Goal: Task Accomplishment & Management: Complete application form

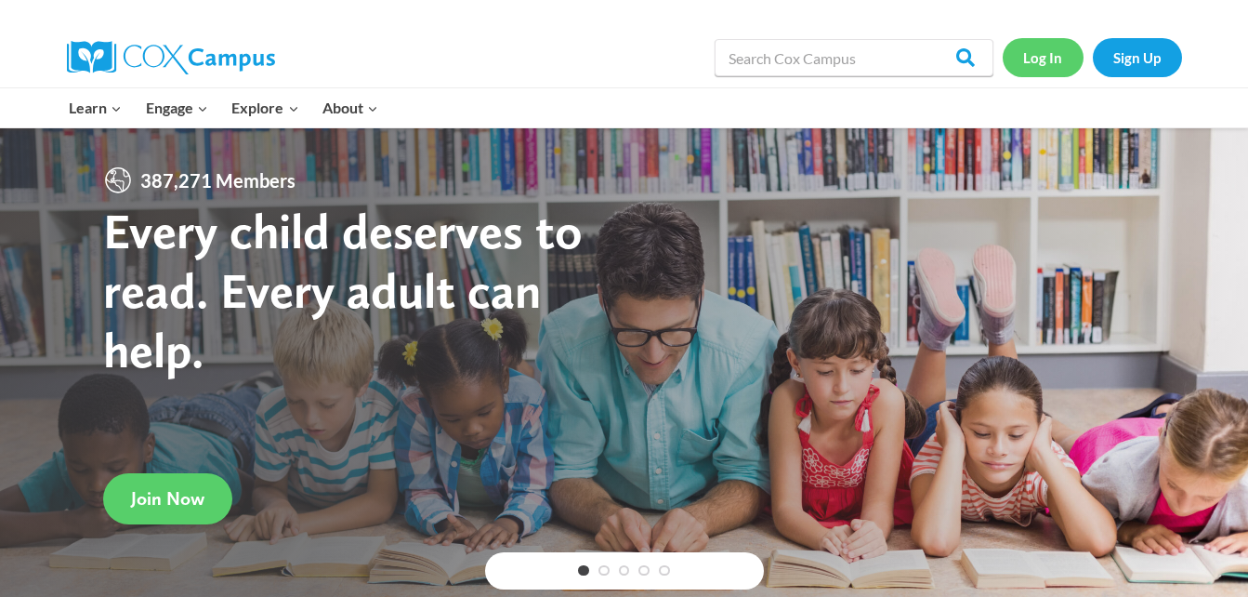
click at [1038, 59] on link "Log In" at bounding box center [1043, 57] width 81 height 38
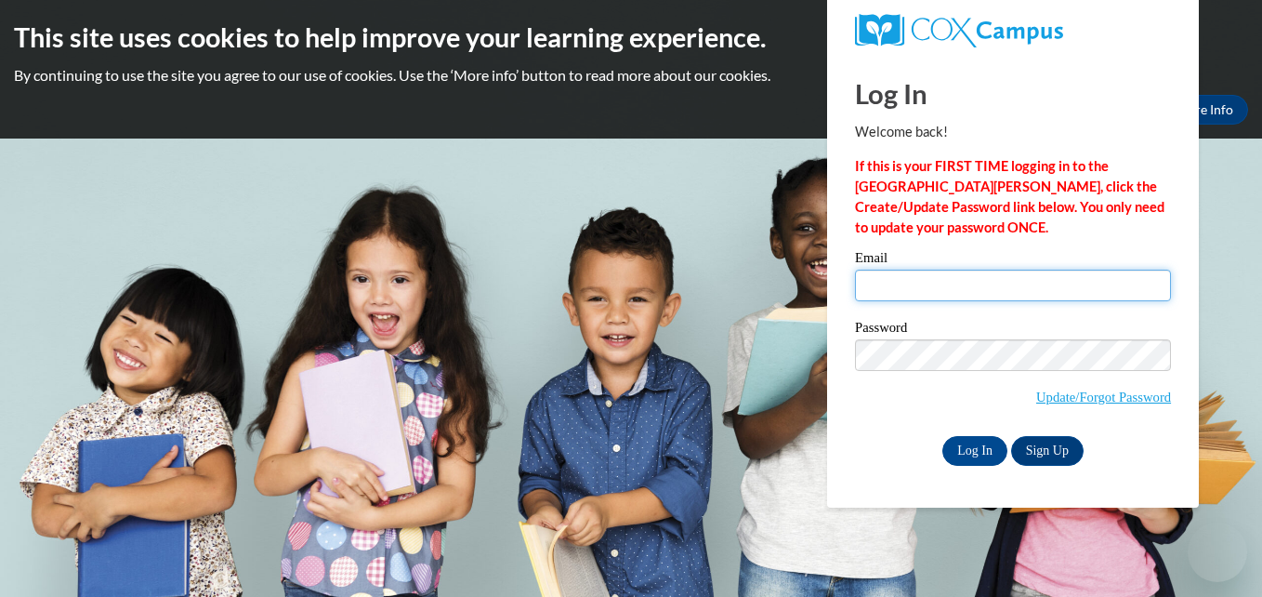
type input "trc.mcdowell@gmail.com"
click at [1032, 277] on input "trc.mcdowell@gmail.com" at bounding box center [1013, 285] width 316 height 32
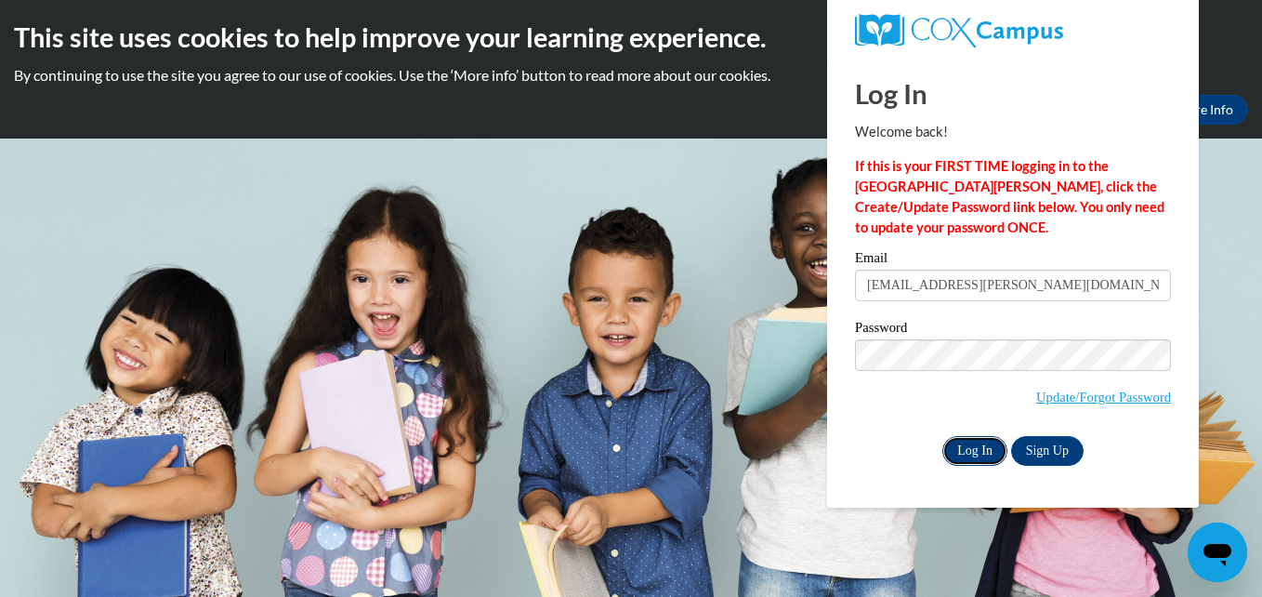
click at [965, 439] on input "Log In" at bounding box center [974, 451] width 65 height 30
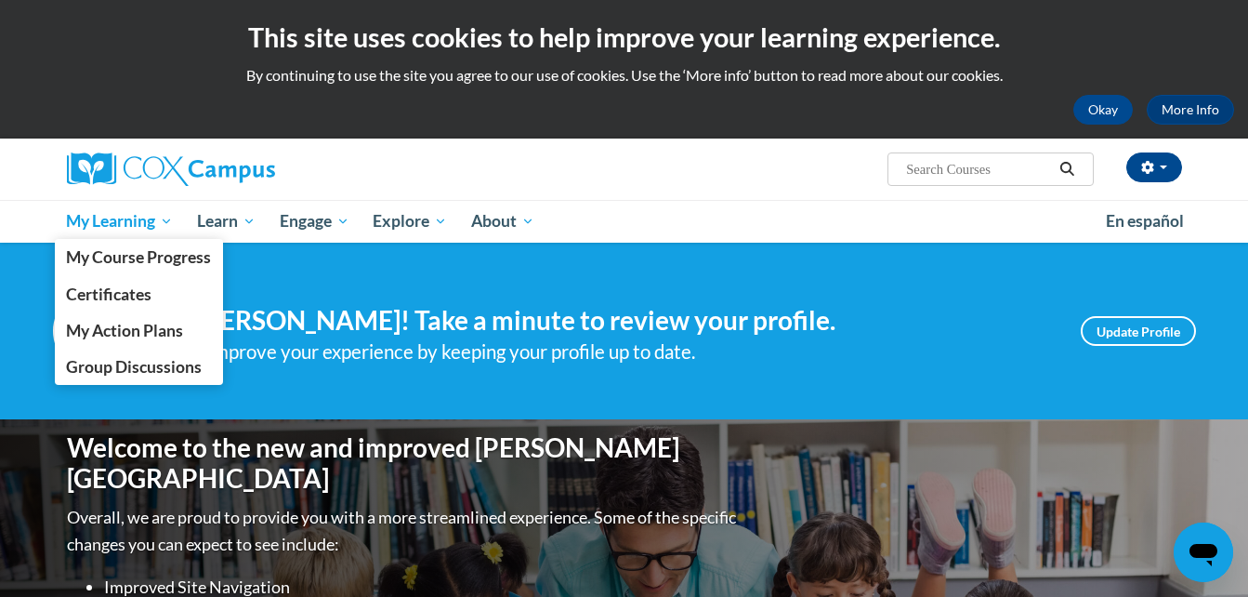
click at [112, 222] on span "My Learning" at bounding box center [119, 221] width 107 height 22
click at [109, 268] on link "My Course Progress" at bounding box center [139, 257] width 169 height 36
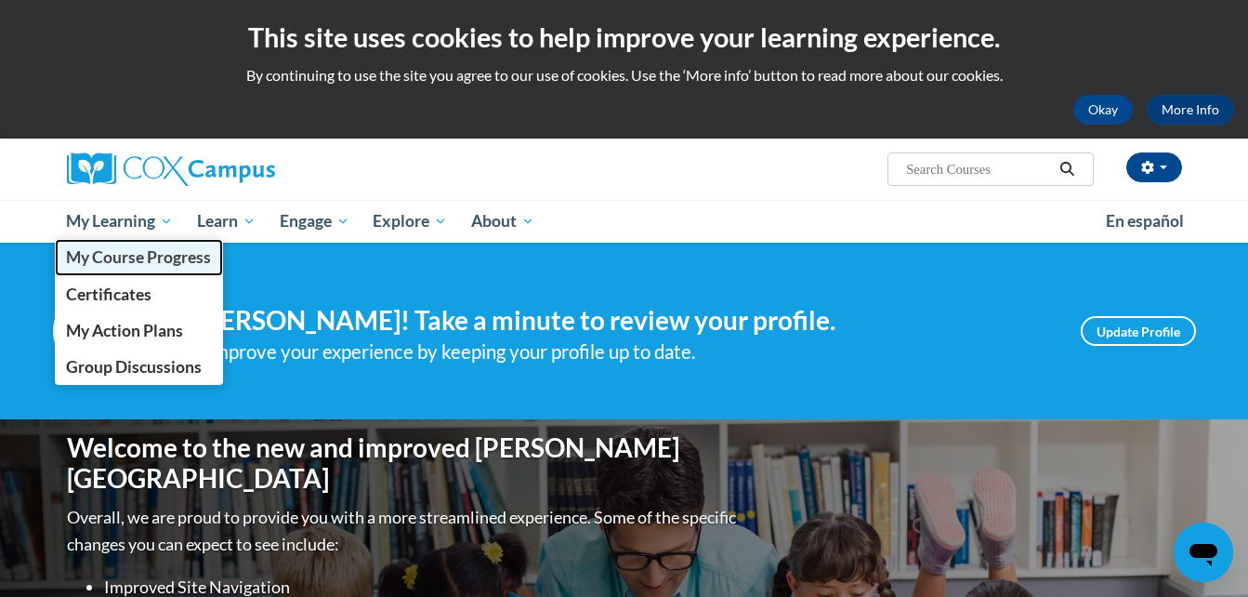
click at [130, 257] on span "My Course Progress" at bounding box center [138, 257] width 145 height 20
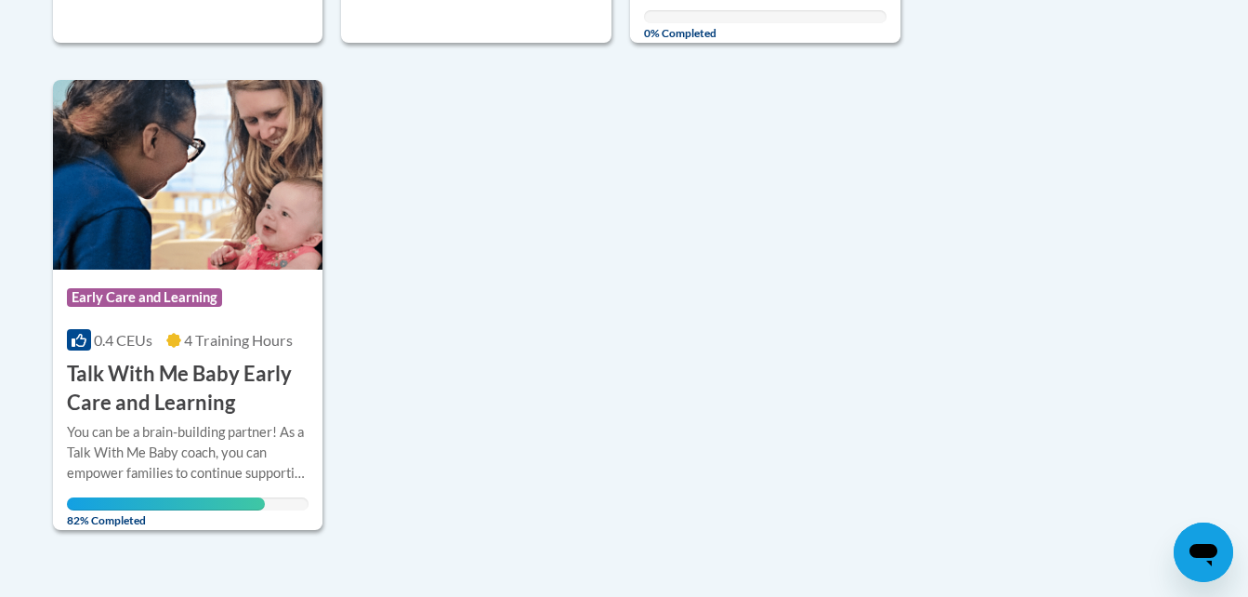
scroll to position [1949, 0]
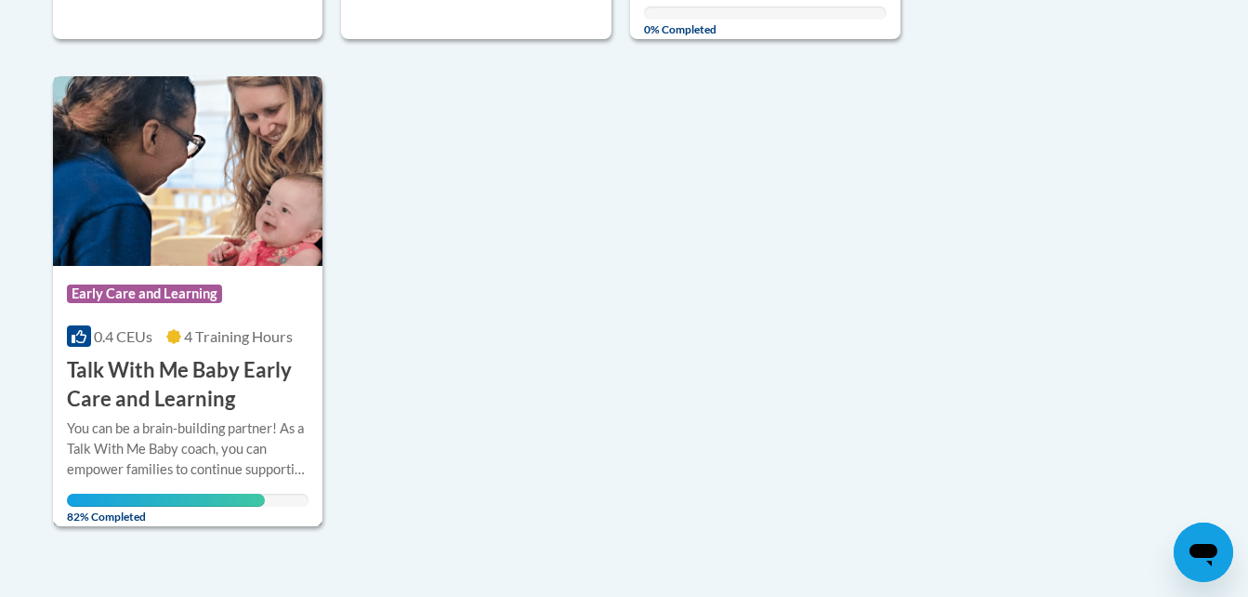
click at [148, 418] on div "You can be a brain-building partner! As a Talk With Me Baby coach, you can empo…" at bounding box center [188, 448] width 243 height 61
click at [125, 414] on div "More Info Open You can be a brain-building partner! As a Talk With Me Baby coac…" at bounding box center [188, 467] width 270 height 108
click at [153, 469] on div "You can be a brain-building partner! As a Talk With Me Baby coach, you can empo…" at bounding box center [188, 448] width 243 height 61
click at [195, 361] on h3 "Talk With Me Baby Early Care and Learning" at bounding box center [188, 385] width 243 height 58
click at [225, 348] on div "Course Category: Early Care and Learning 0.4 CEUs 4 Training Hours COURSE Talk …" at bounding box center [188, 340] width 270 height 148
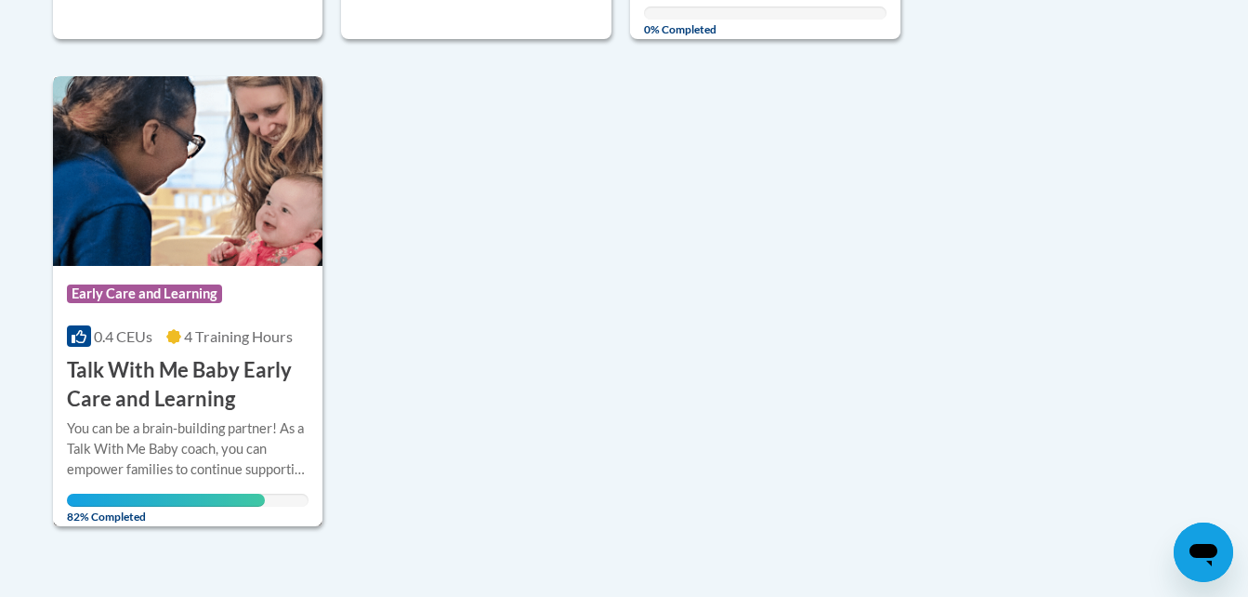
click at [110, 339] on span "0.4 CEUs" at bounding box center [123, 336] width 59 height 18
click at [130, 293] on span "Early Care and Learning" at bounding box center [144, 293] width 155 height 19
click at [171, 197] on img at bounding box center [188, 171] width 270 height 190
click at [177, 382] on h3 "Talk With Me Baby Early Care and Learning" at bounding box center [188, 385] width 243 height 58
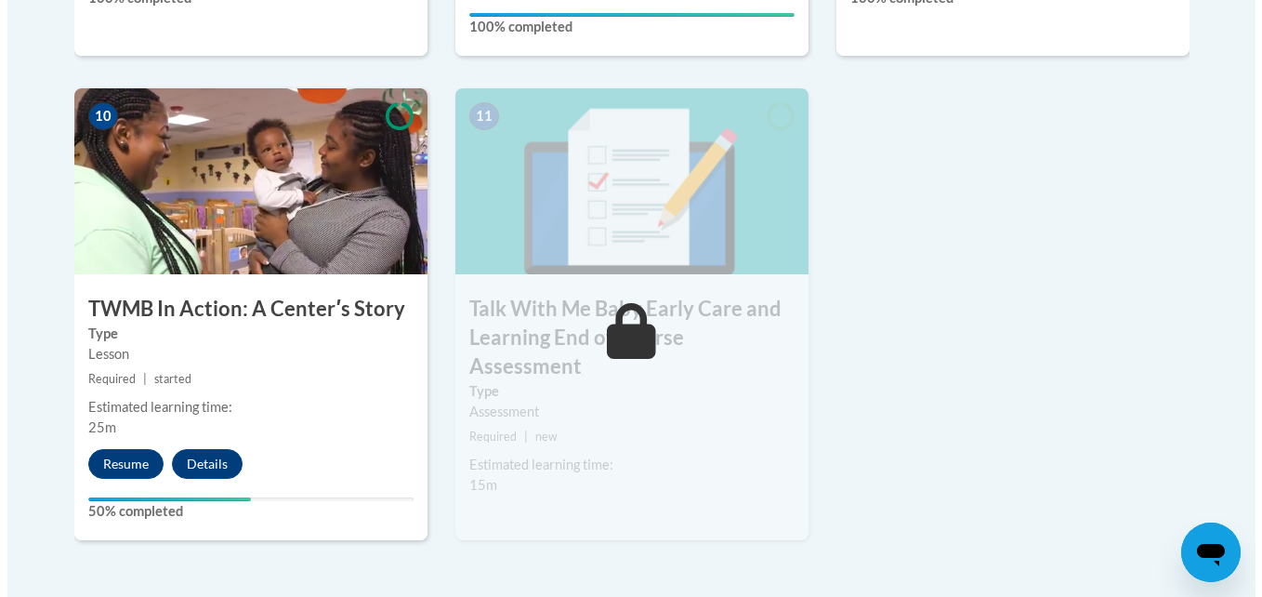
scroll to position [2106, 0]
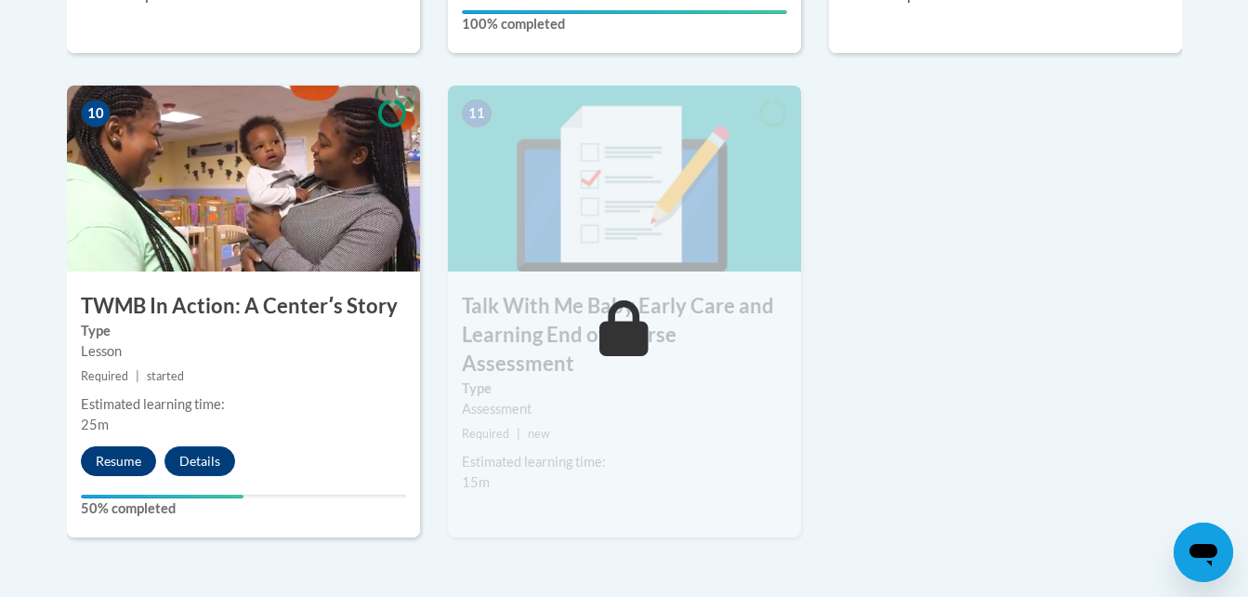
click at [106, 446] on button "Resume" at bounding box center [118, 461] width 75 height 30
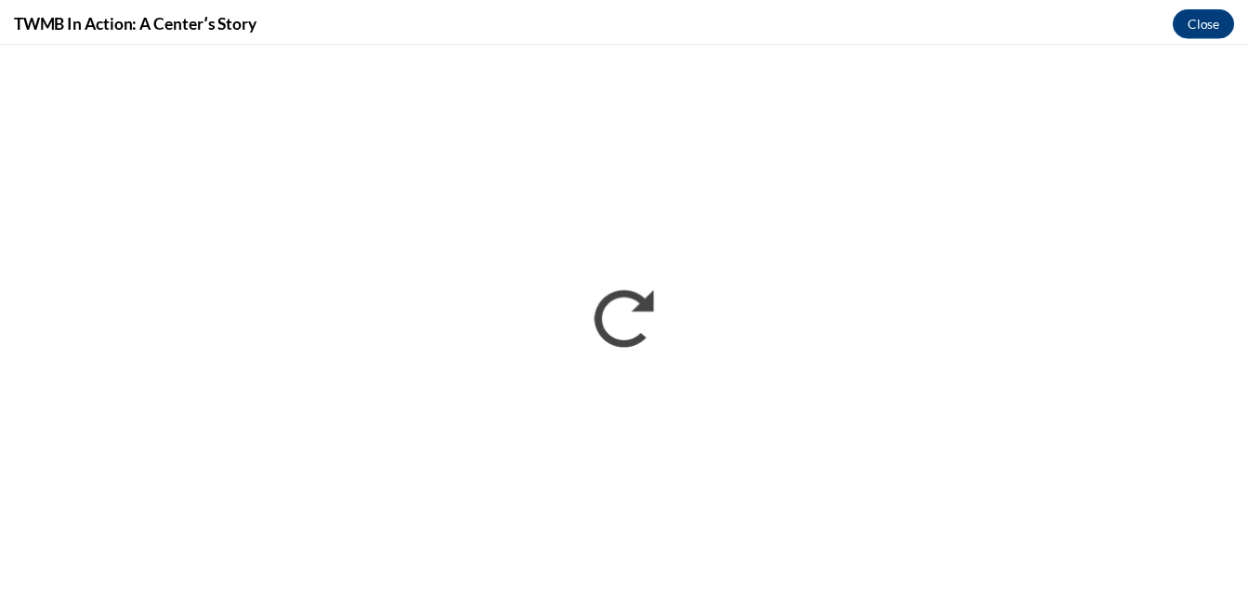
scroll to position [0, 0]
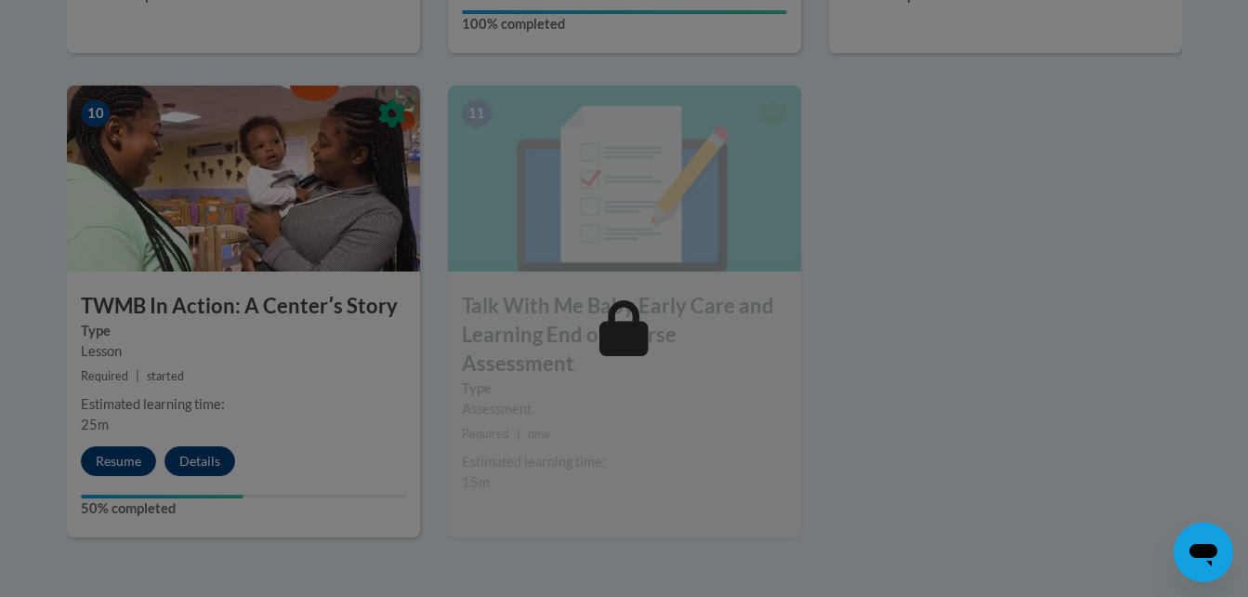
click at [130, 422] on div at bounding box center [624, 298] width 1248 height 597
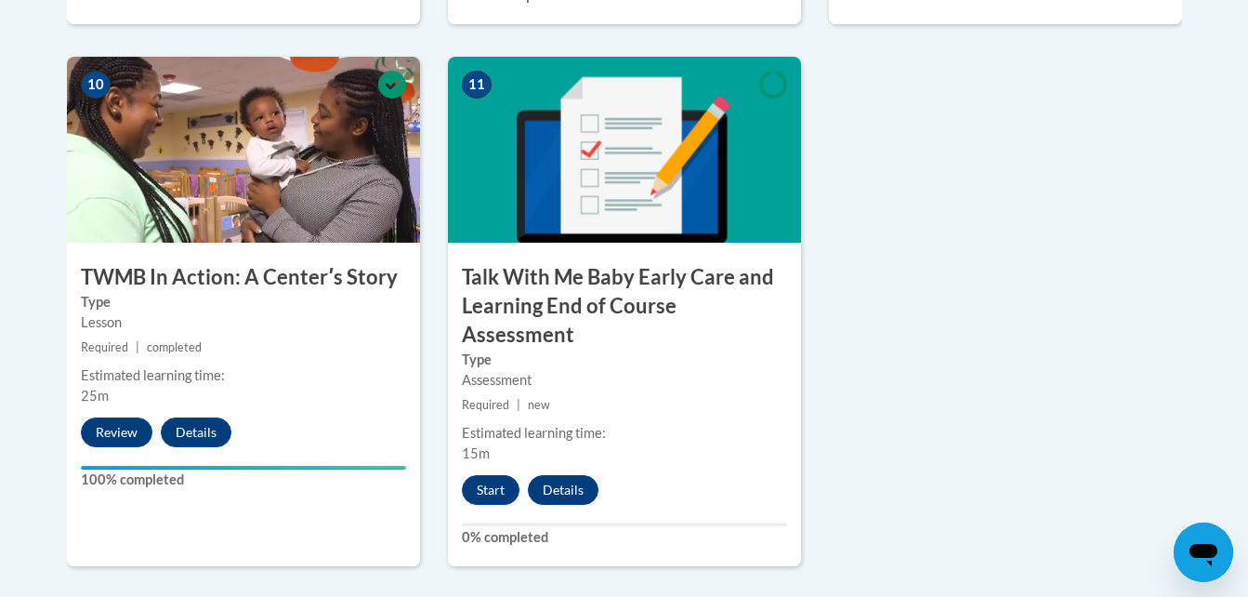
scroll to position [2146, 0]
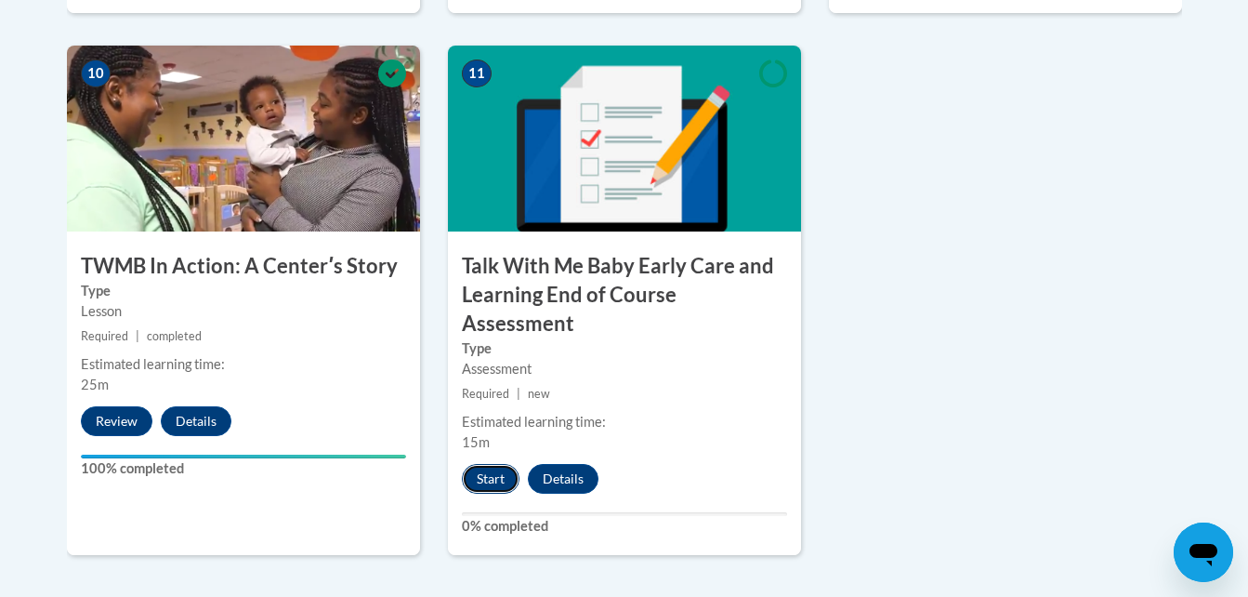
click at [485, 464] on button "Start" at bounding box center [491, 479] width 58 height 30
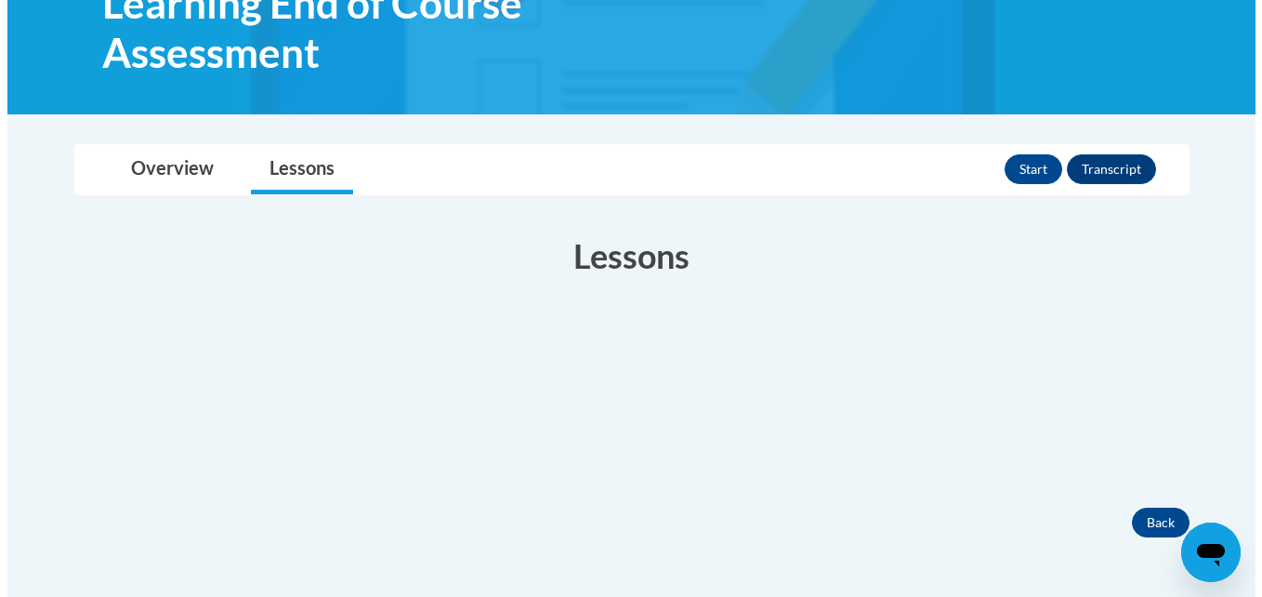
scroll to position [370, 0]
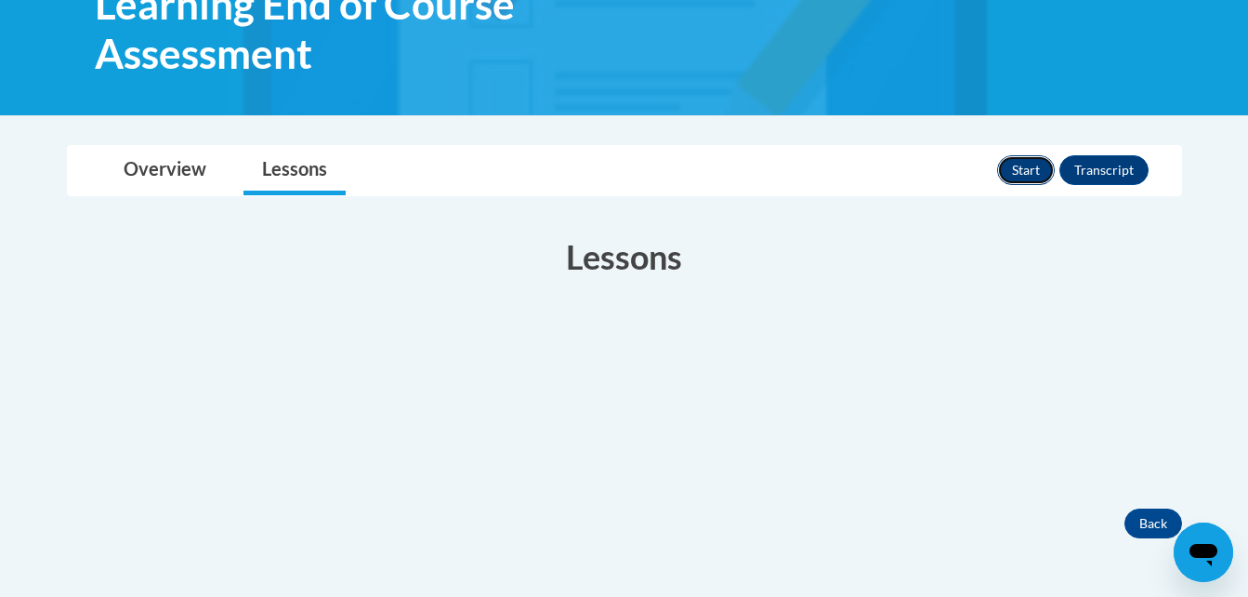
click at [1023, 169] on button "Start" at bounding box center [1026, 170] width 58 height 30
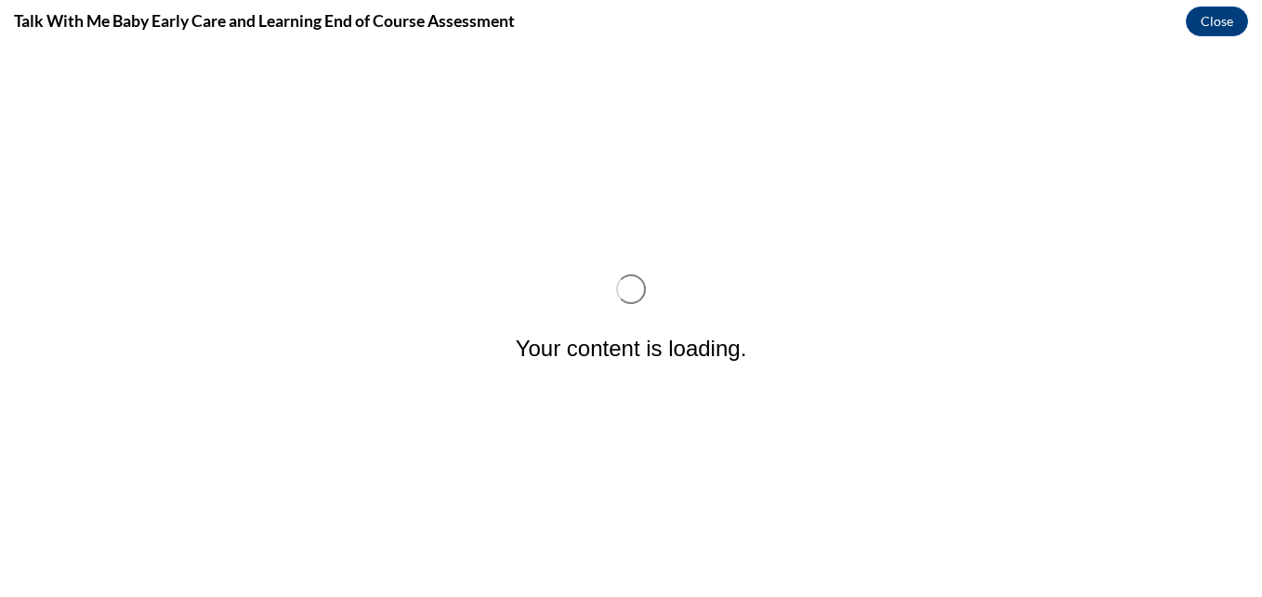
scroll to position [0, 0]
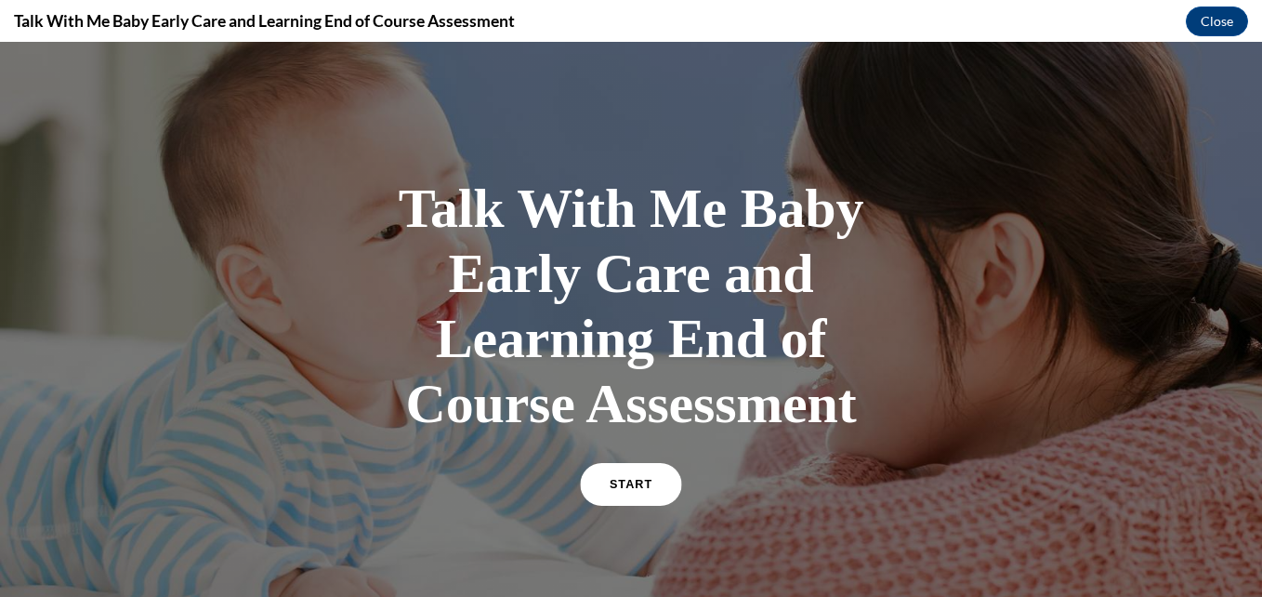
click at [659, 498] on link "START" at bounding box center [630, 484] width 101 height 43
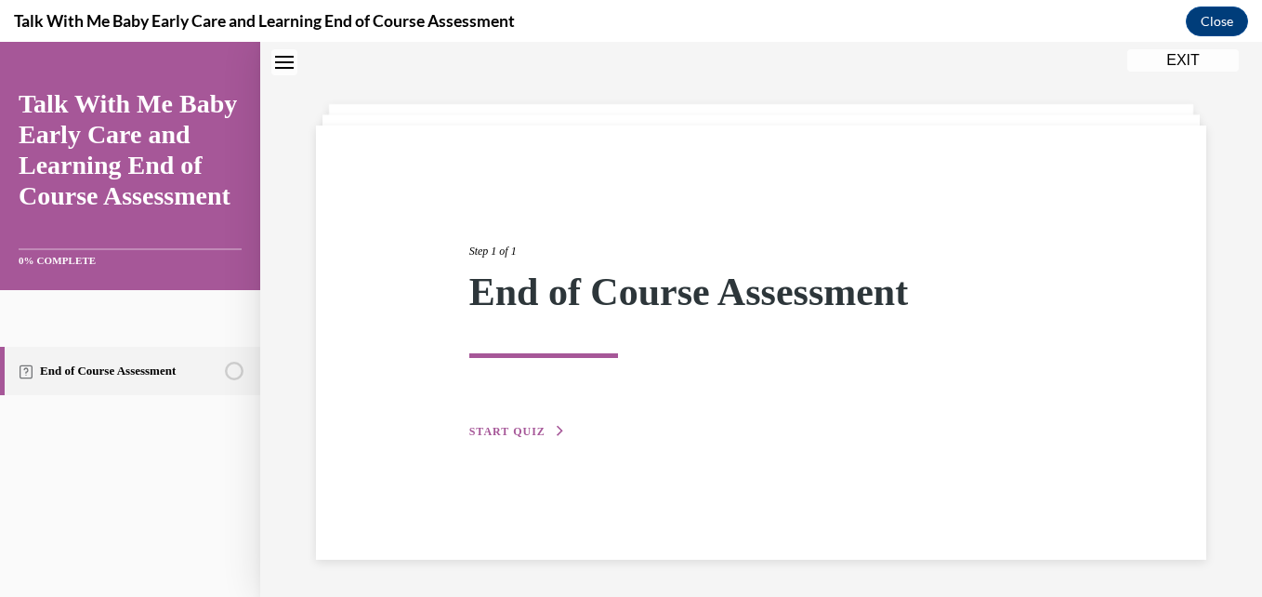
scroll to position [56, 0]
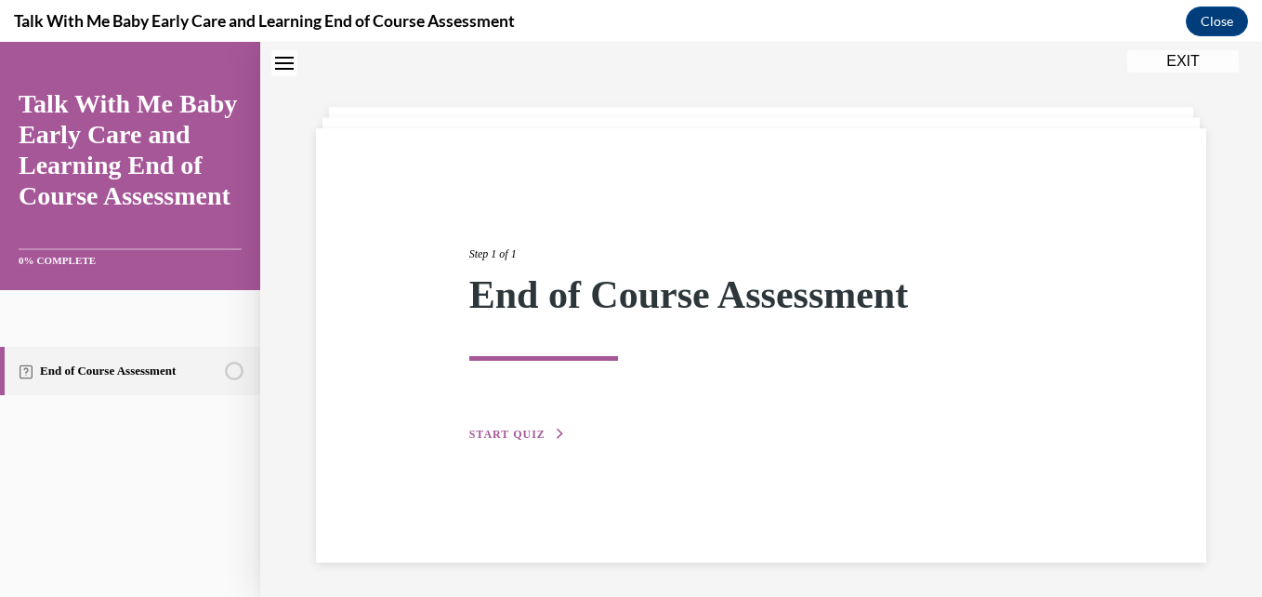
click at [530, 442] on div "Step 1 of 1 End of Course Assessment START QUIZ" at bounding box center [761, 324] width 612 height 242
click at [525, 417] on div "Step 1 of 1 End of Course Assessment START QUIZ" at bounding box center [761, 324] width 612 height 242
click at [515, 411] on div "Step 1 of 1 End of Course Assessment START QUIZ" at bounding box center [761, 324] width 612 height 242
click at [492, 436] on span "START QUIZ" at bounding box center [507, 433] width 76 height 13
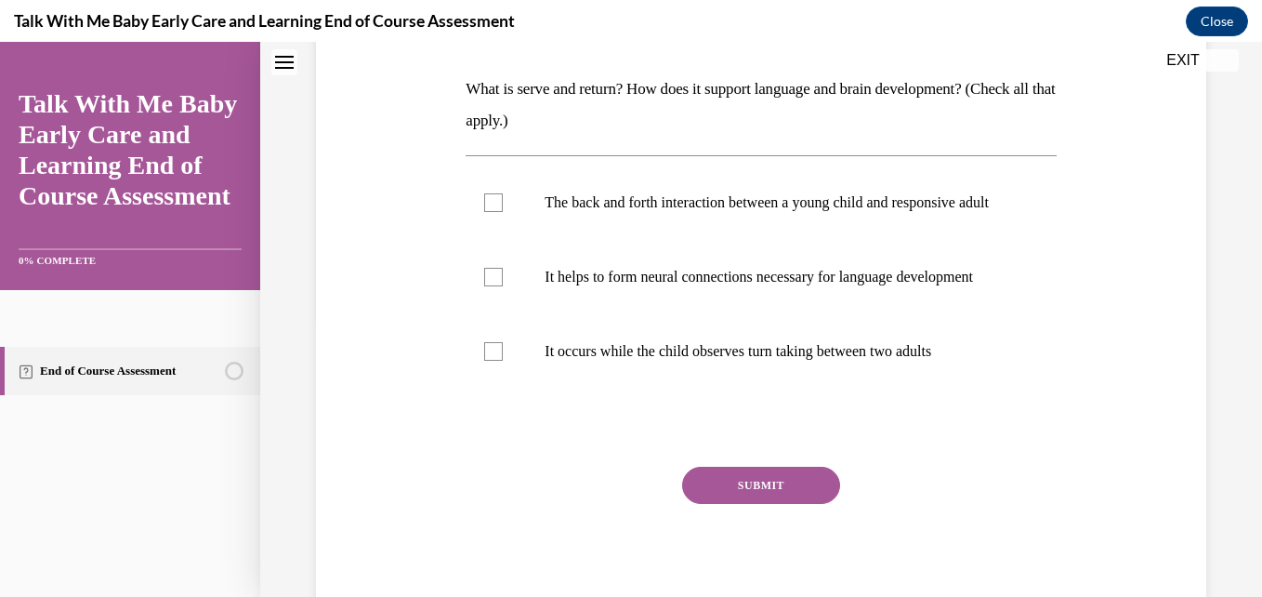
scroll to position [279, 0]
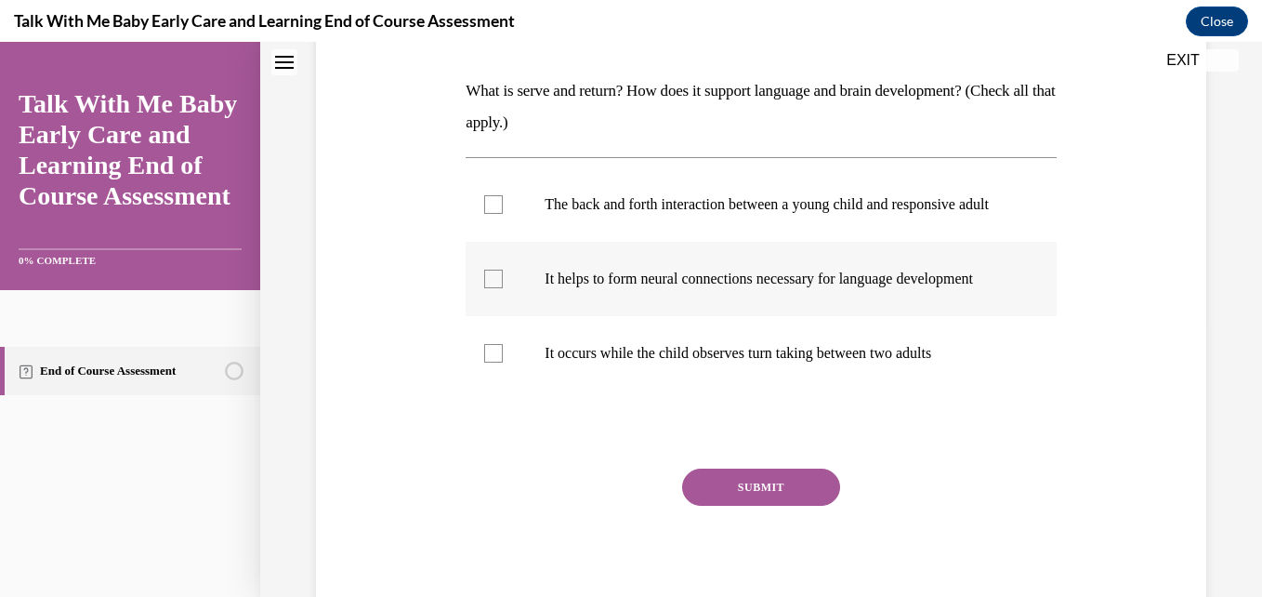
click at [632, 288] on p "It helps to form neural connections necessary for language development" at bounding box center [777, 278] width 465 height 19
click at [503, 288] on input "It helps to form neural connections necessary for language development" at bounding box center [493, 278] width 19 height 19
checkbox input "true"
click at [700, 506] on button "SUBMIT" at bounding box center [761, 486] width 158 height 37
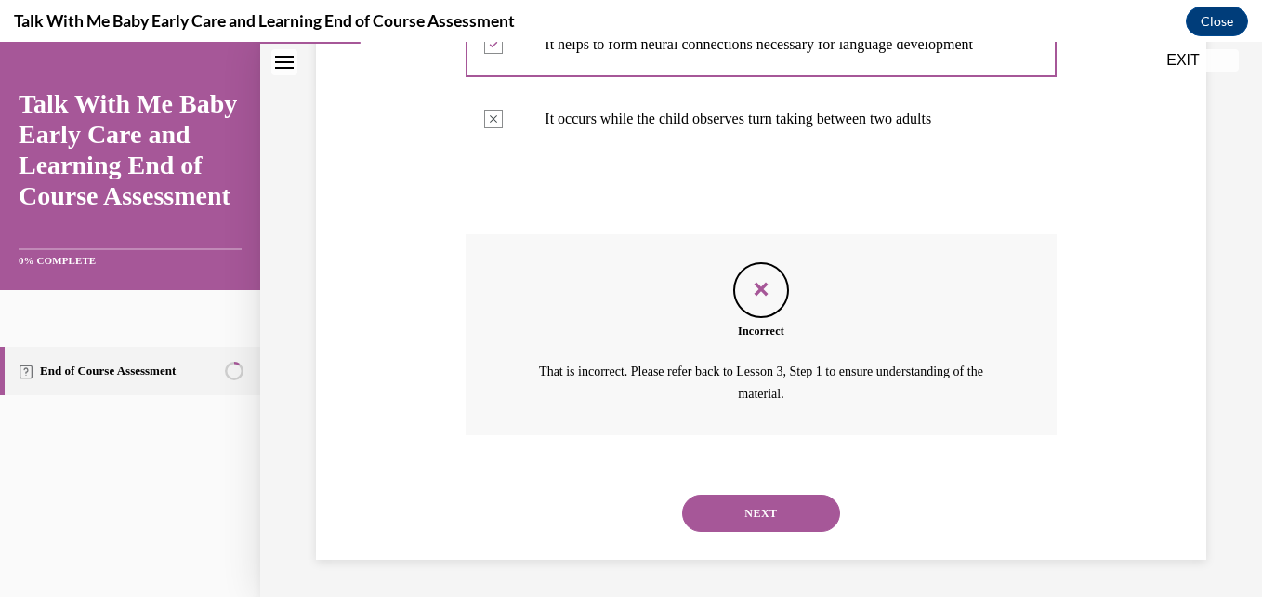
scroll to position [550, 0]
click at [730, 512] on button "NEXT" at bounding box center [761, 512] width 158 height 37
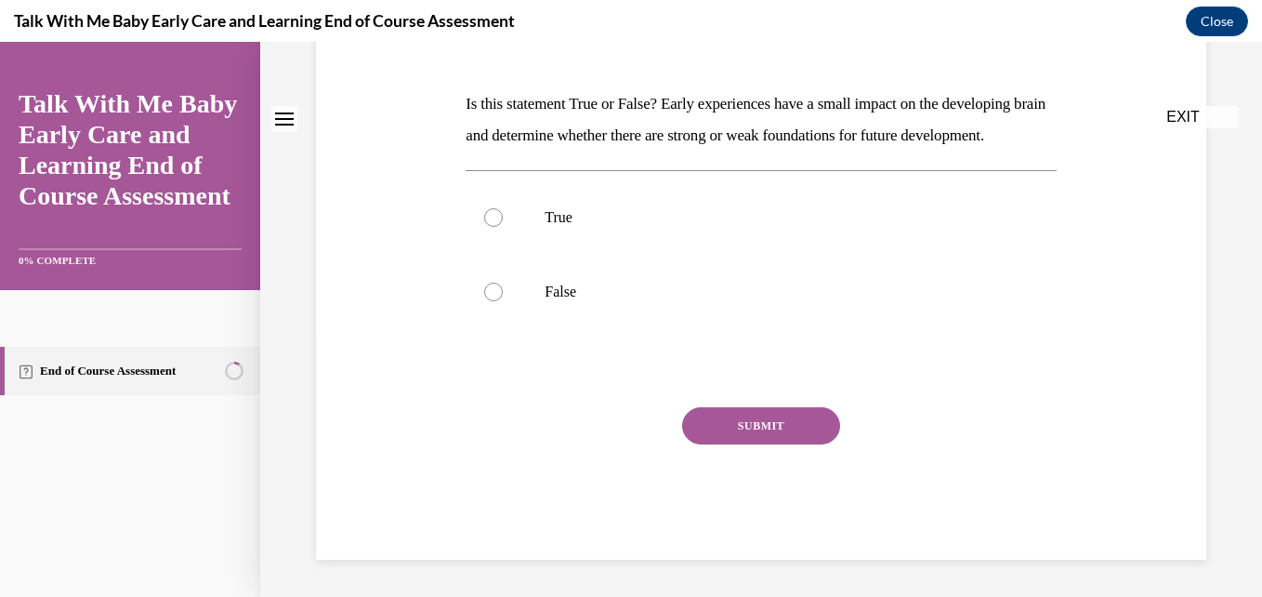
scroll to position [0, 0]
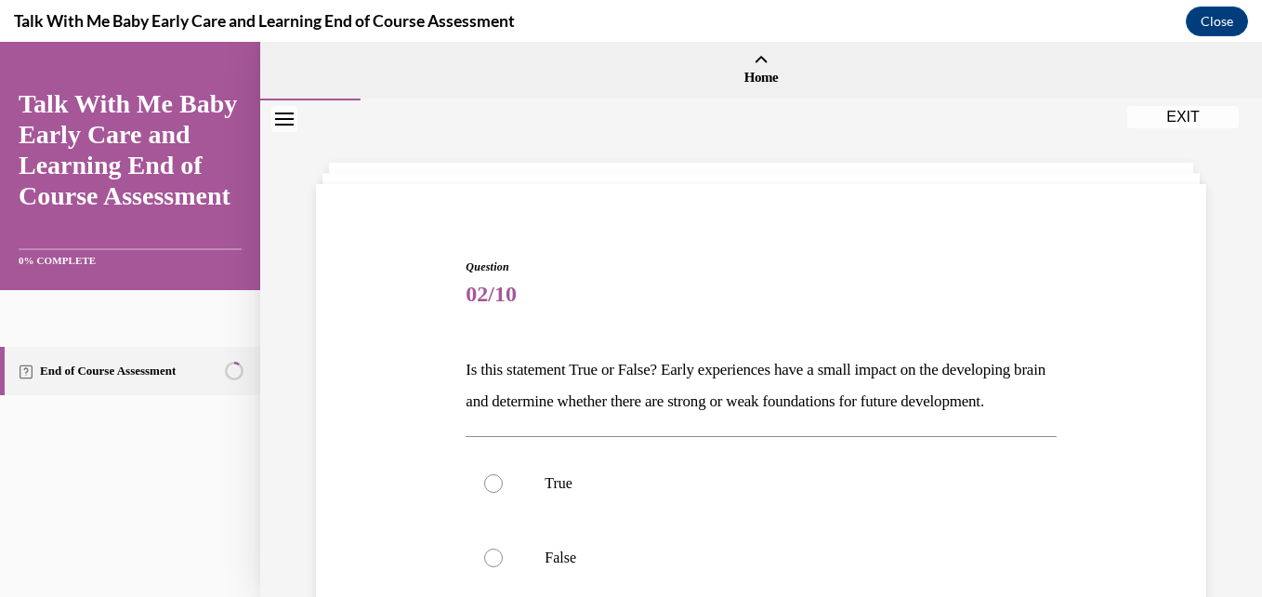
click at [730, 492] on p "True" at bounding box center [777, 483] width 465 height 19
click at [503, 492] on input "True" at bounding box center [493, 483] width 19 height 19
radio input "true"
click at [730, 492] on p "True" at bounding box center [777, 483] width 465 height 19
click at [503, 492] on input "True" at bounding box center [493, 483] width 19 height 19
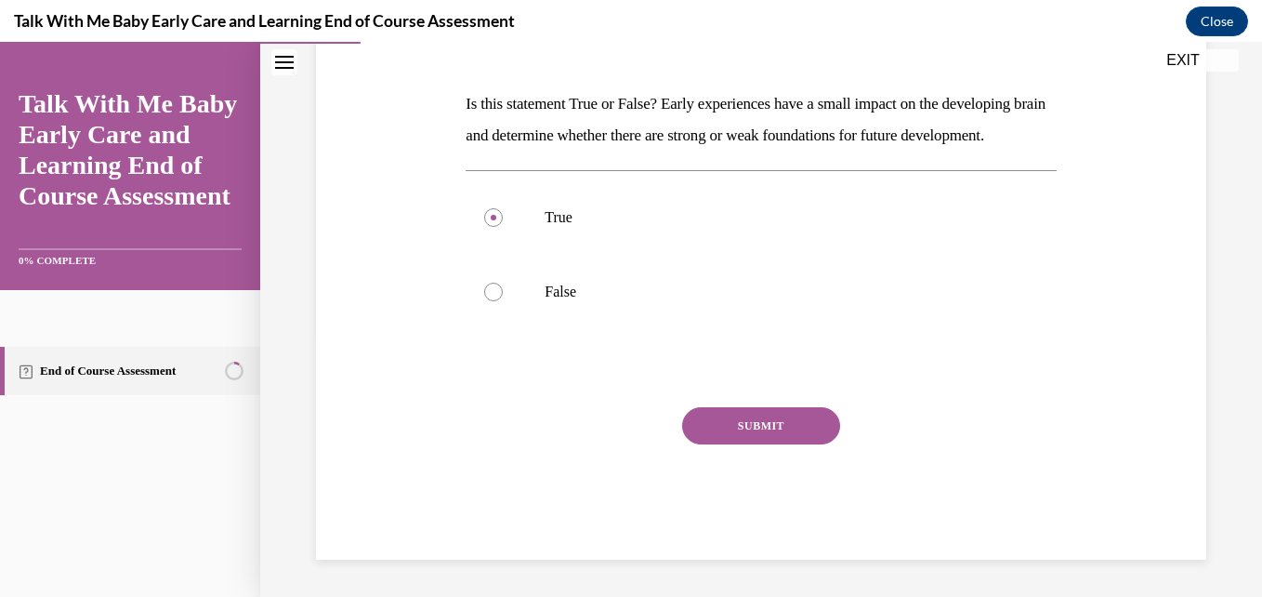
click at [807, 441] on button "SUBMIT" at bounding box center [761, 425] width 158 height 37
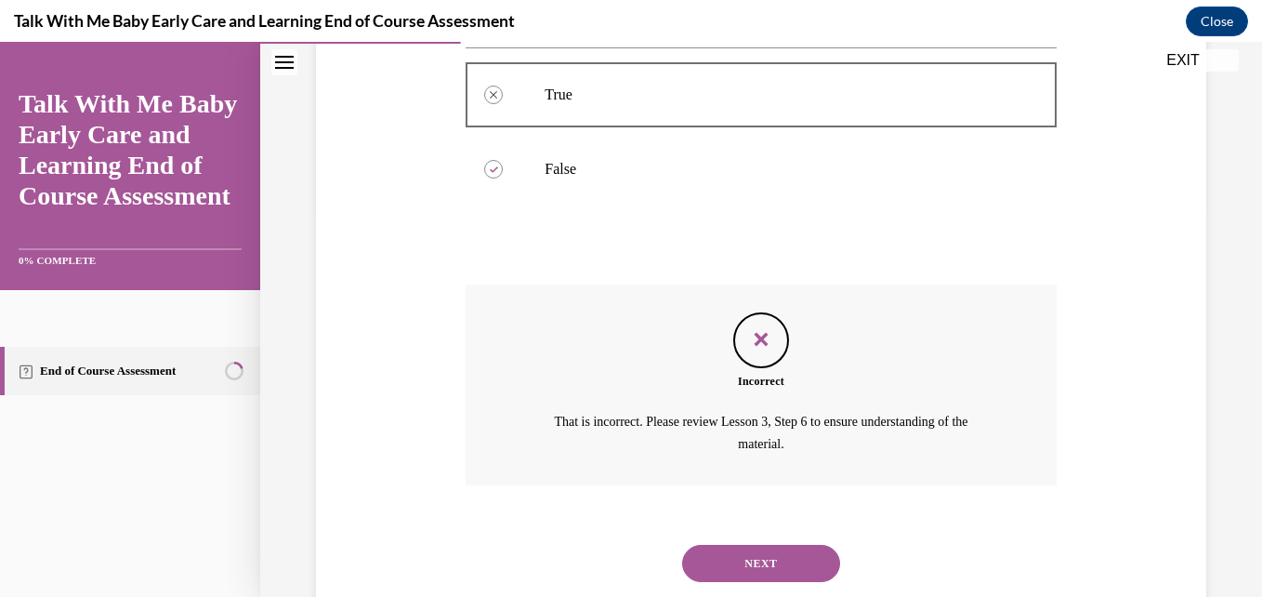
scroll to position [470, 0]
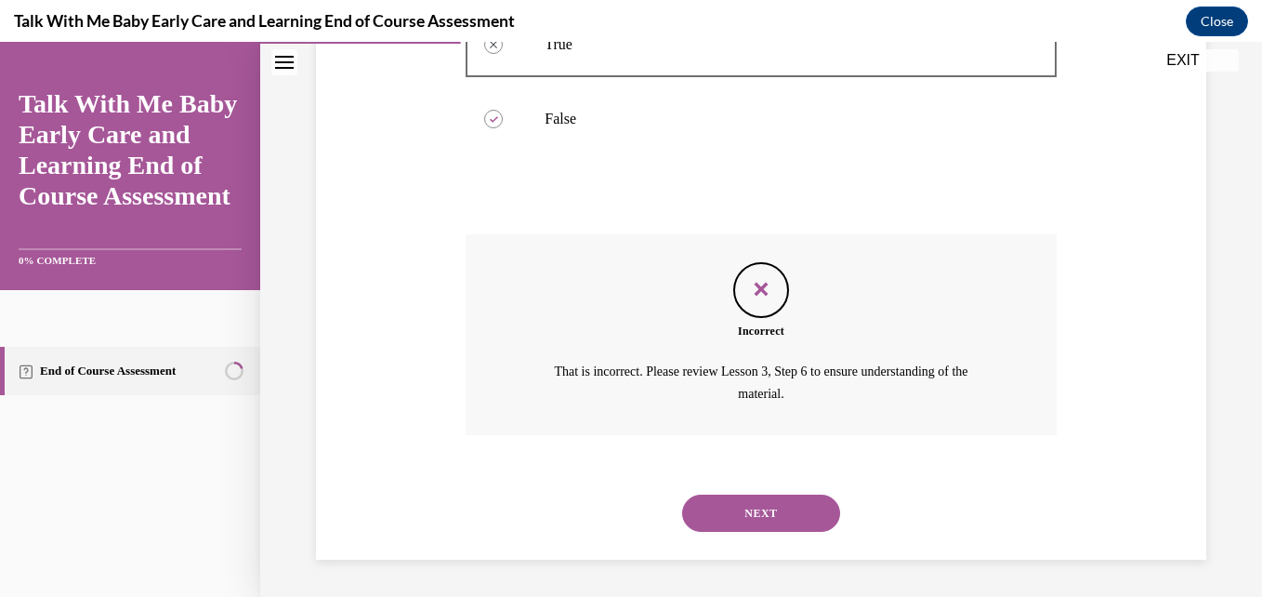
click at [783, 523] on button "NEXT" at bounding box center [761, 512] width 158 height 37
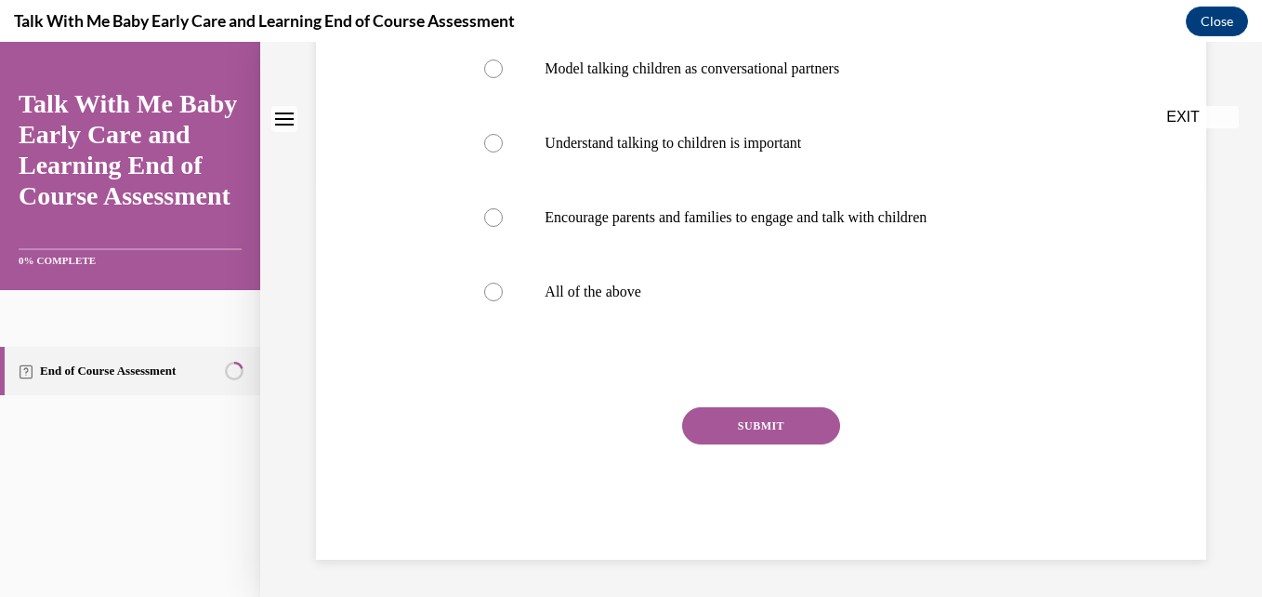
scroll to position [0, 0]
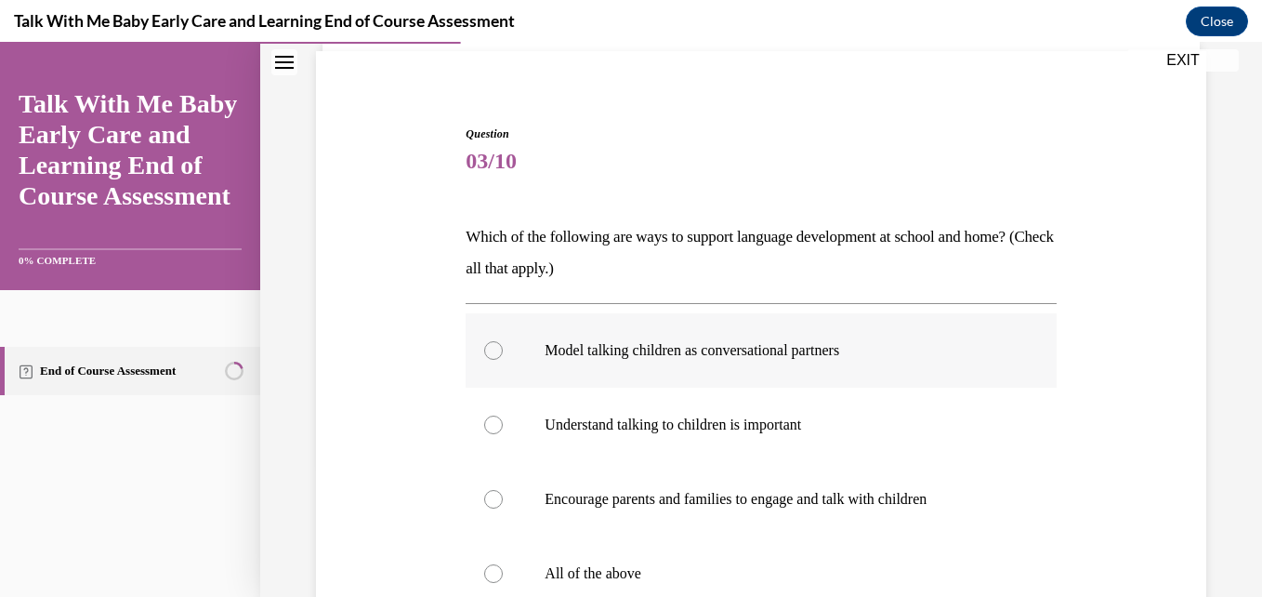
click at [800, 361] on label "Model talking children as conversational partners" at bounding box center [761, 350] width 590 height 74
click at [503, 360] on input "Model talking children as conversational partners" at bounding box center [493, 350] width 19 height 19
radio input "true"
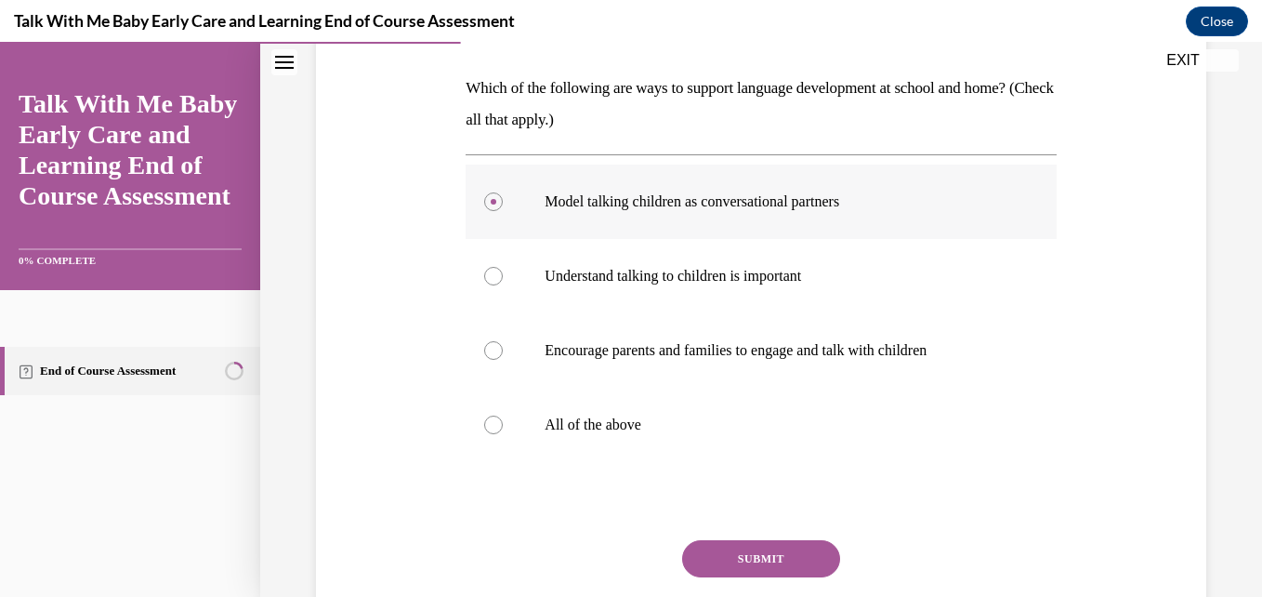
scroll to position [287, 0]
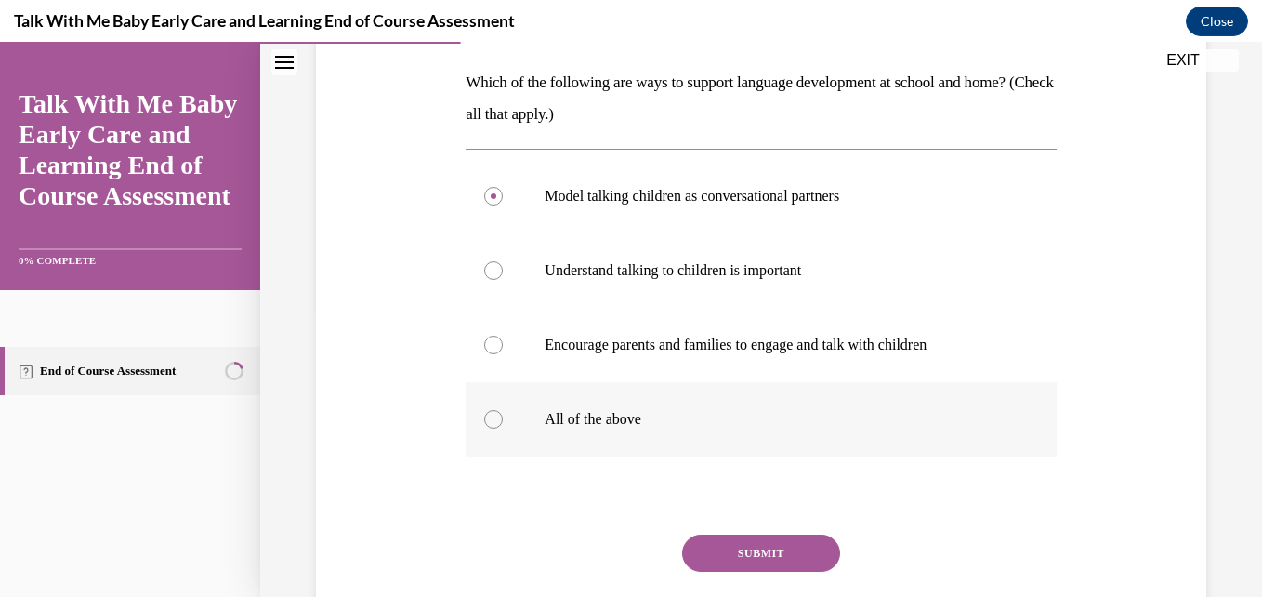
click at [647, 429] on label "All of the above" at bounding box center [761, 419] width 590 height 74
click at [503, 428] on input "All of the above" at bounding box center [493, 419] width 19 height 19
radio input "true"
click at [763, 564] on button "SUBMIT" at bounding box center [761, 552] width 158 height 37
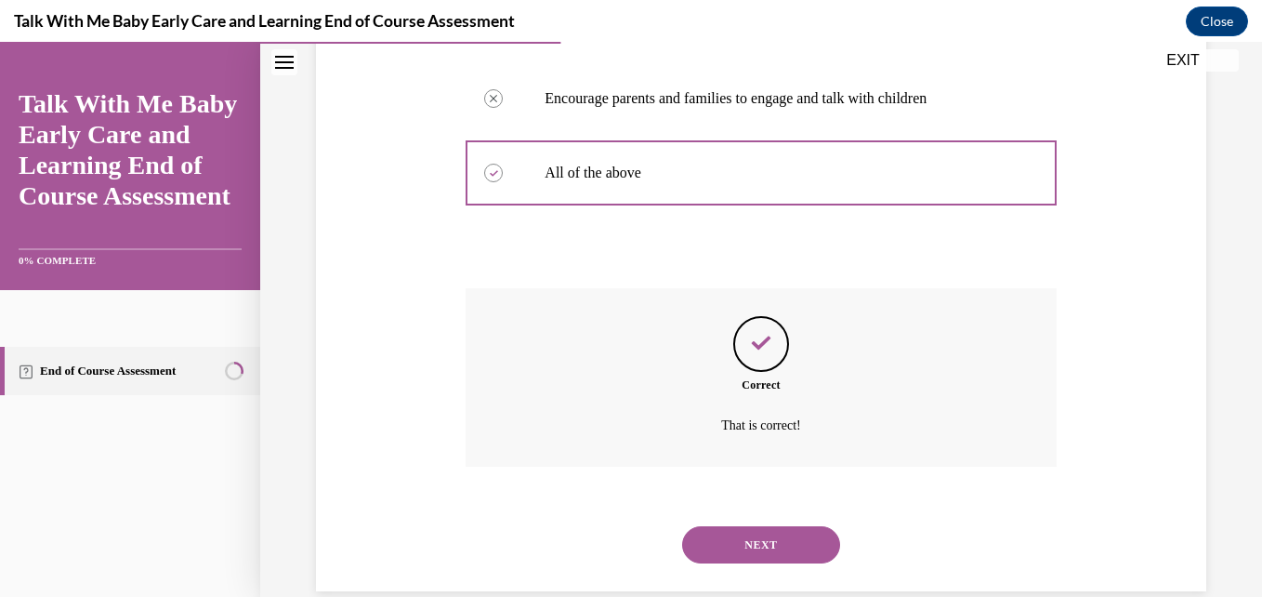
scroll to position [565, 0]
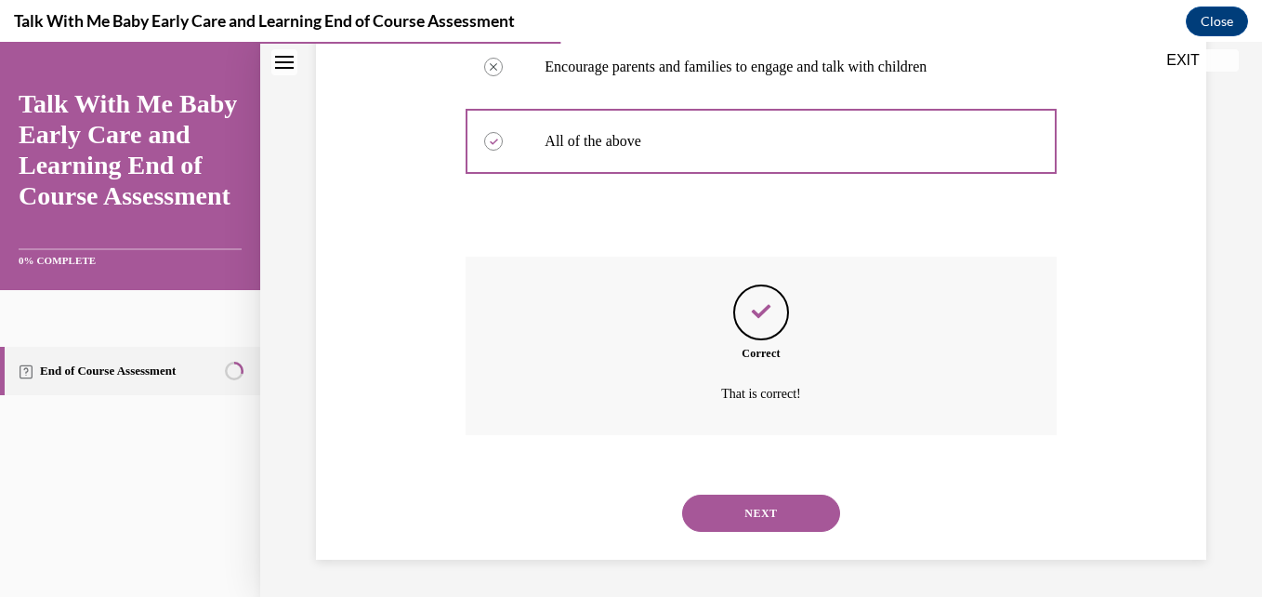
click at [780, 509] on button "NEXT" at bounding box center [761, 512] width 158 height 37
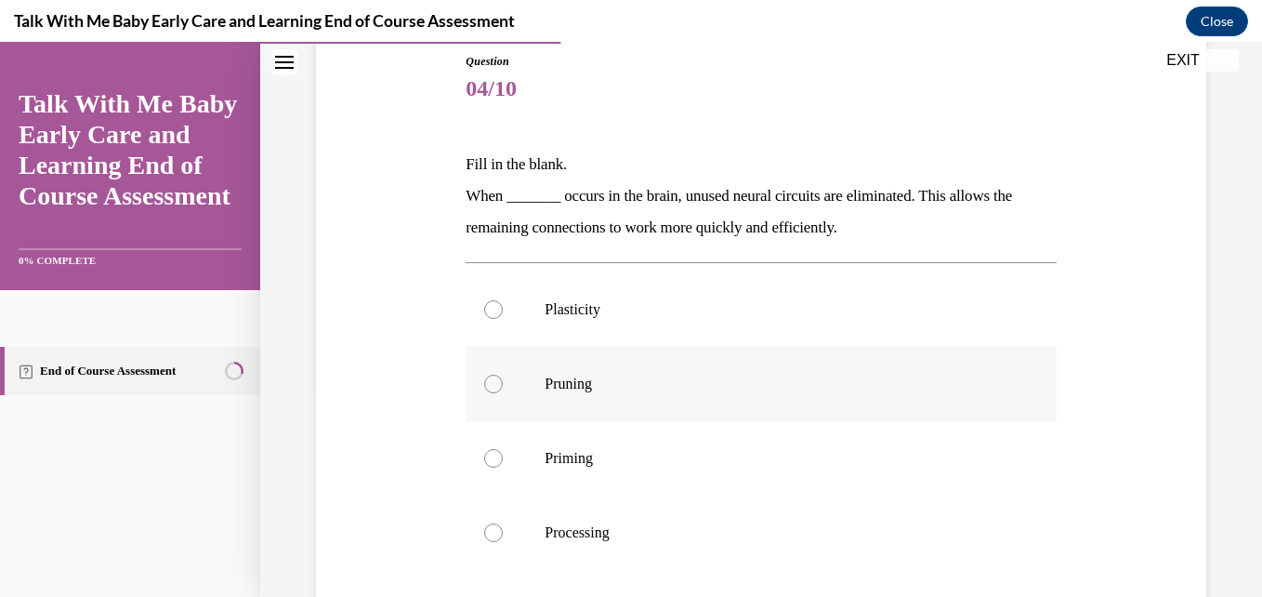
click at [642, 404] on label "Pruning" at bounding box center [761, 384] width 590 height 74
click at [503, 393] on input "Pruning" at bounding box center [493, 383] width 19 height 19
radio input "true"
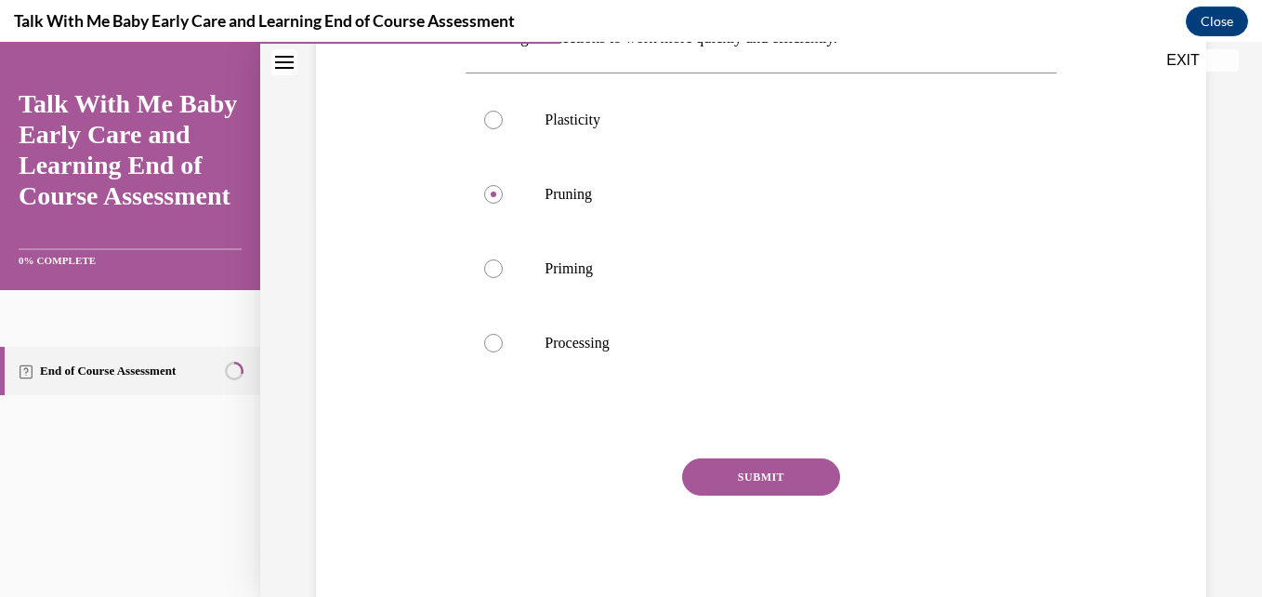
click at [766, 488] on button "SUBMIT" at bounding box center [761, 476] width 158 height 37
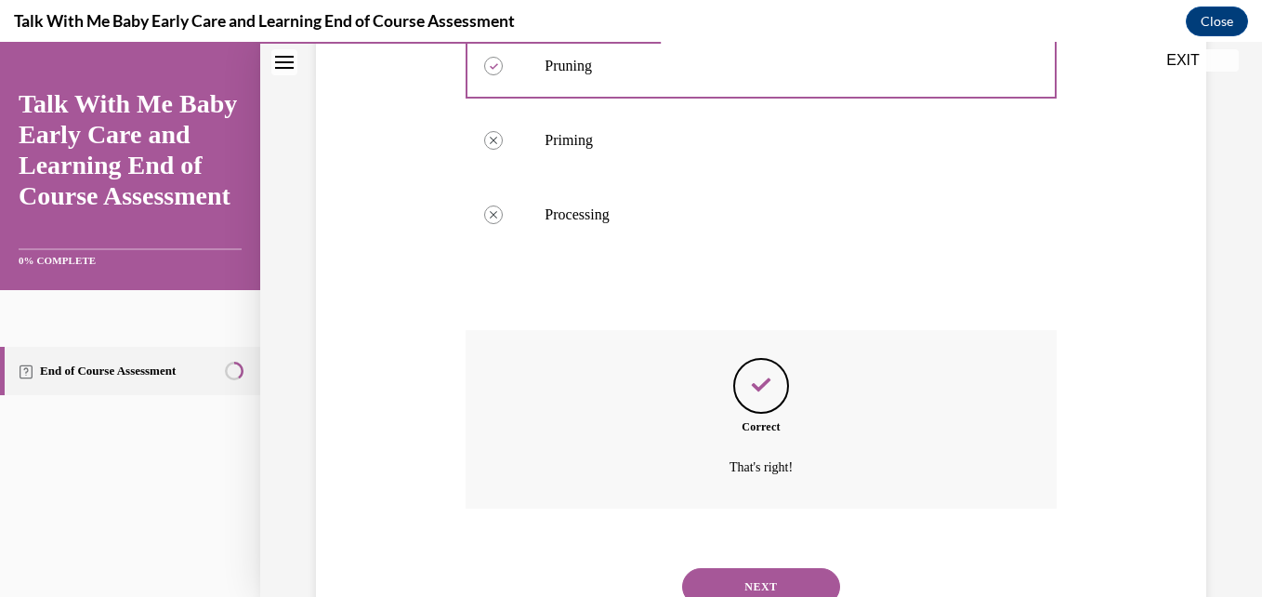
scroll to position [597, 0]
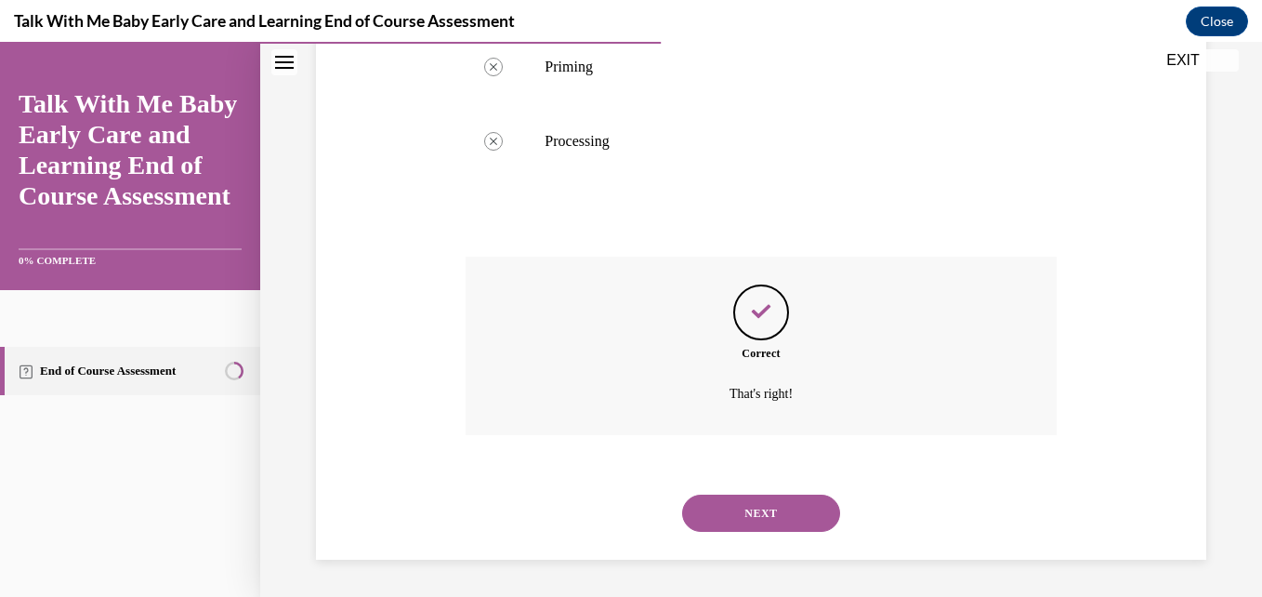
click at [785, 512] on button "NEXT" at bounding box center [761, 512] width 158 height 37
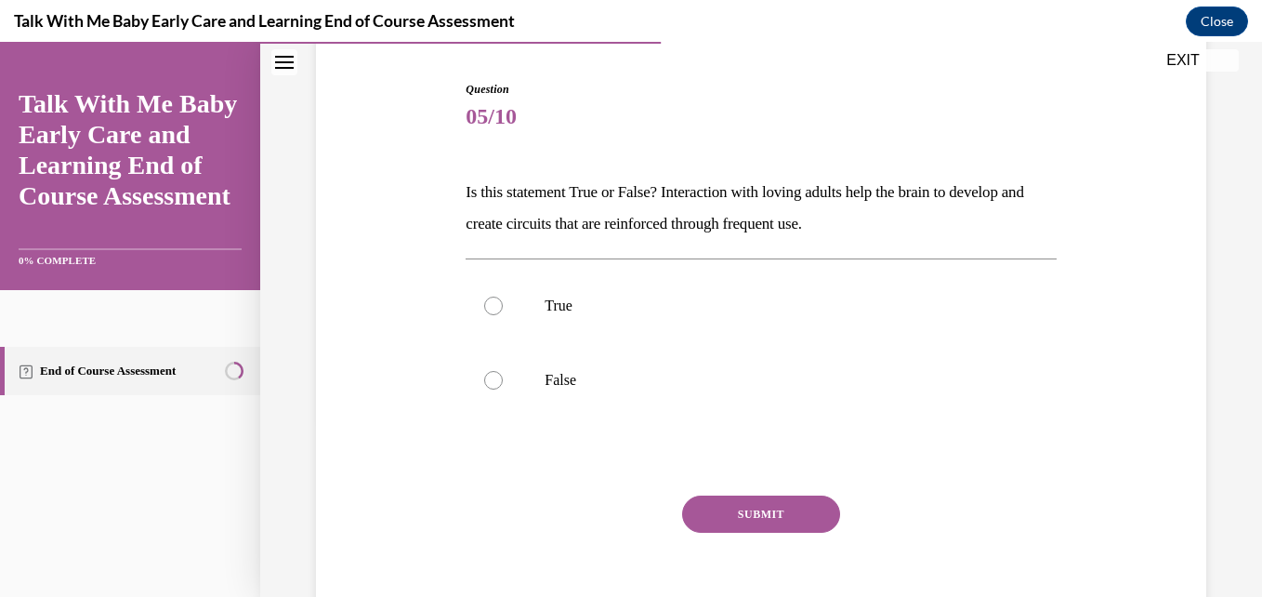
scroll to position [182, 0]
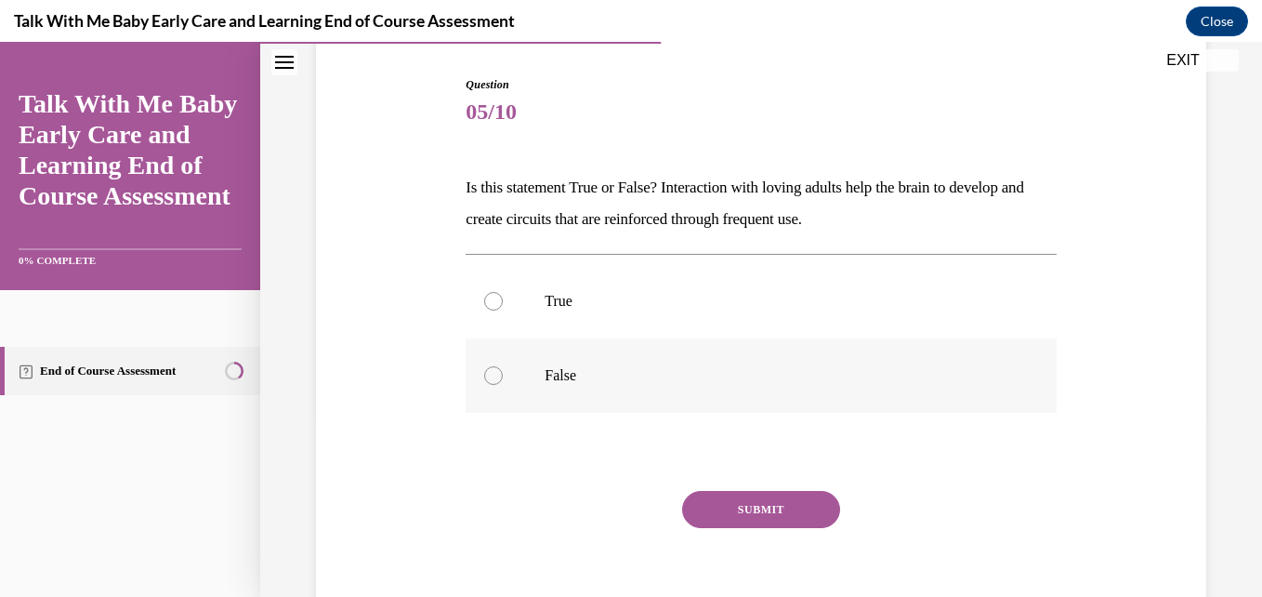
click at [573, 370] on p "False" at bounding box center [777, 375] width 465 height 19
click at [503, 370] on input "False" at bounding box center [493, 375] width 19 height 19
radio input "true"
click at [770, 545] on div "SUBMIT" at bounding box center [761, 537] width 590 height 93
click at [781, 520] on button "SUBMIT" at bounding box center [761, 509] width 158 height 37
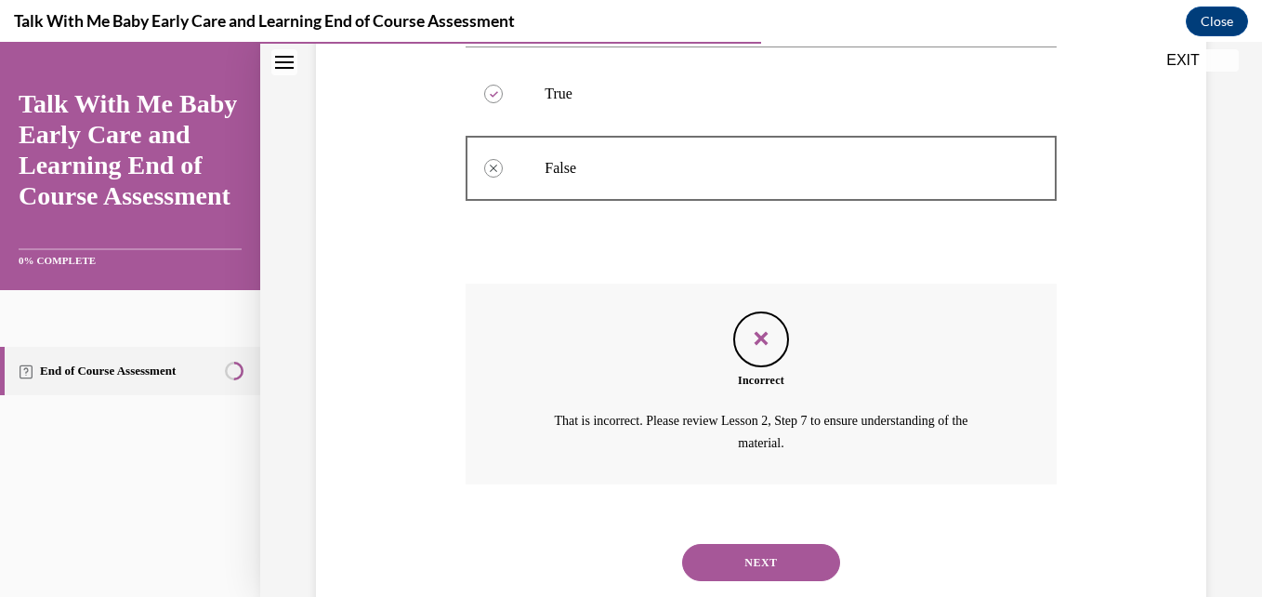
scroll to position [439, 0]
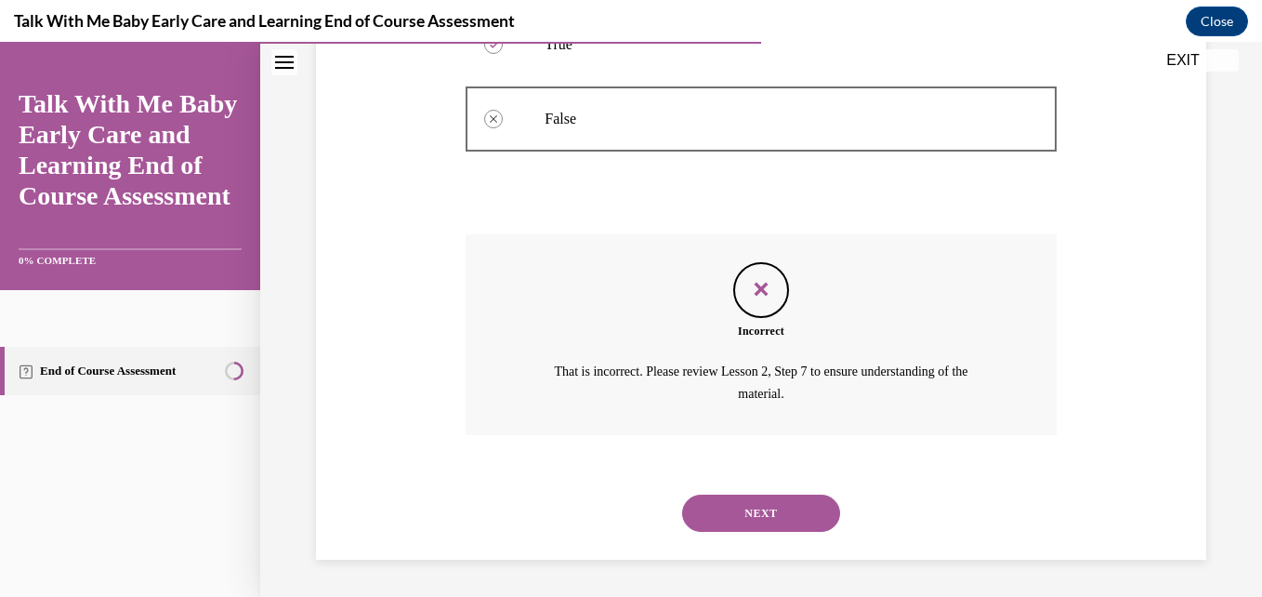
click at [768, 514] on button "NEXT" at bounding box center [761, 512] width 158 height 37
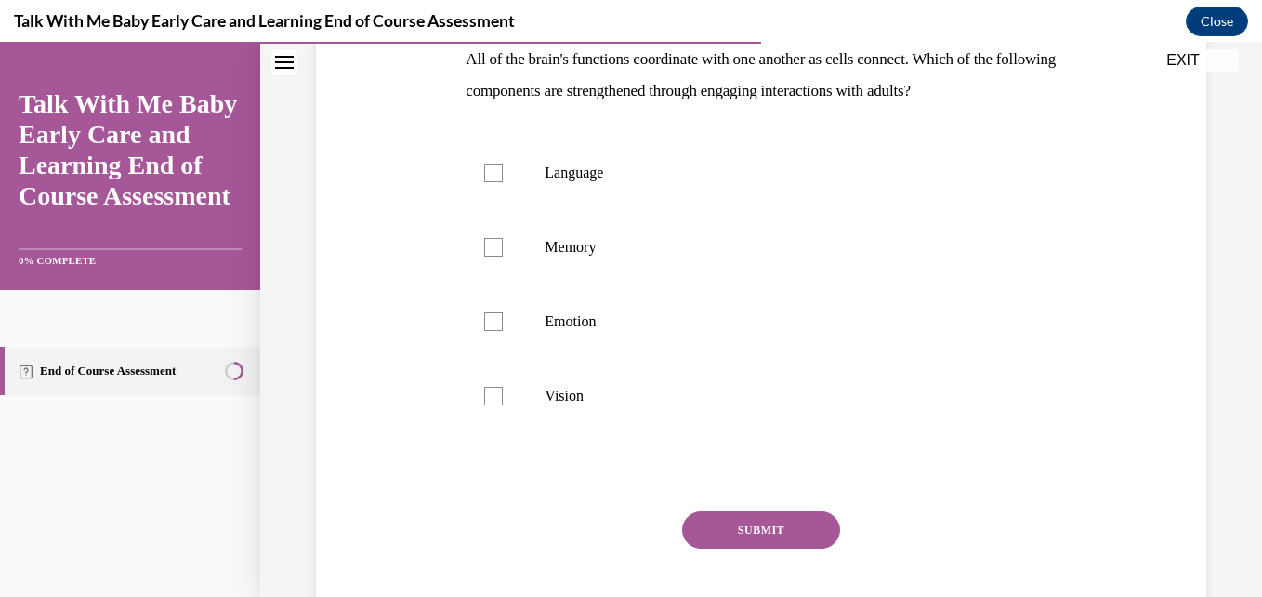
scroll to position [311, 0]
click at [660, 322] on p "Emotion" at bounding box center [777, 320] width 465 height 19
click at [503, 322] on input "Emotion" at bounding box center [493, 320] width 19 height 19
checkbox input "true"
click at [794, 525] on button "SUBMIT" at bounding box center [761, 528] width 158 height 37
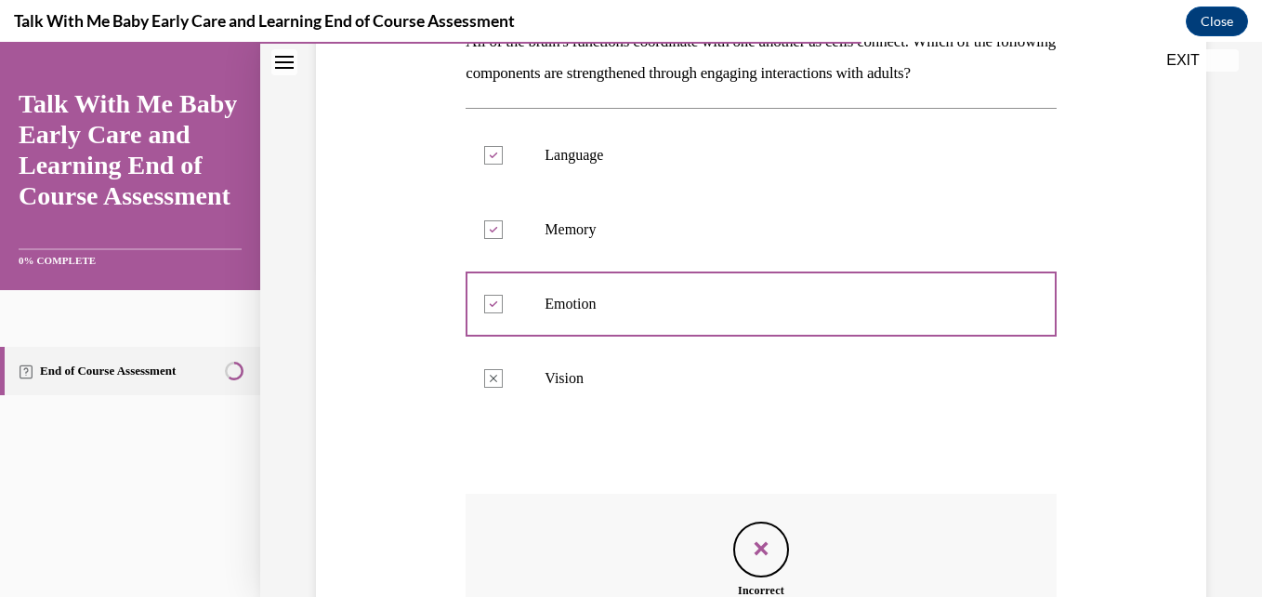
scroll to position [322, 0]
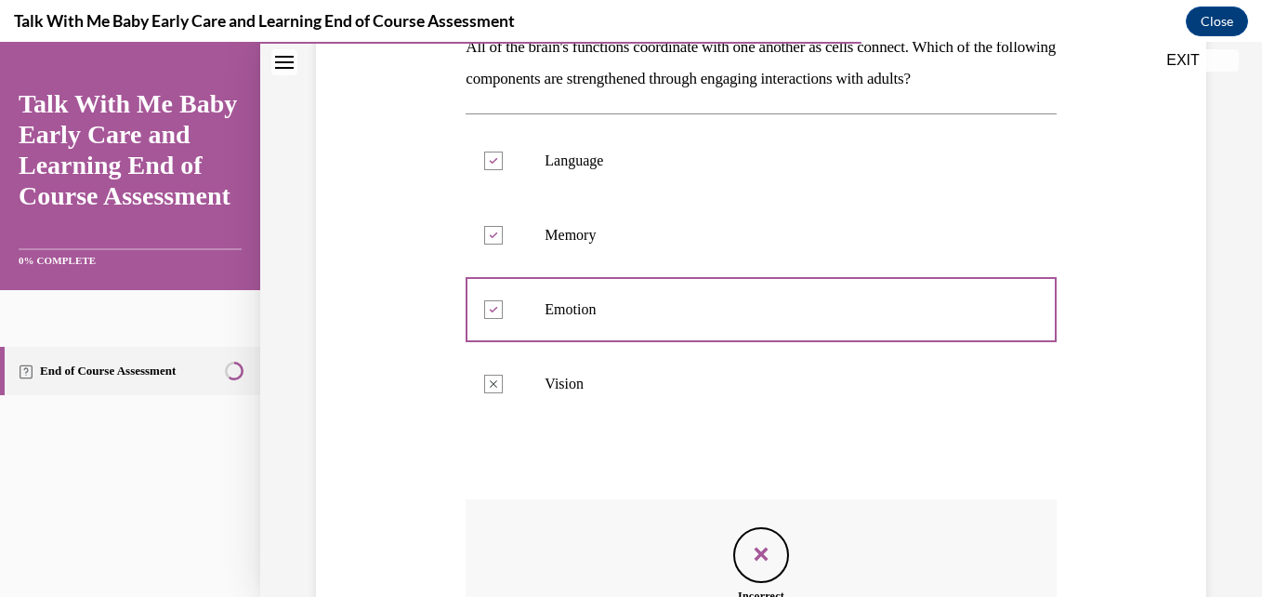
click at [765, 573] on div "Feedback" at bounding box center [761, 555] width 56 height 56
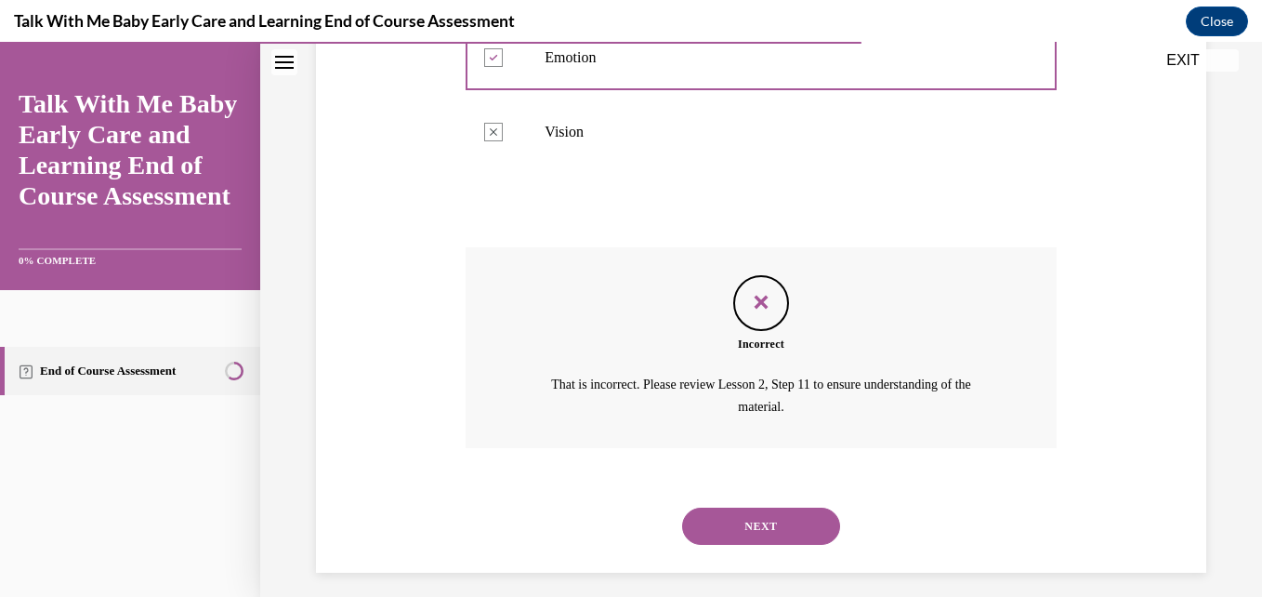
scroll to position [587, 0]
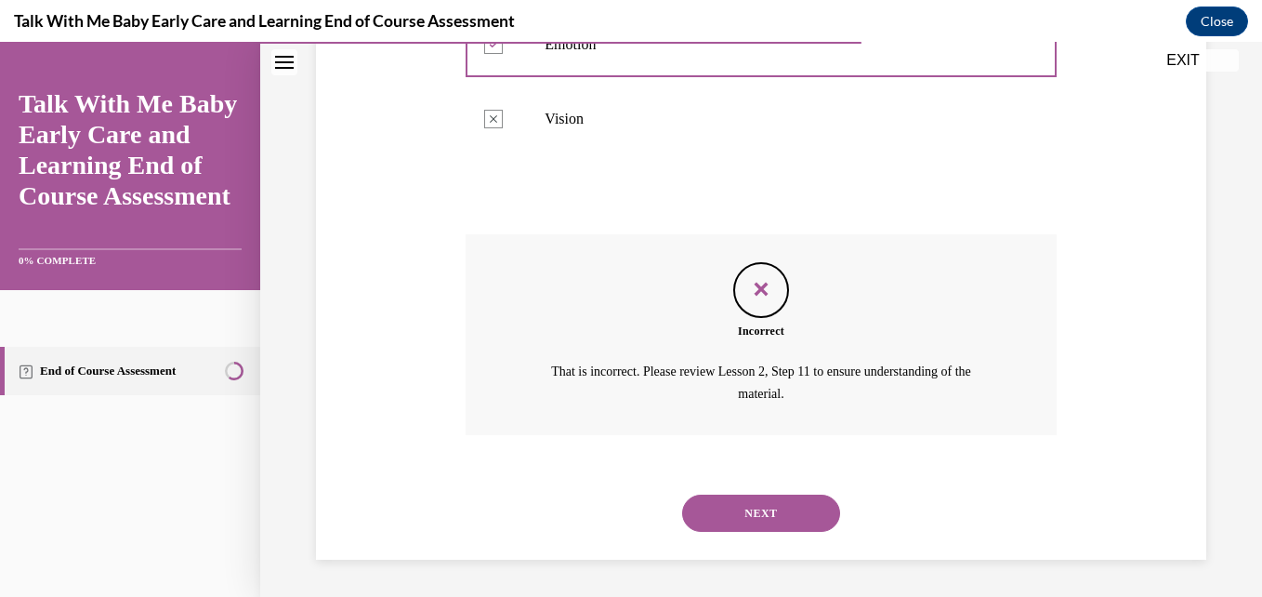
click at [782, 512] on button "NEXT" at bounding box center [761, 512] width 158 height 37
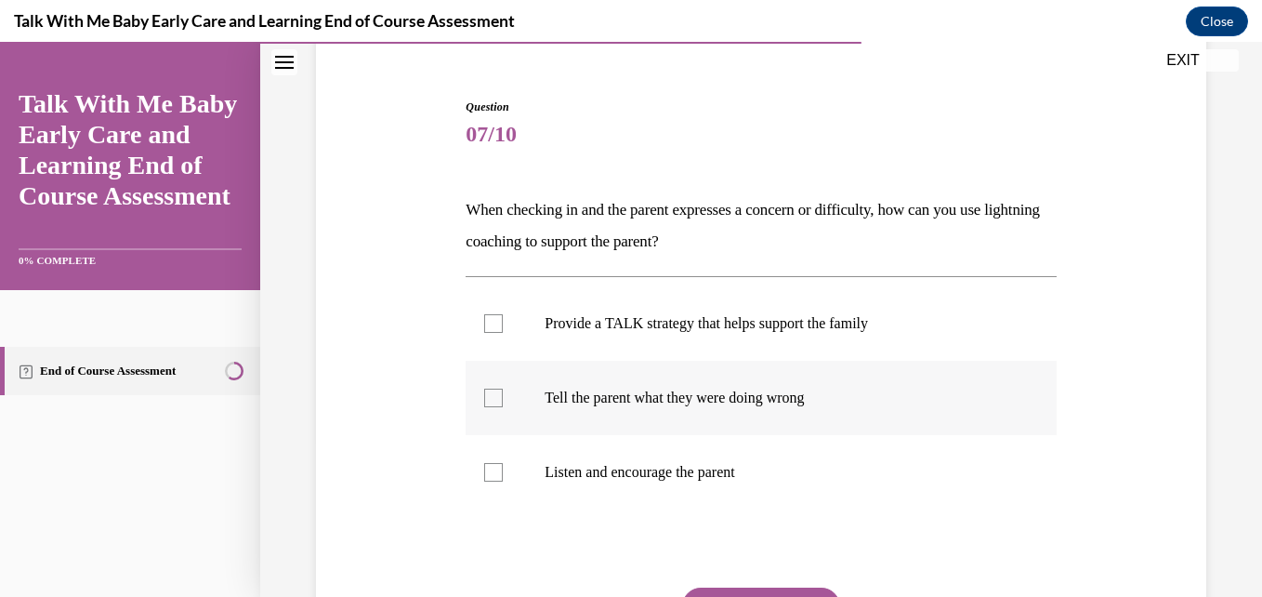
click at [731, 414] on label "Tell the parent what they were doing wrong" at bounding box center [761, 398] width 590 height 74
click at [503, 407] on input "Tell the parent what they were doing wrong" at bounding box center [493, 397] width 19 height 19
checkbox input "true"
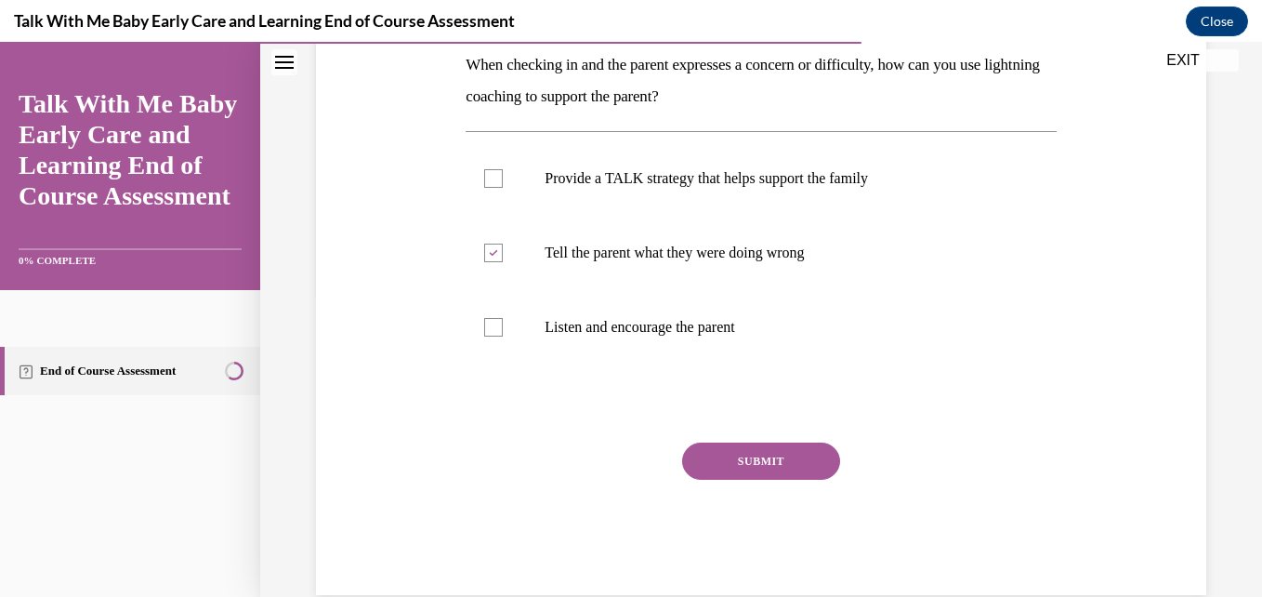
click at [786, 475] on button "SUBMIT" at bounding box center [761, 460] width 158 height 37
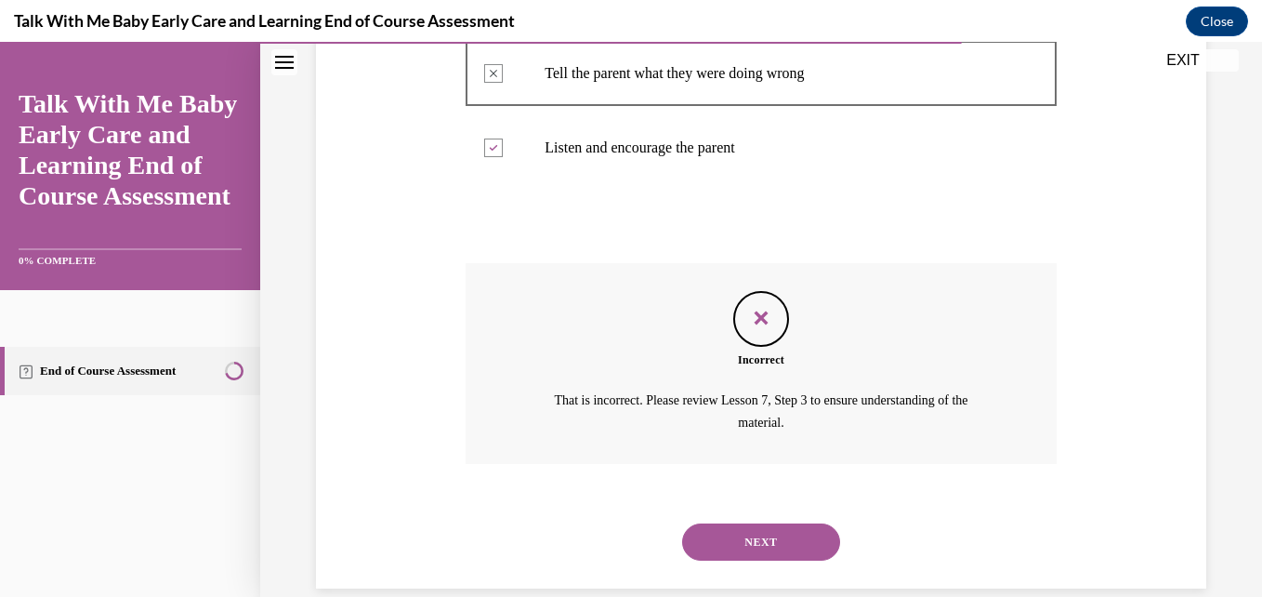
scroll to position [513, 0]
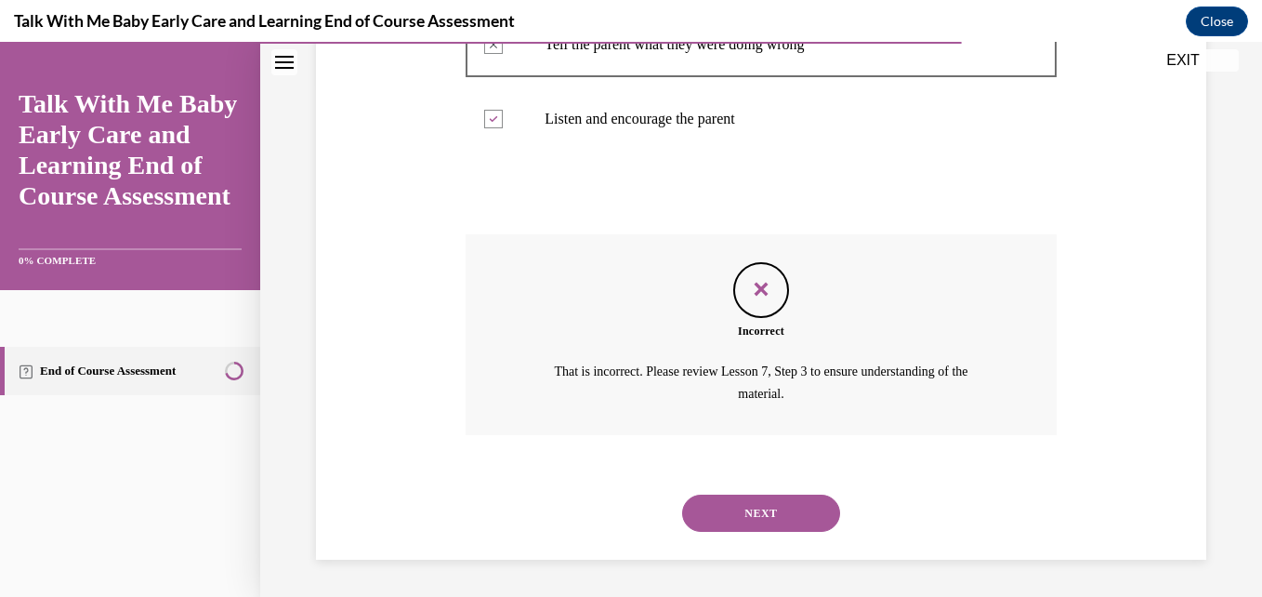
click at [785, 516] on button "NEXT" at bounding box center [761, 512] width 158 height 37
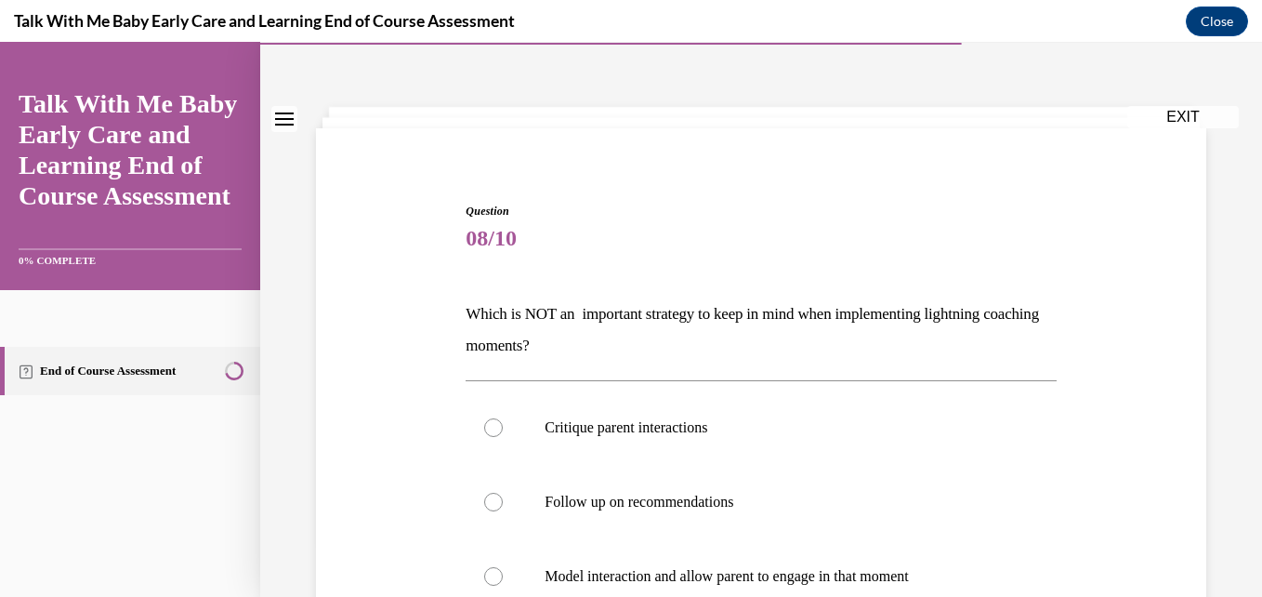
scroll to position [140, 0]
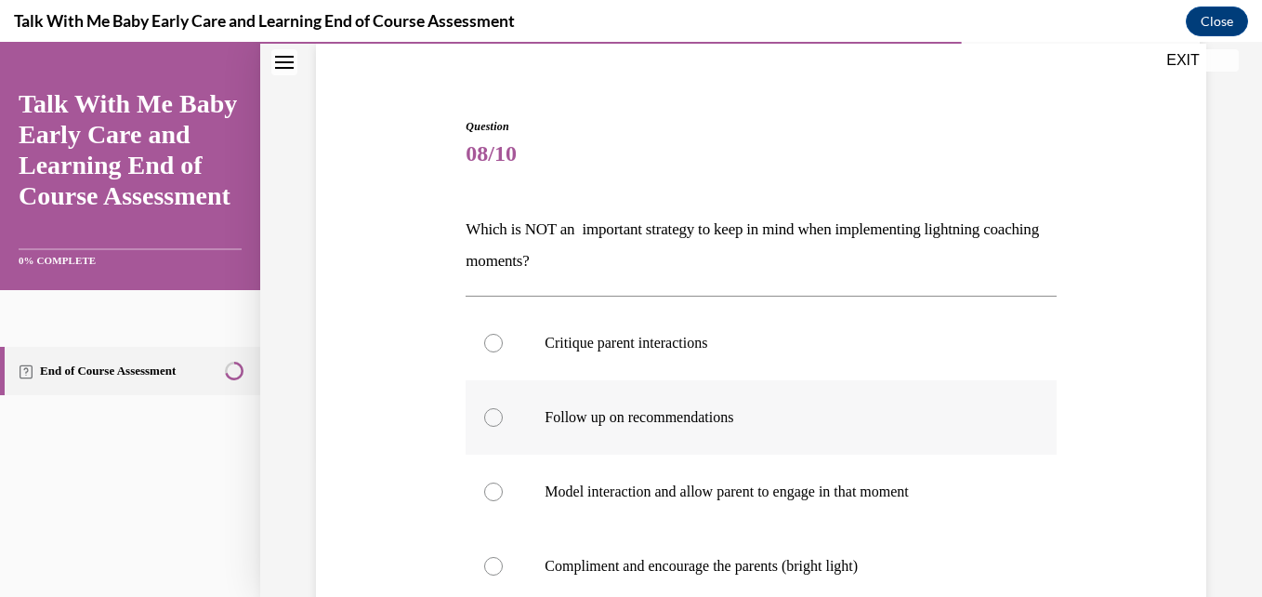
click at [744, 417] on p "Follow up on recommendations" at bounding box center [777, 417] width 465 height 19
click at [503, 417] on input "Follow up on recommendations" at bounding box center [493, 417] width 19 height 19
radio input "true"
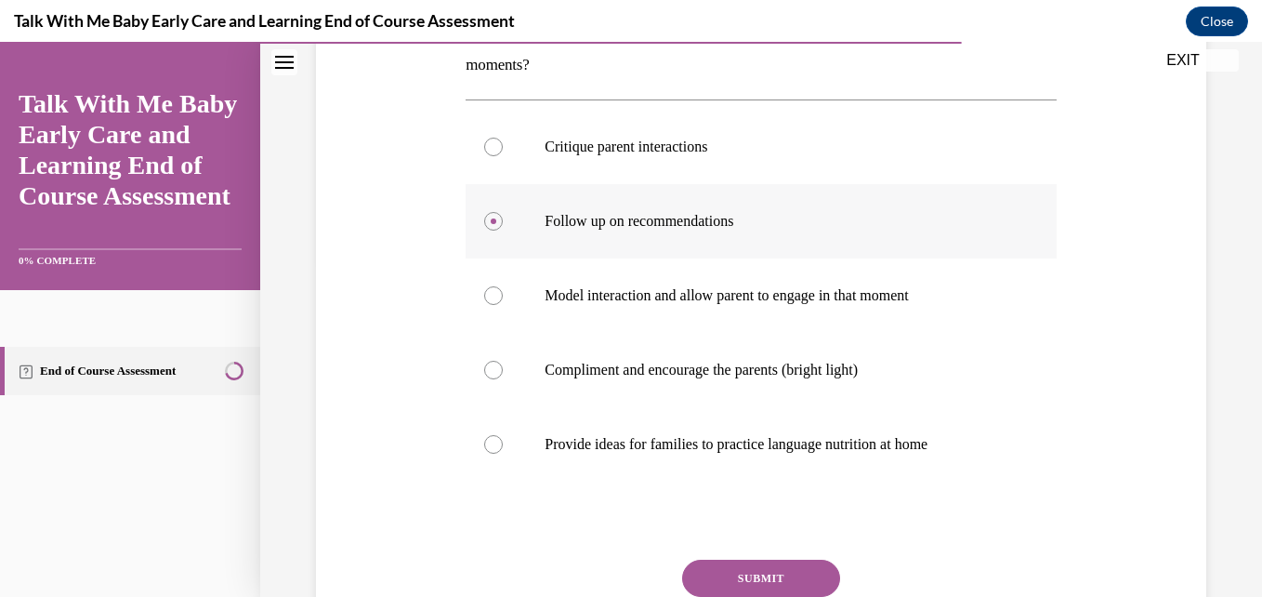
scroll to position [384, 0]
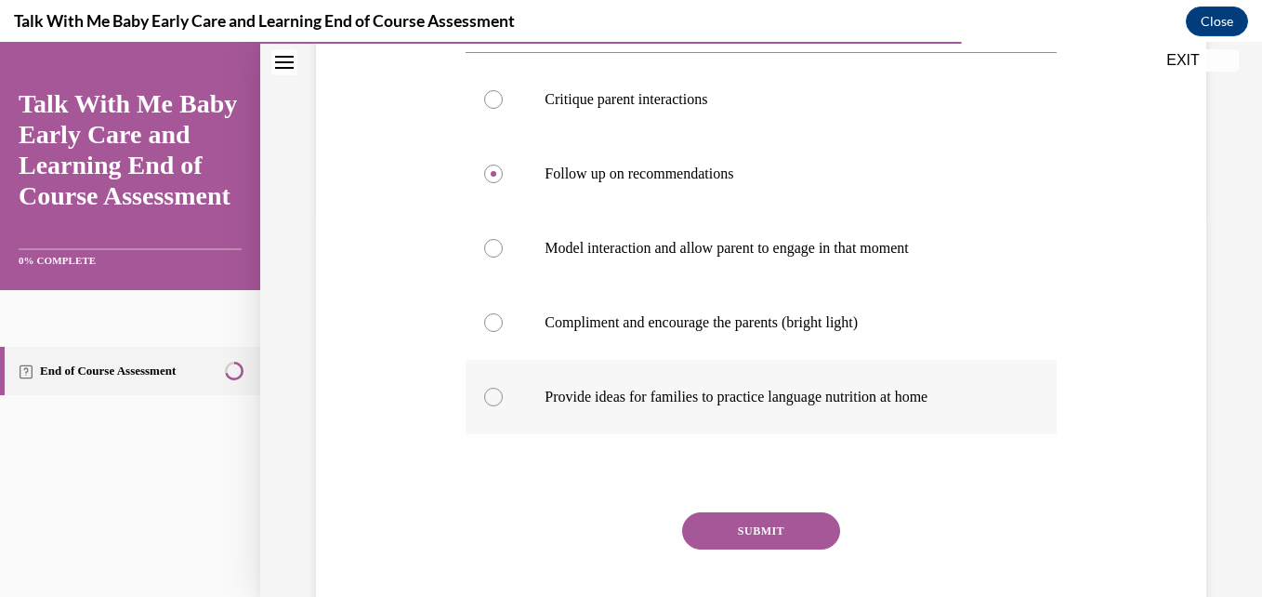
click at [812, 390] on p "Provide ideas for families to practice language nutrition at home" at bounding box center [777, 396] width 465 height 19
click at [503, 390] on input "Provide ideas for families to practice language nutrition at home" at bounding box center [493, 396] width 19 height 19
radio input "true"
click at [775, 548] on button "SUBMIT" at bounding box center [761, 530] width 158 height 37
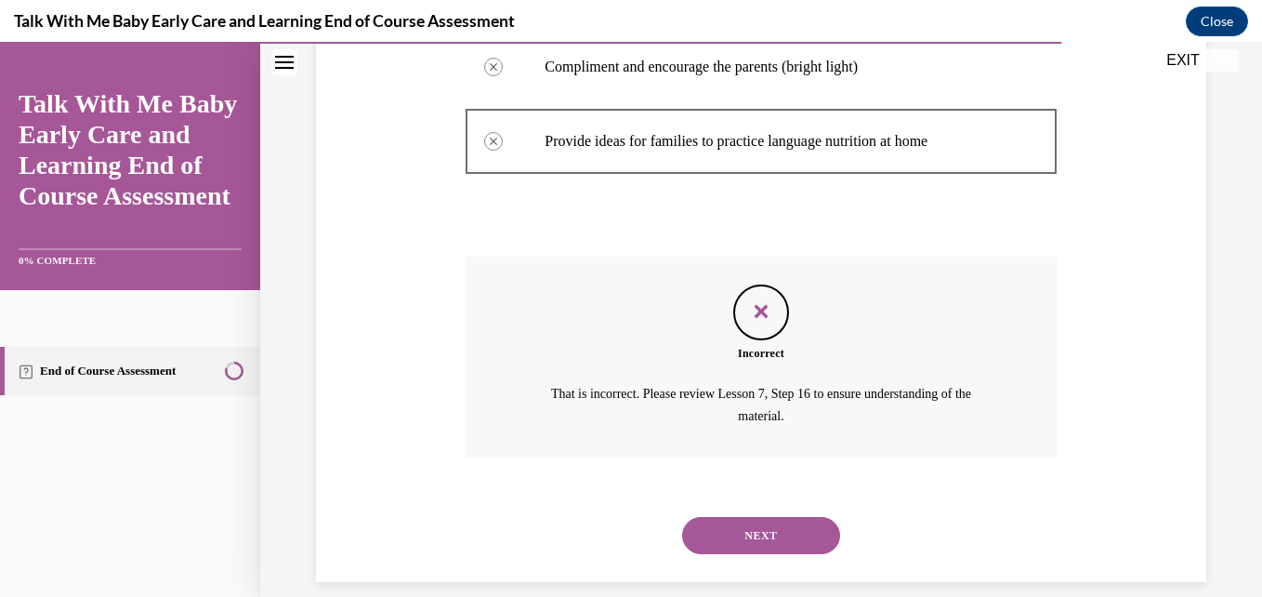
scroll to position [662, 0]
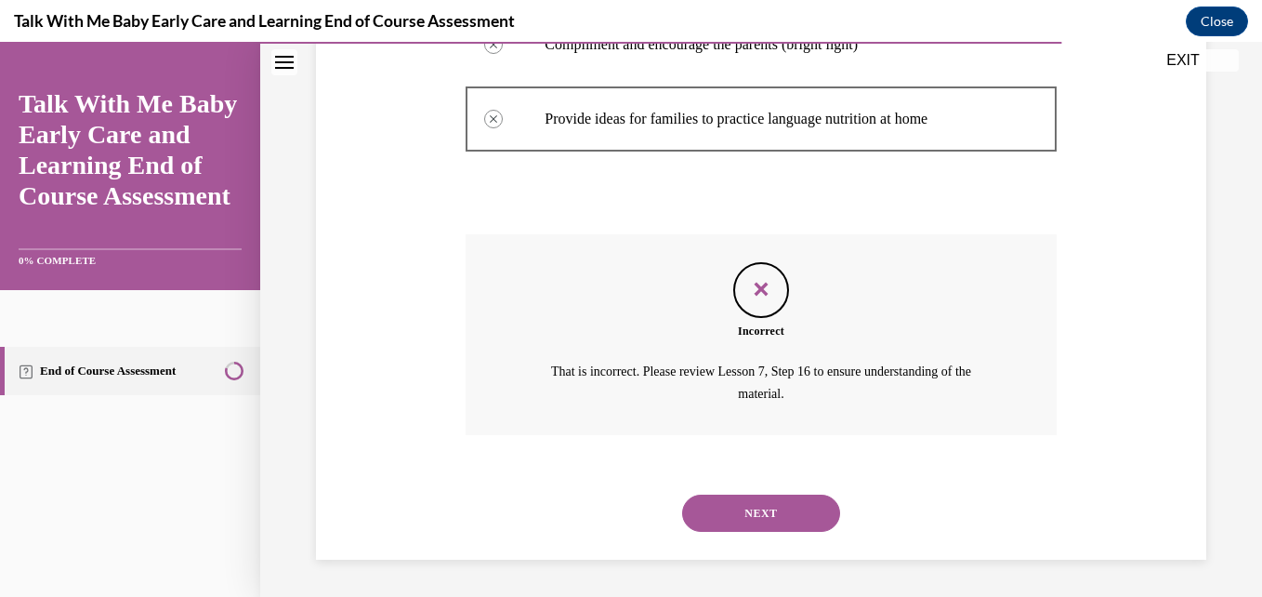
click at [789, 523] on button "NEXT" at bounding box center [761, 512] width 158 height 37
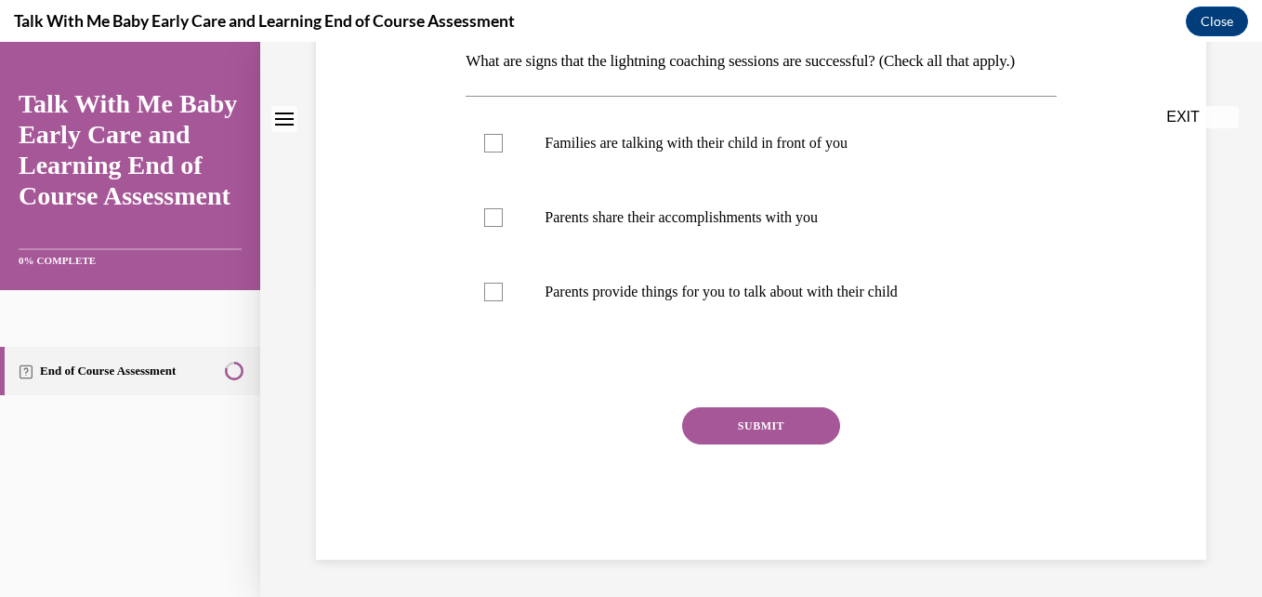
scroll to position [0, 0]
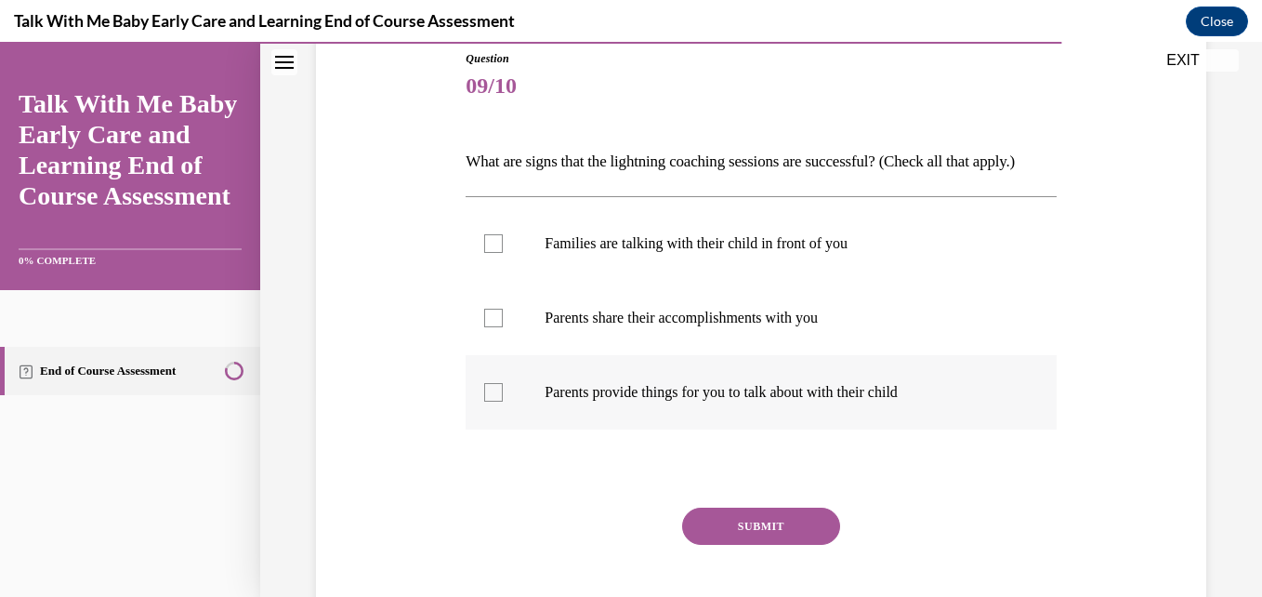
click at [786, 429] on label "Parents provide things for you to talk about with their child" at bounding box center [761, 392] width 590 height 74
click at [503, 401] on input "Parents provide things for you to talk about with their child" at bounding box center [493, 392] width 19 height 19
checkbox input "true"
click at [804, 545] on button "SUBMIT" at bounding box center [761, 525] width 158 height 37
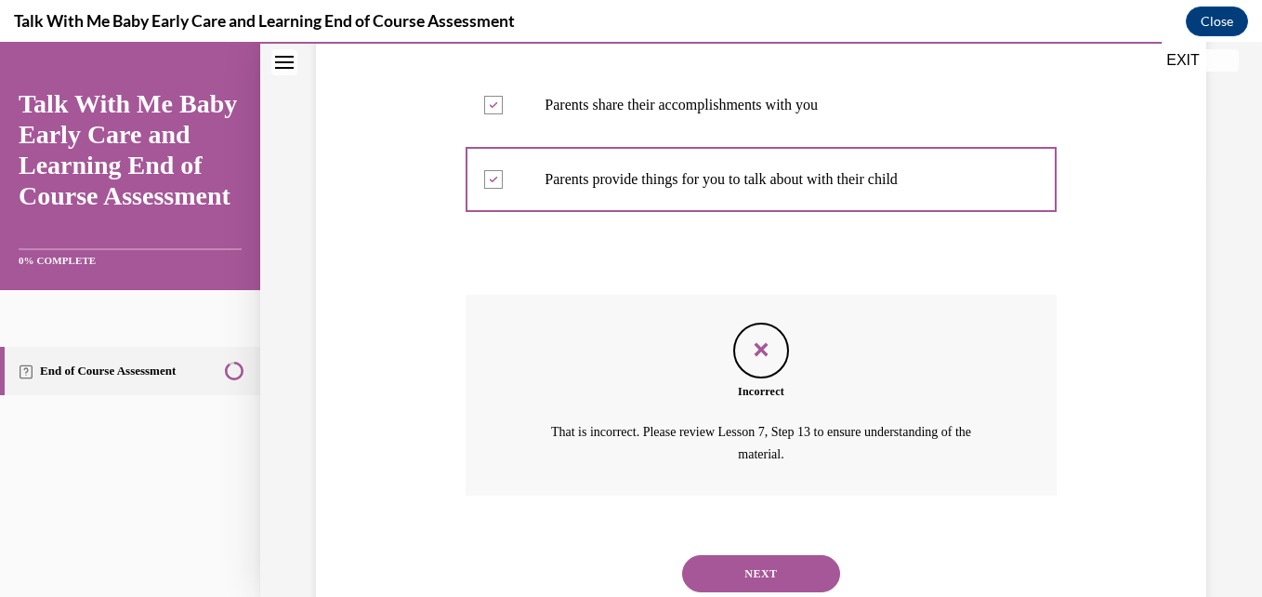
scroll to position [513, 0]
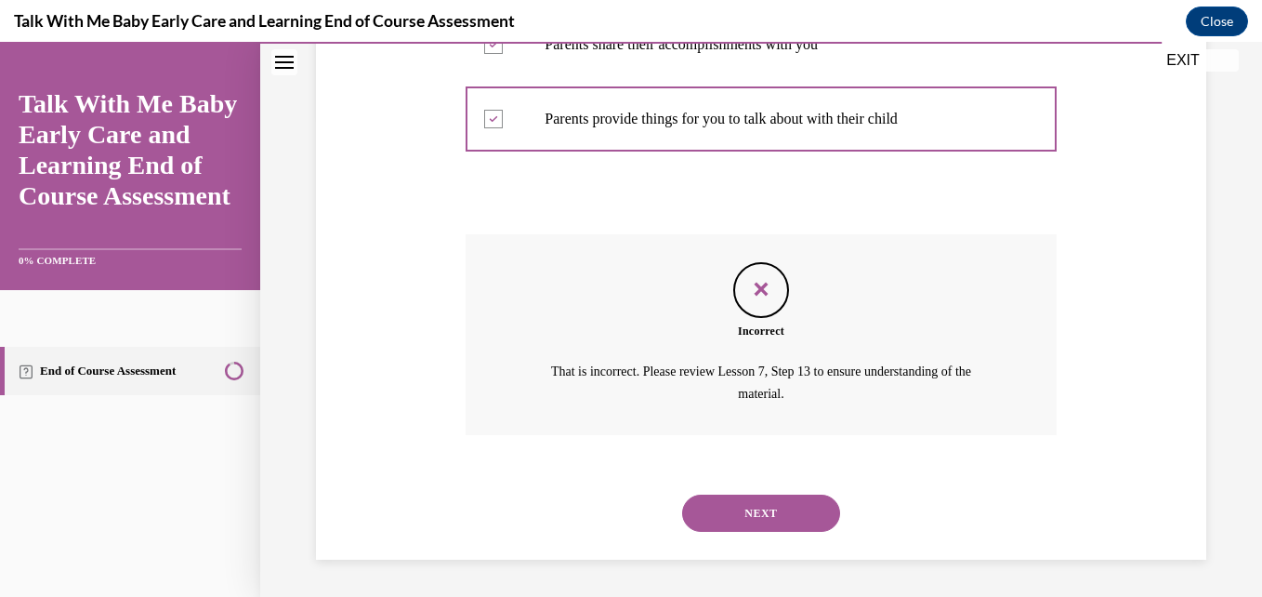
click at [791, 524] on button "NEXT" at bounding box center [761, 512] width 158 height 37
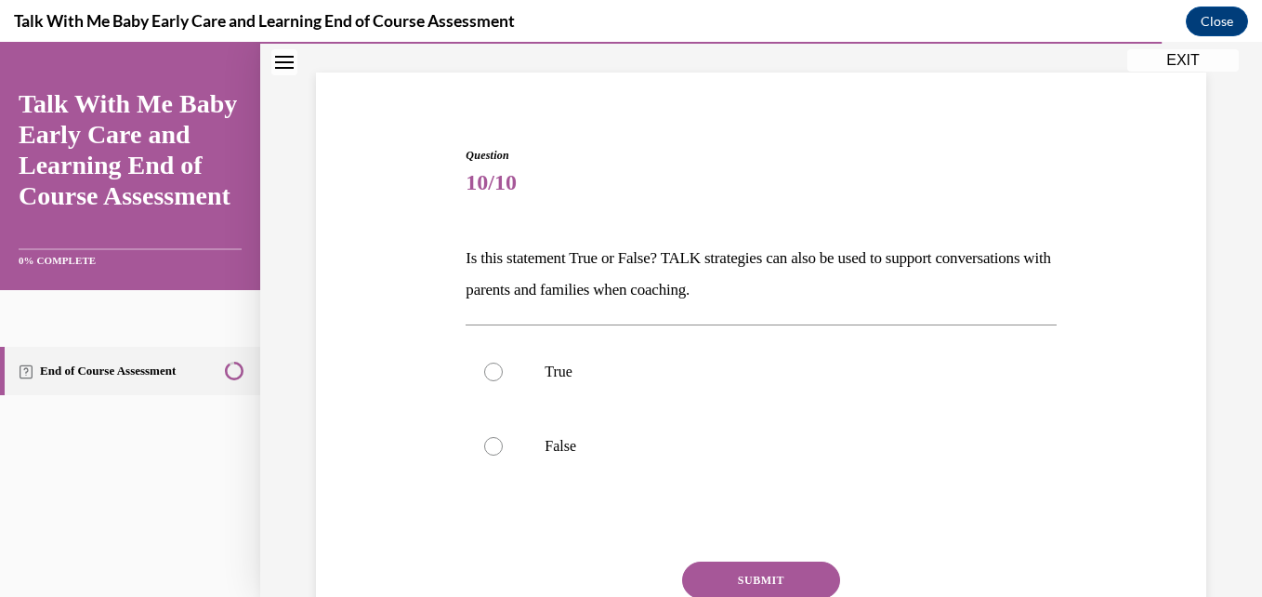
scroll to position [133, 0]
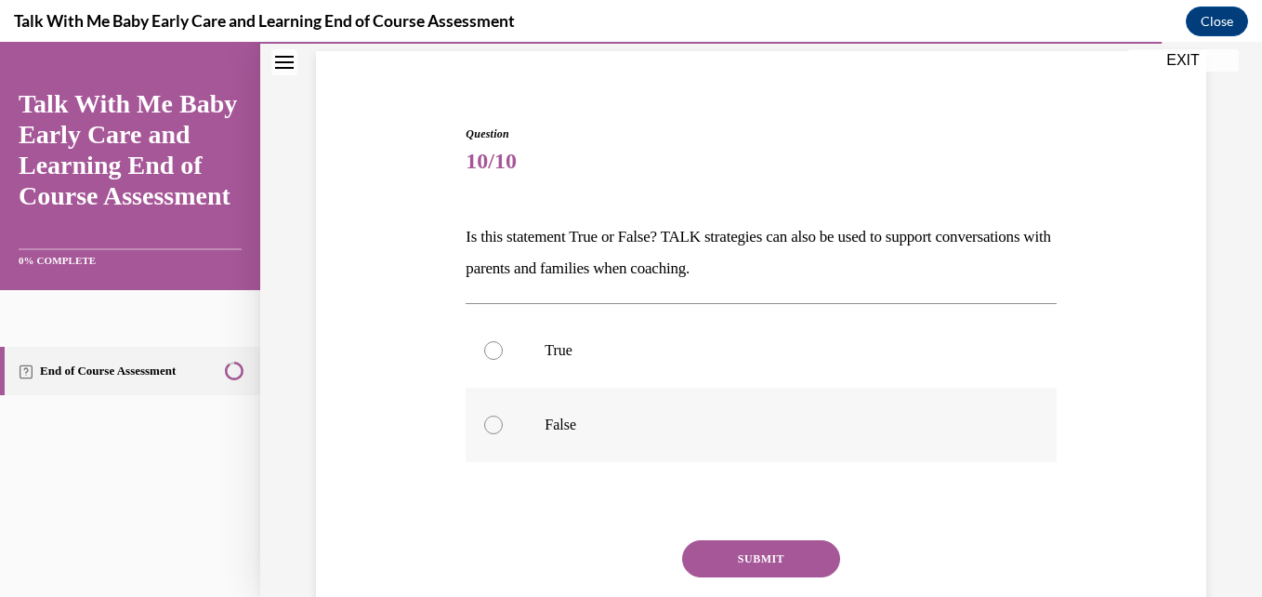
click at [661, 458] on label "False" at bounding box center [761, 424] width 590 height 74
click at [503, 434] on input "False" at bounding box center [493, 424] width 19 height 19
radio input "true"
click at [768, 545] on button "SUBMIT" at bounding box center [761, 558] width 158 height 37
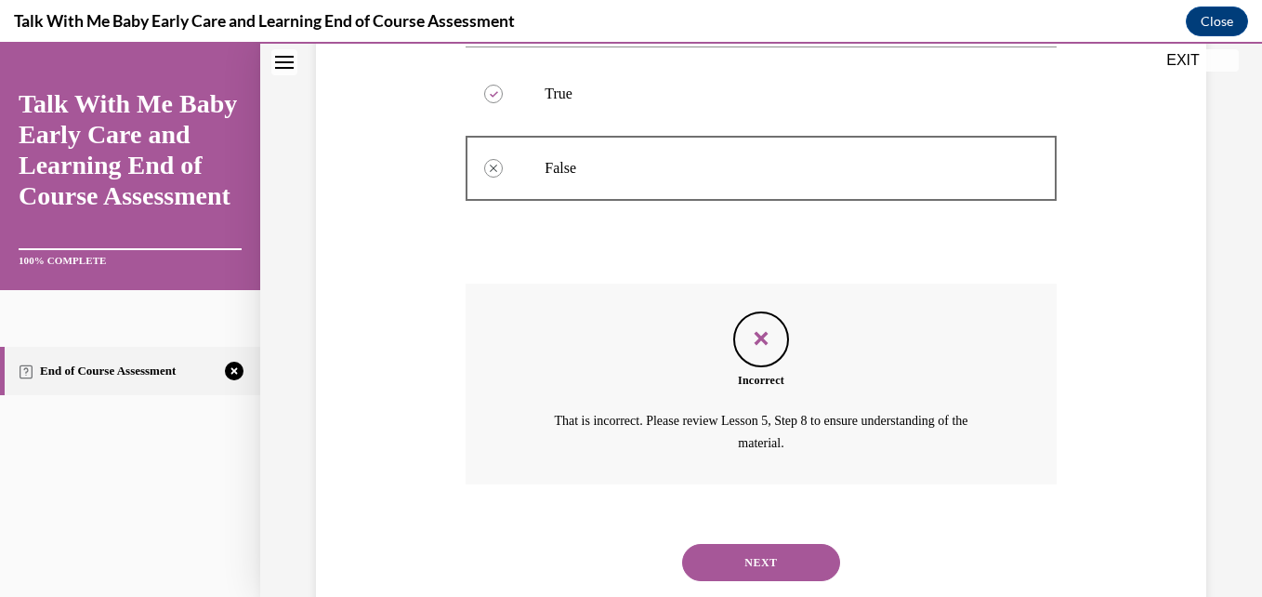
scroll to position [439, 0]
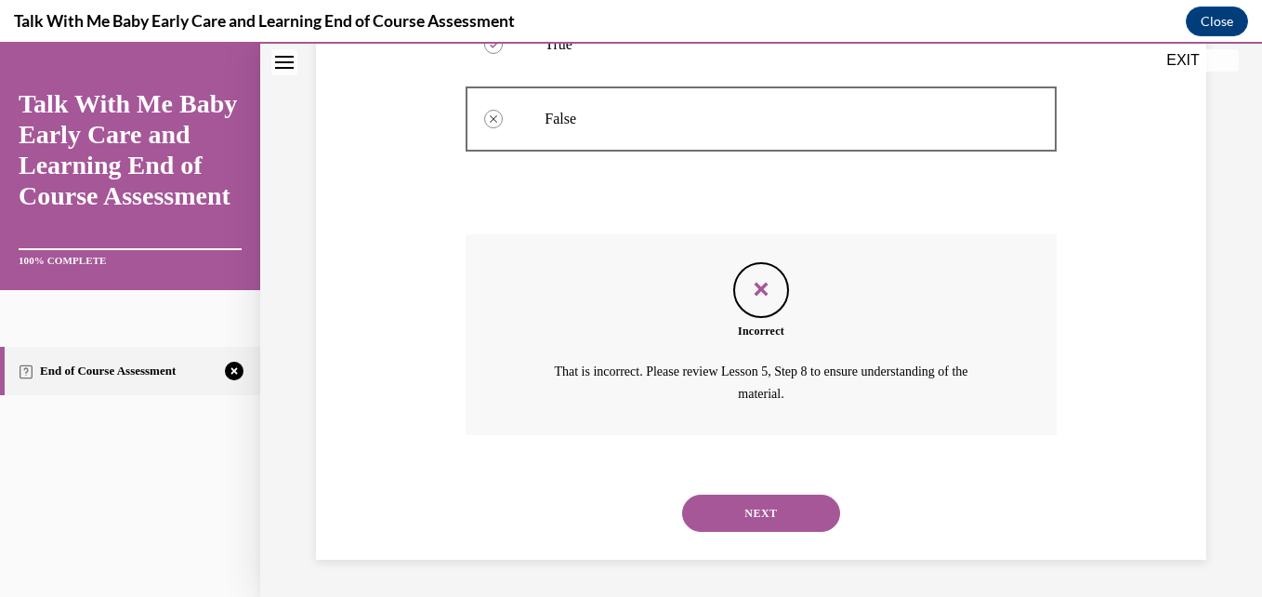
click at [791, 507] on button "NEXT" at bounding box center [761, 512] width 158 height 37
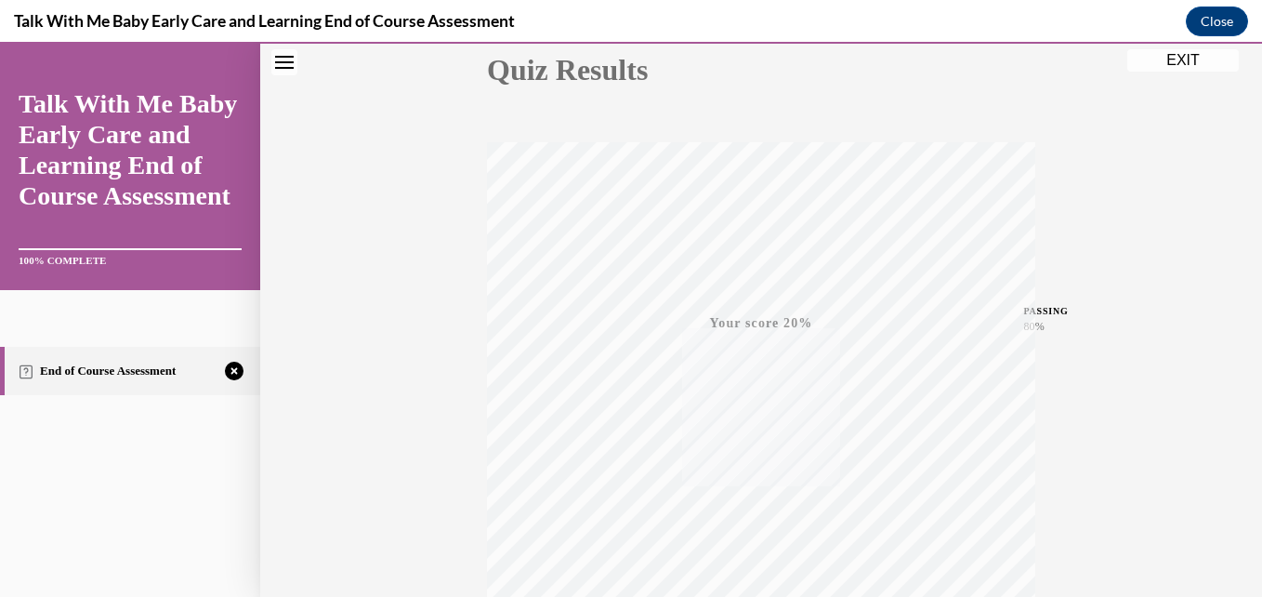
scroll to position [398, 0]
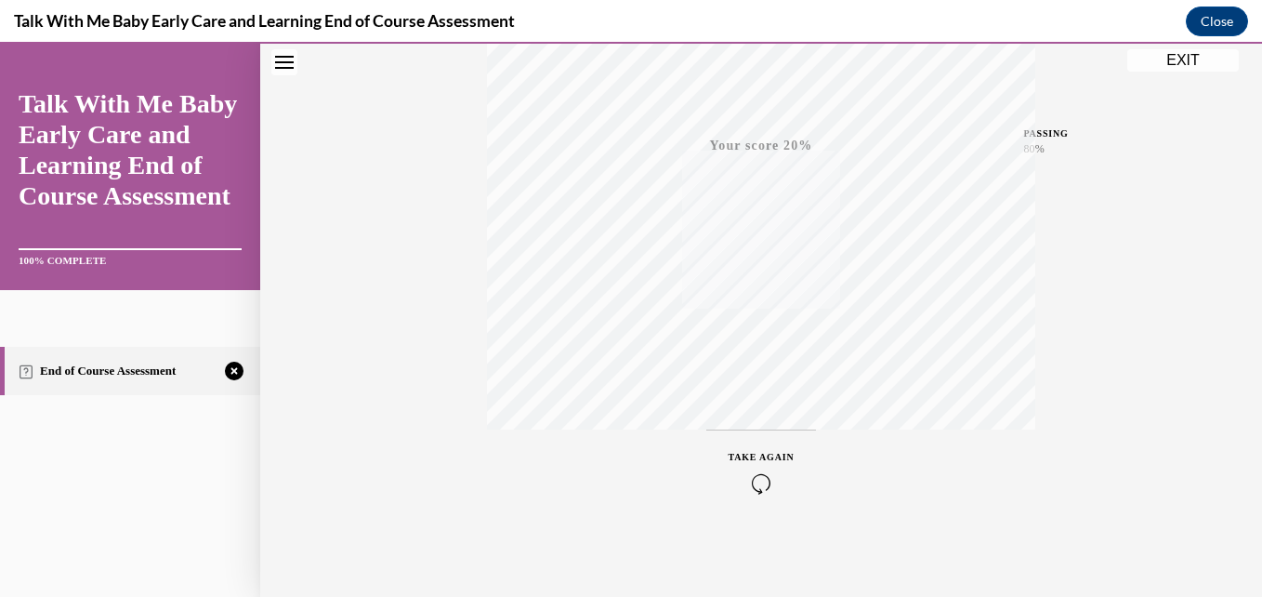
click at [743, 469] on div "TAKE AGAIN" at bounding box center [762, 472] width 66 height 44
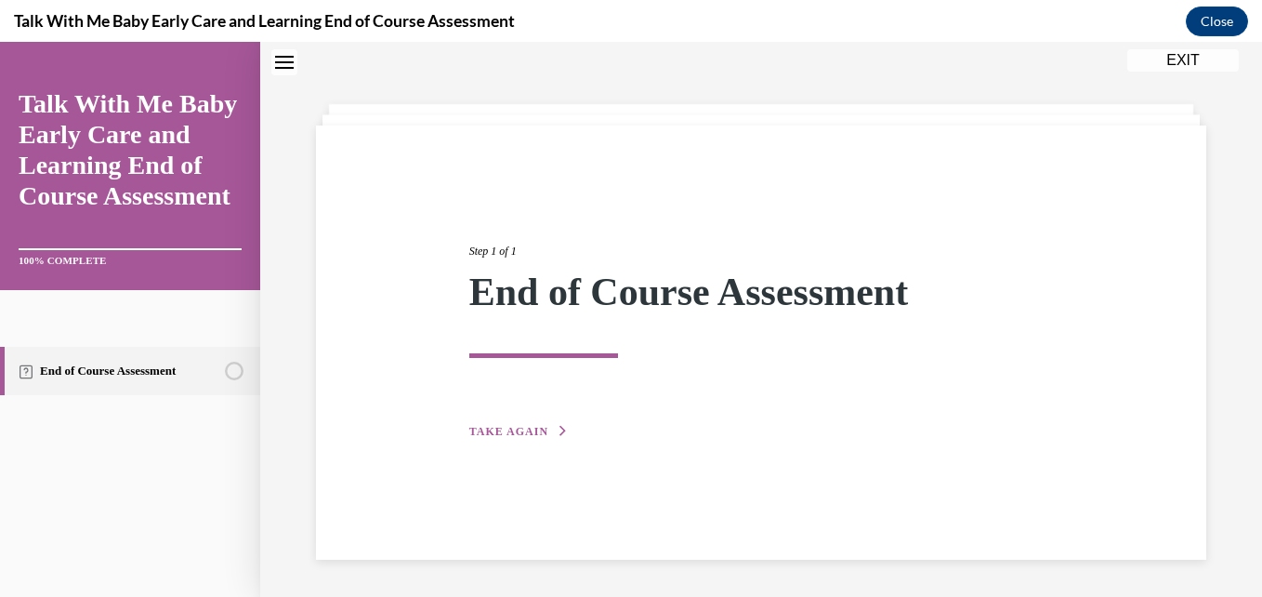
scroll to position [59, 0]
click at [500, 428] on span "TAKE AGAIN" at bounding box center [508, 431] width 79 height 13
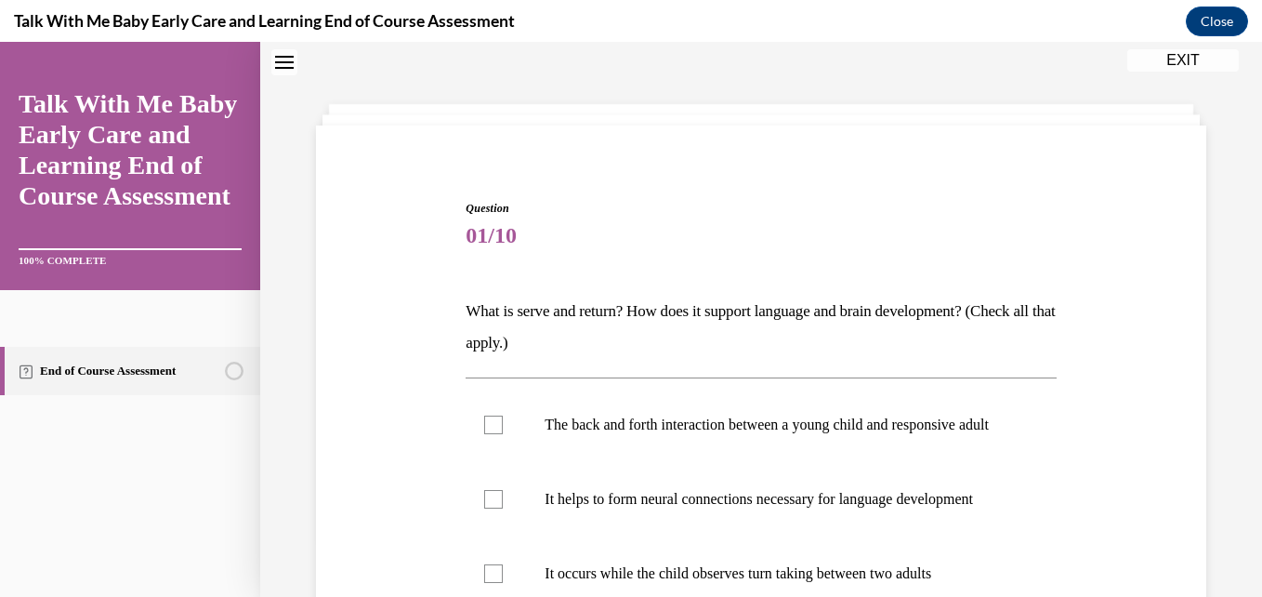
click at [131, 532] on div "End of Course Assessment" at bounding box center [130, 459] width 260 height 276
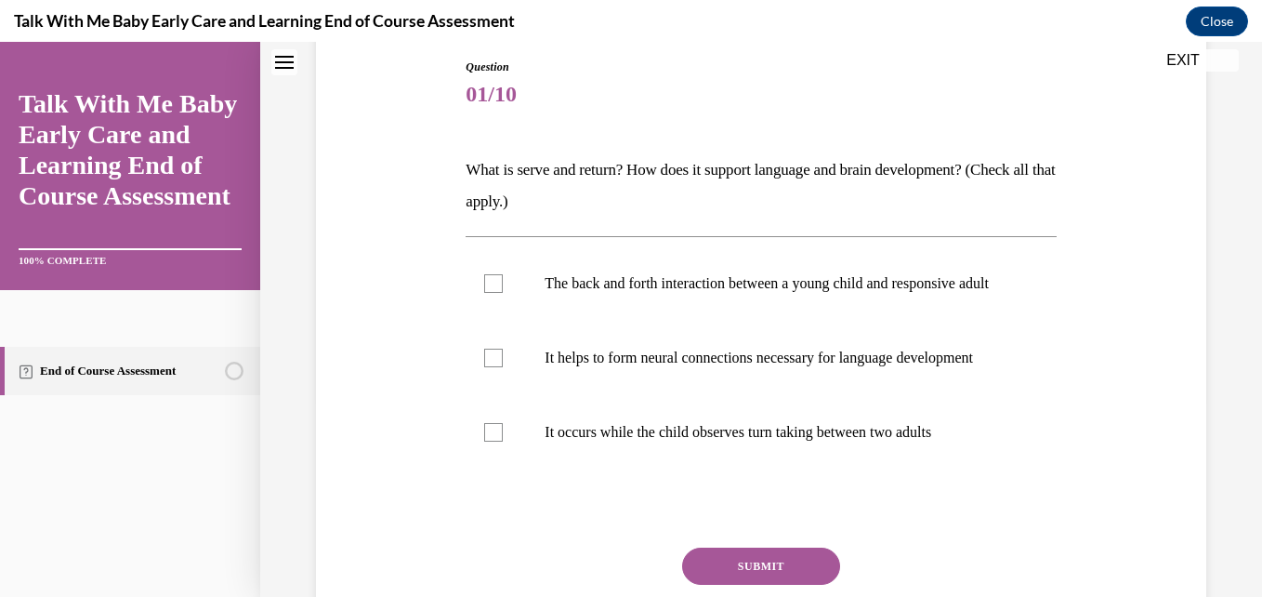
scroll to position [204, 0]
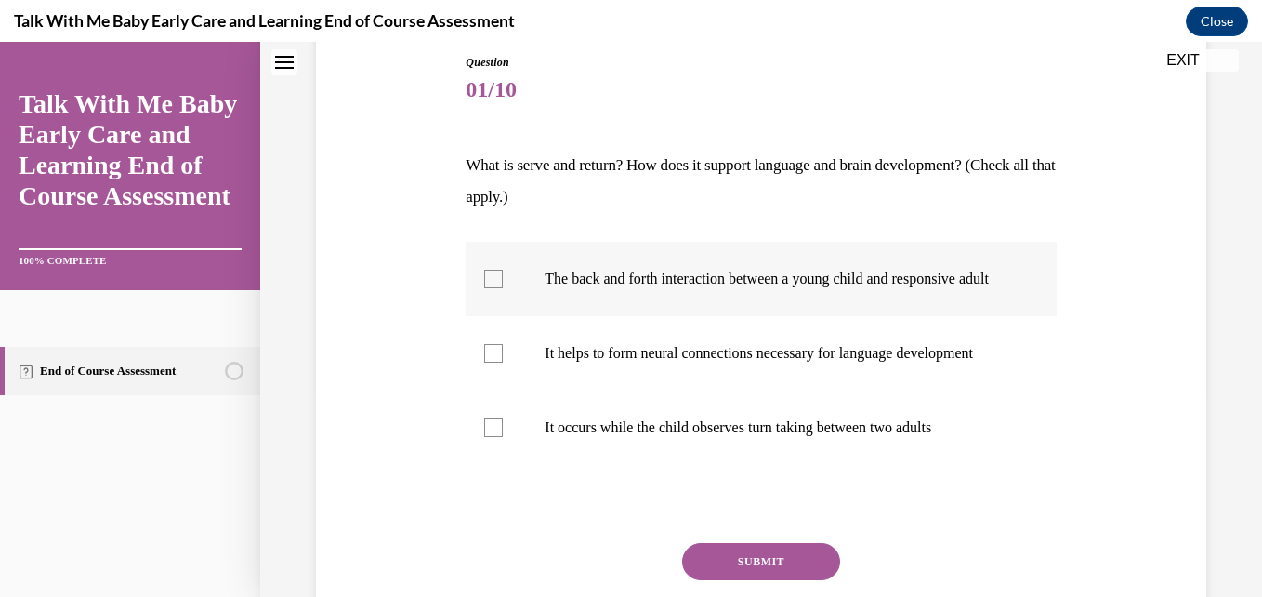
click at [487, 311] on label "The back and forth interaction between a young child and responsive adult" at bounding box center [761, 279] width 590 height 74
click at [487, 288] on input "The back and forth interaction between a young child and responsive adult" at bounding box center [493, 278] width 19 height 19
checkbox input "true"
click at [492, 390] on label "It helps to form neural connections necessary for language development" at bounding box center [761, 353] width 590 height 74
click at [492, 362] on input "It helps to form neural connections necessary for language development" at bounding box center [493, 353] width 19 height 19
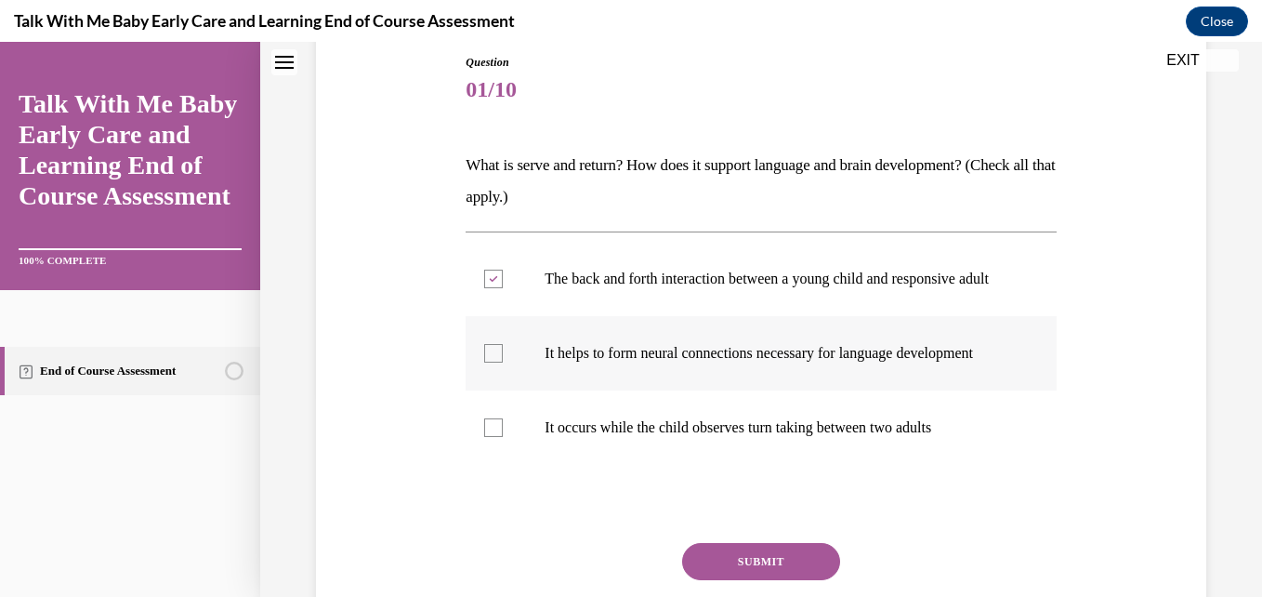
checkbox input "true"
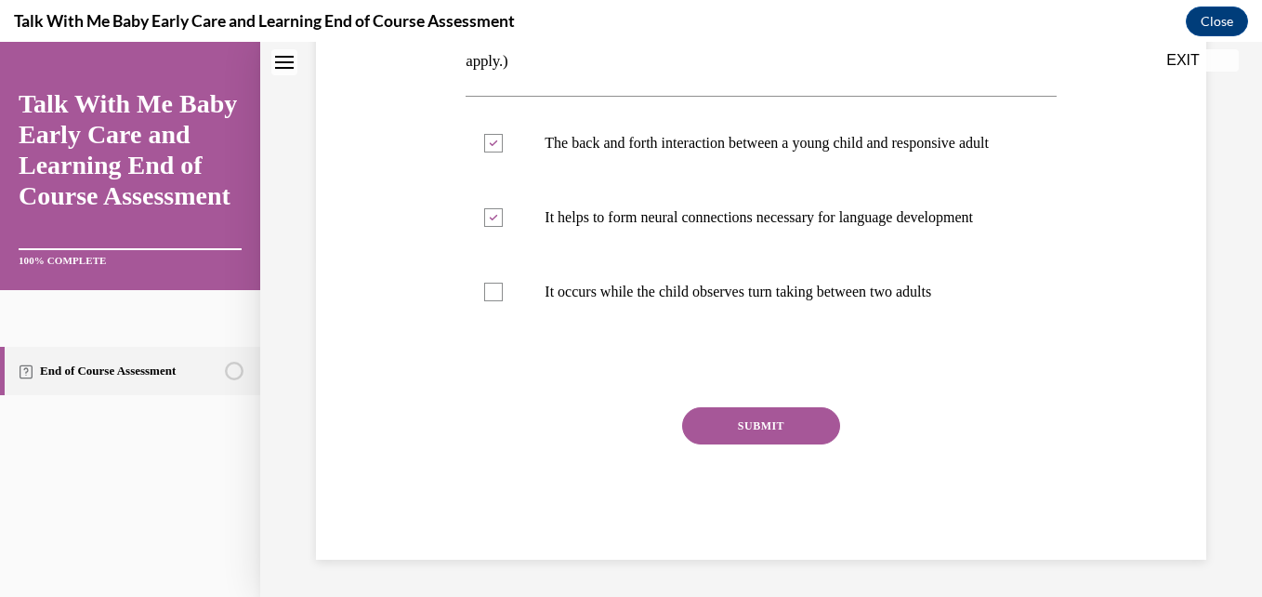
click at [725, 444] on button "SUBMIT" at bounding box center [761, 425] width 158 height 37
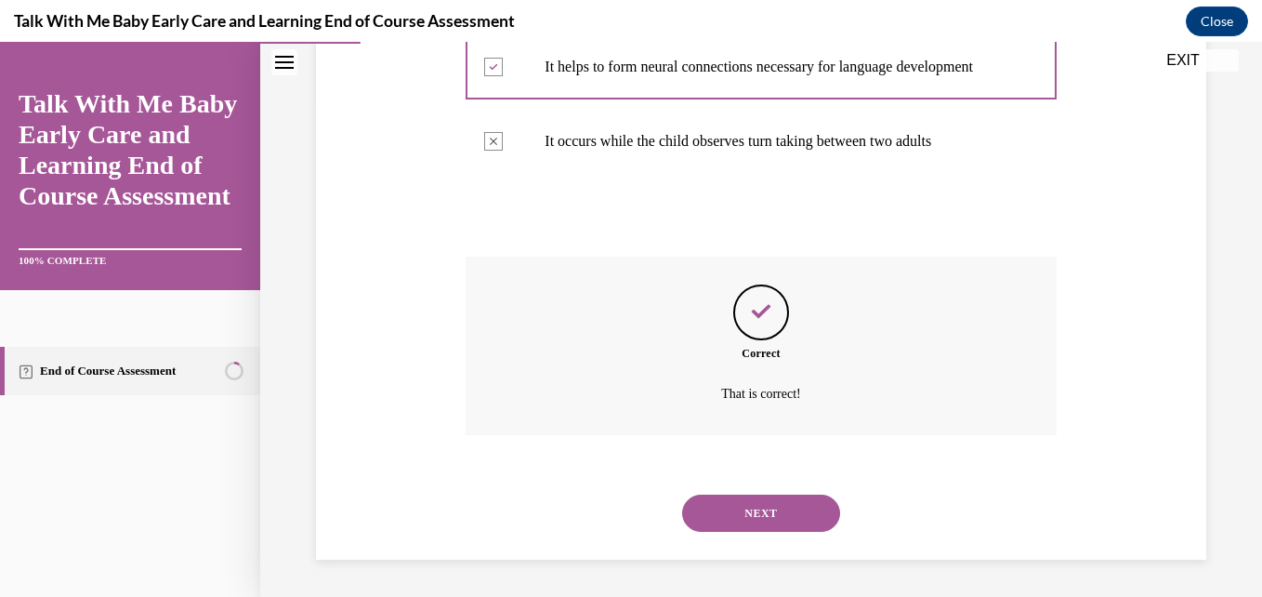
scroll to position [528, 0]
click at [727, 529] on button "NEXT" at bounding box center [761, 512] width 158 height 37
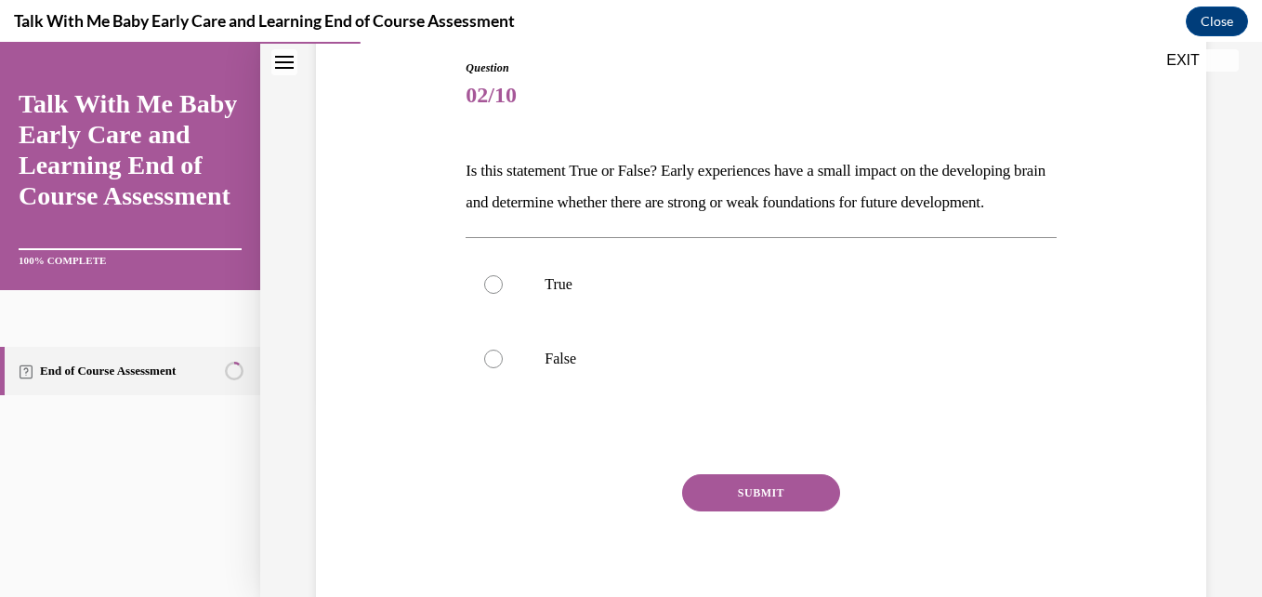
scroll to position [209, 0]
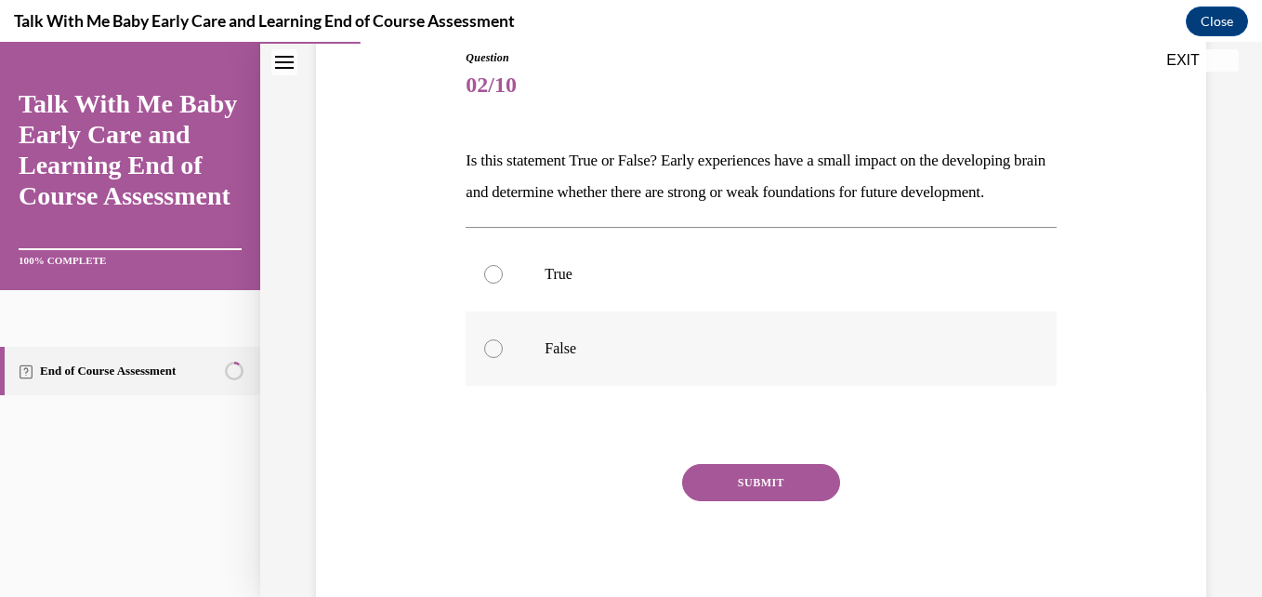
click at [553, 358] on p "False" at bounding box center [777, 348] width 465 height 19
click at [503, 358] on input "False" at bounding box center [493, 348] width 19 height 19
radio input "true"
click at [711, 501] on button "SUBMIT" at bounding box center [761, 482] width 158 height 37
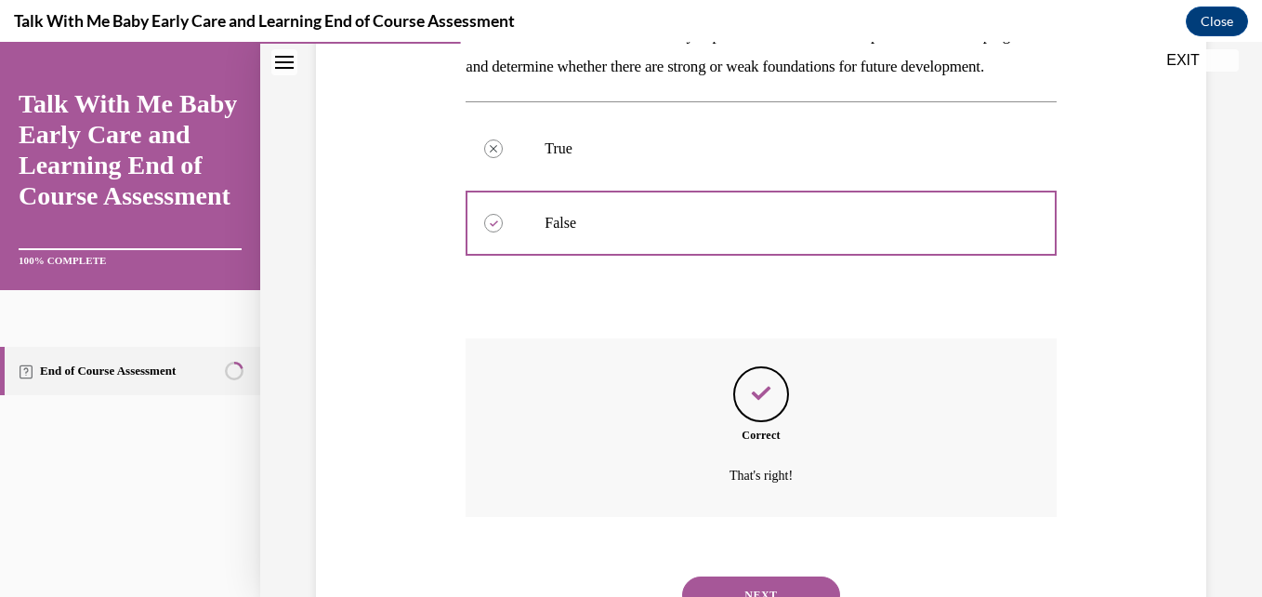
scroll to position [448, 0]
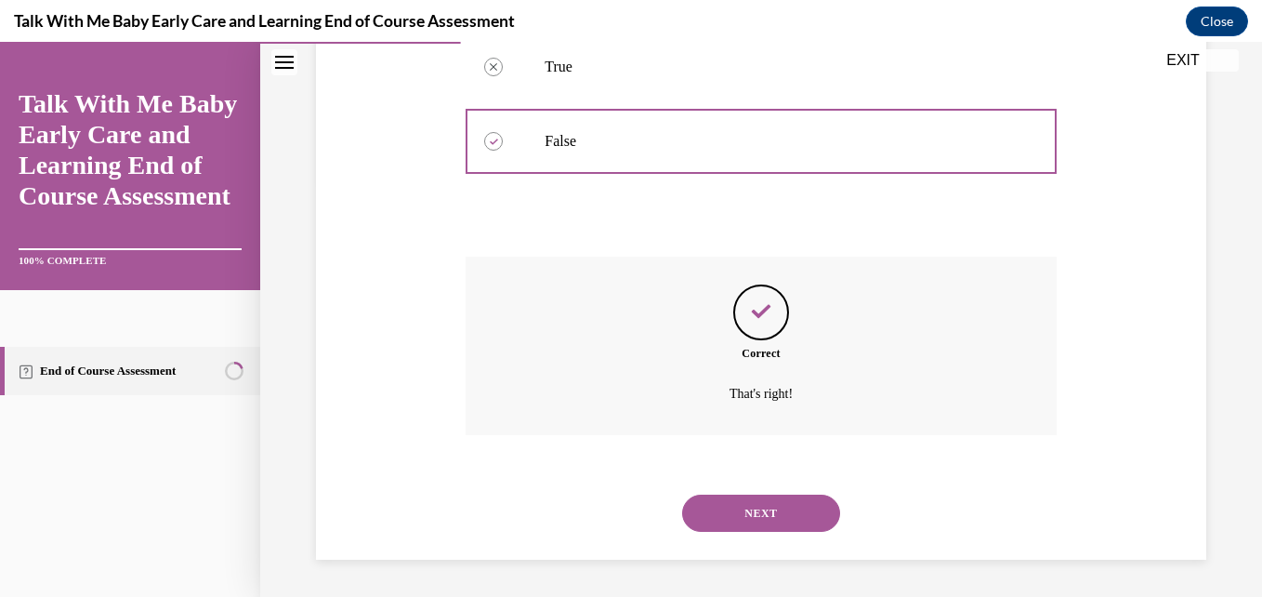
click at [724, 524] on button "NEXT" at bounding box center [761, 512] width 158 height 37
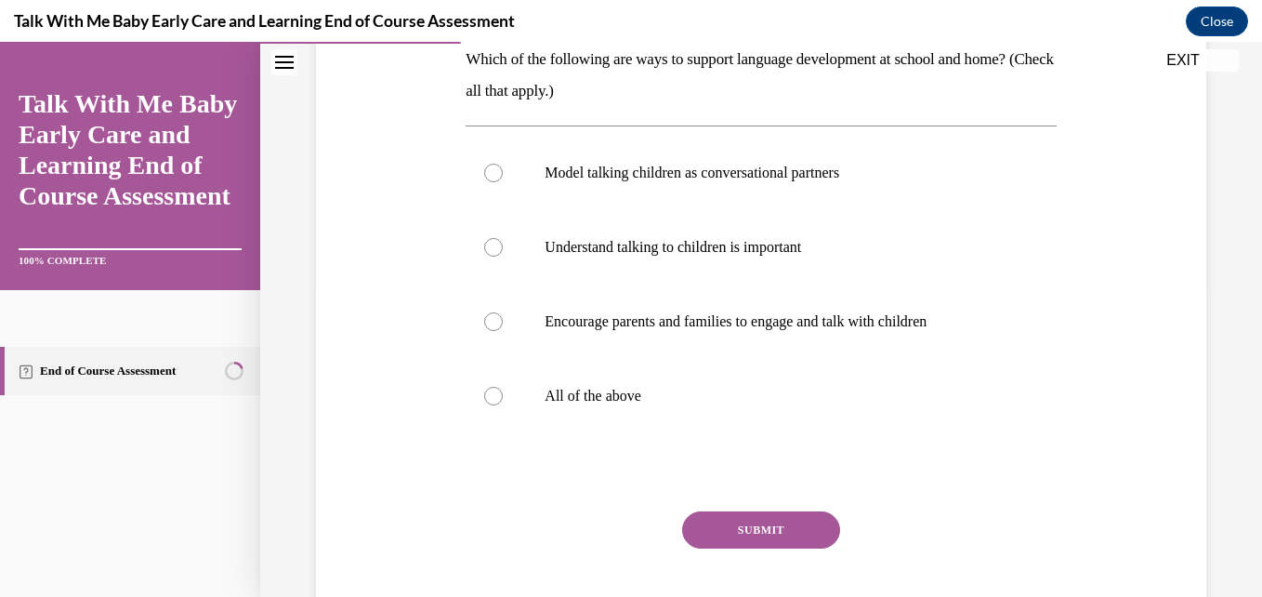
scroll to position [317, 0]
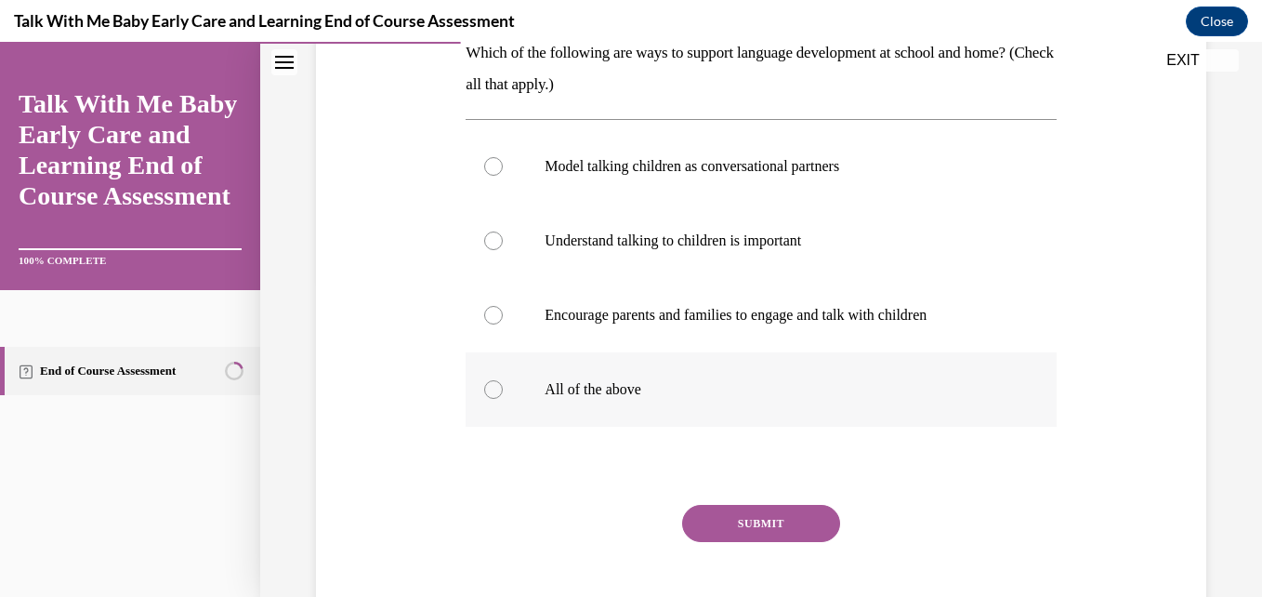
click at [558, 410] on label "All of the above" at bounding box center [761, 389] width 590 height 74
click at [503, 399] on input "All of the above" at bounding box center [493, 389] width 19 height 19
radio input "true"
click at [724, 534] on button "SUBMIT" at bounding box center [761, 523] width 158 height 37
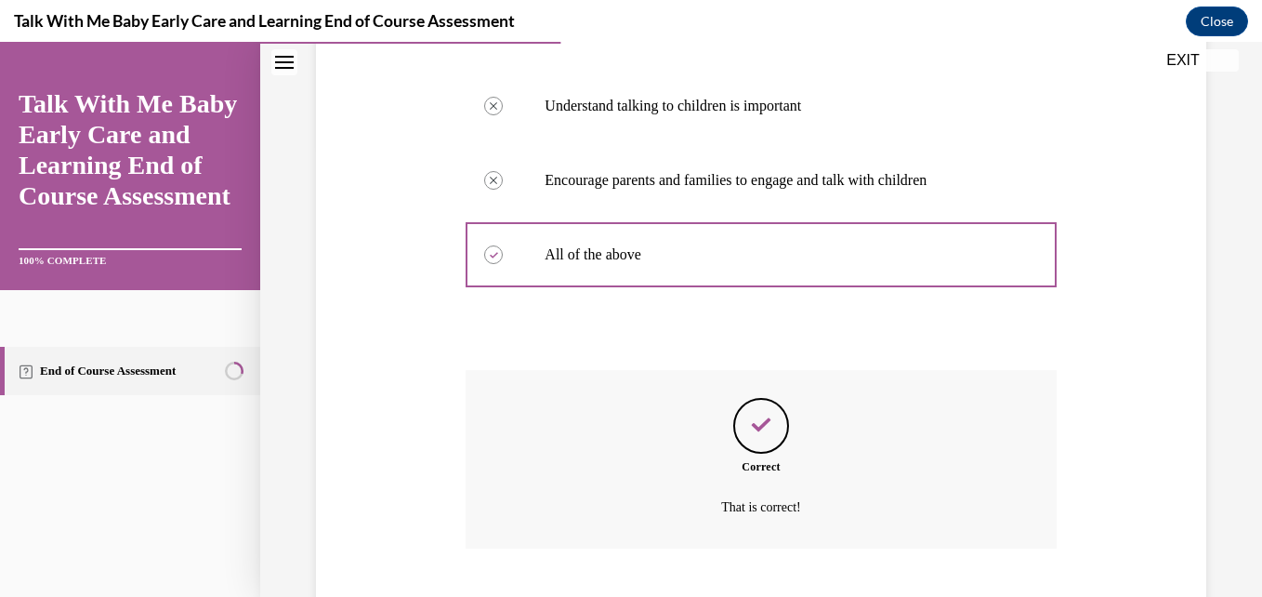
scroll to position [565, 0]
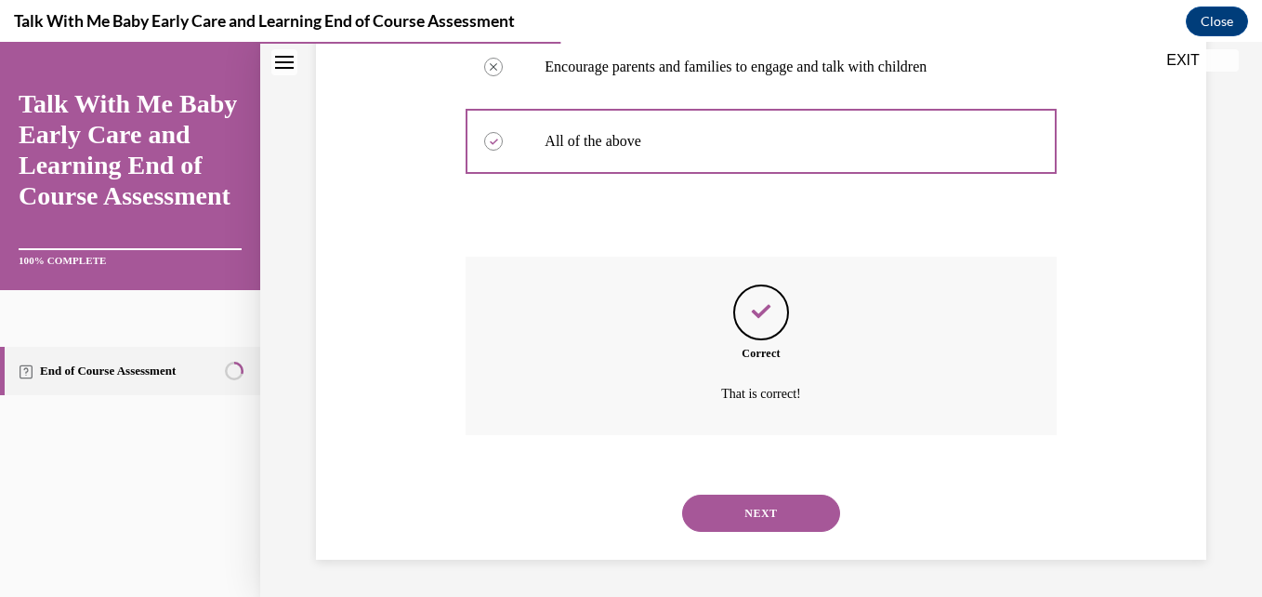
click at [712, 526] on button "NEXT" at bounding box center [761, 512] width 158 height 37
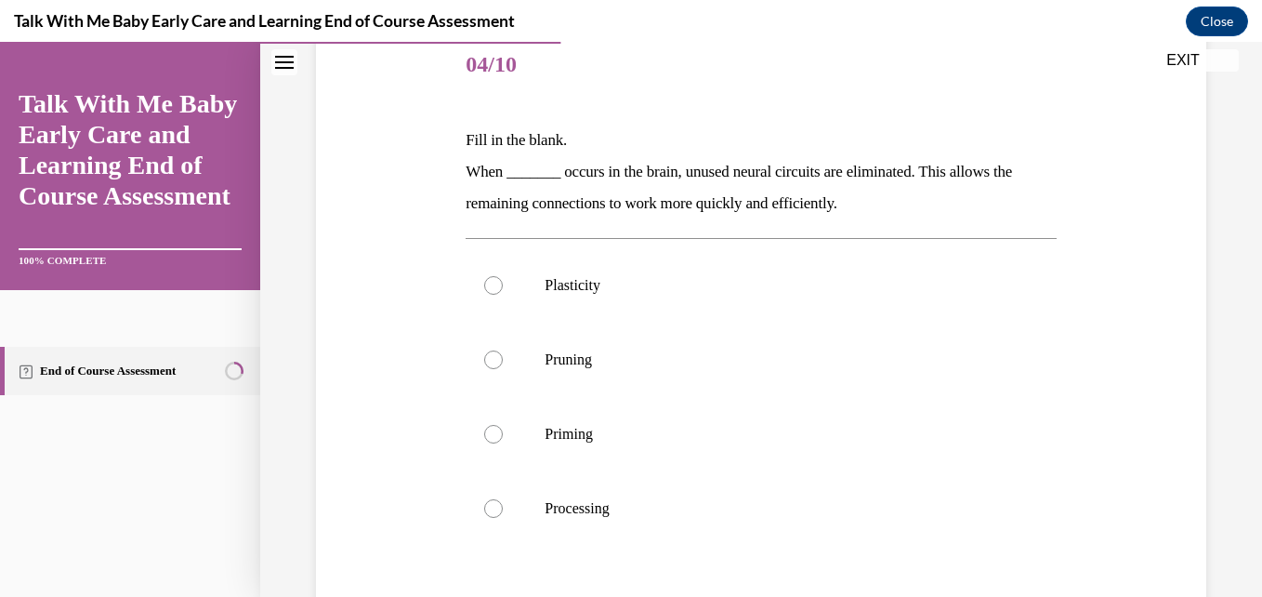
scroll to position [233, 0]
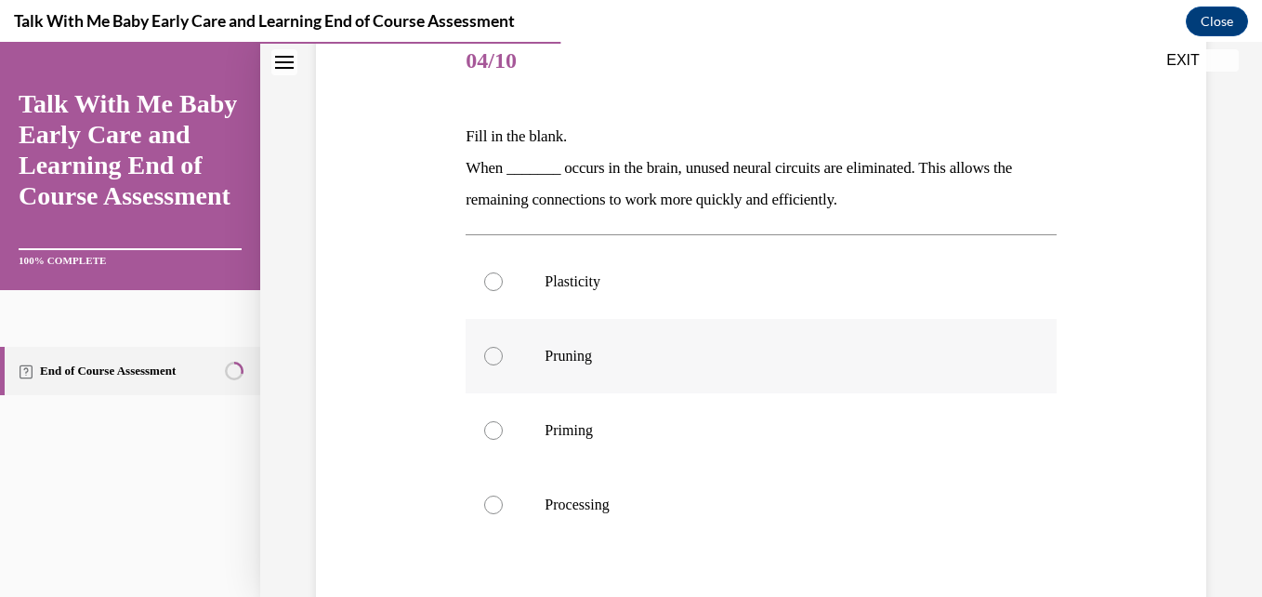
click at [533, 366] on label "Pruning" at bounding box center [761, 356] width 590 height 74
click at [503, 365] on input "Pruning" at bounding box center [493, 356] width 19 height 19
radio input "true"
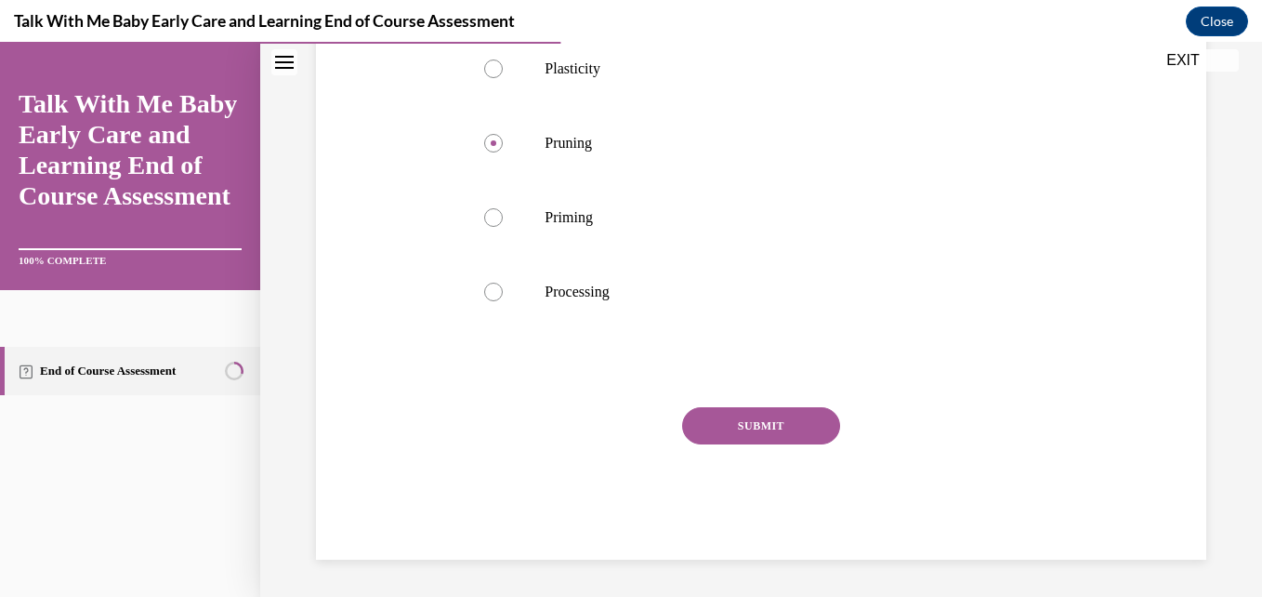
click at [713, 439] on button "SUBMIT" at bounding box center [761, 425] width 158 height 37
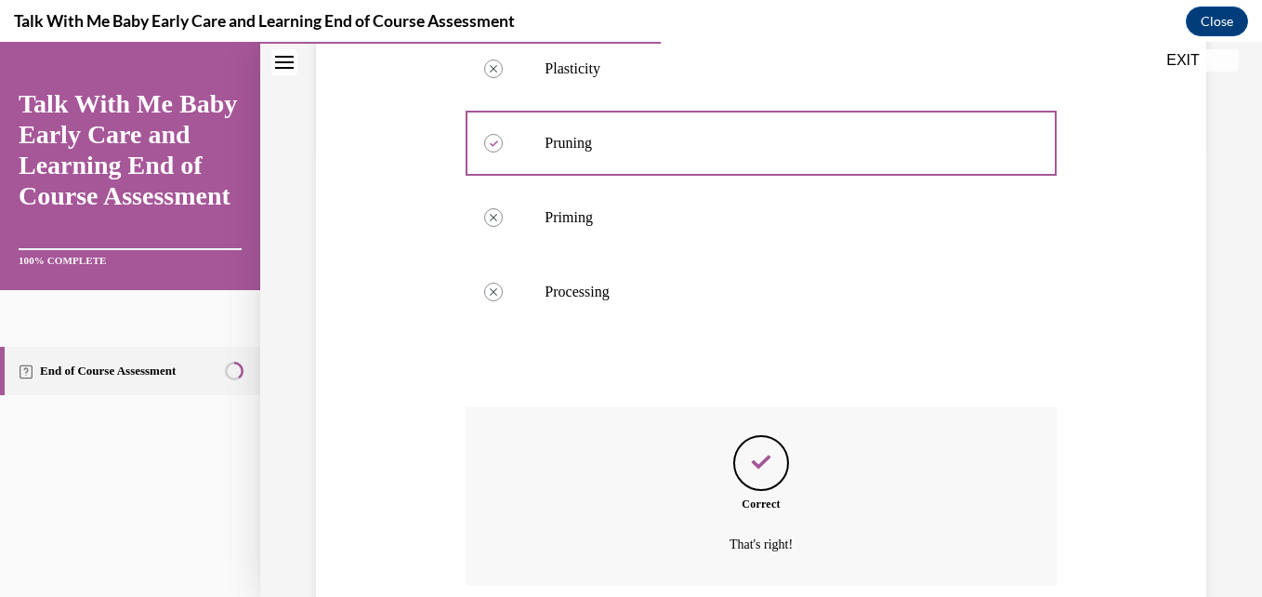
scroll to position [597, 0]
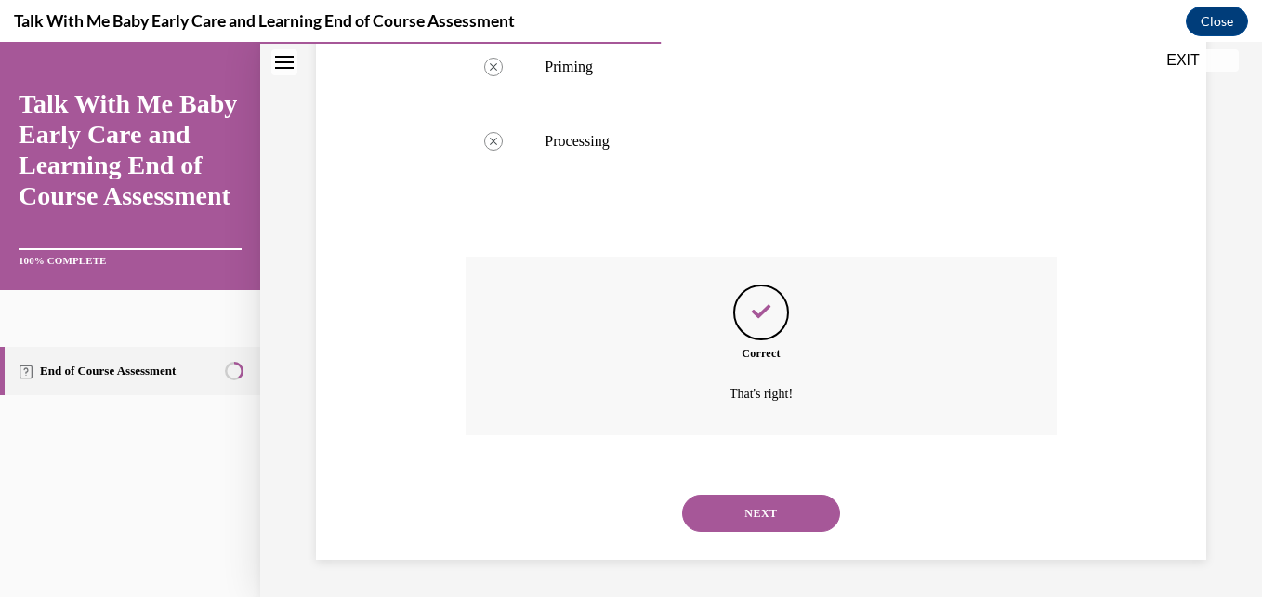
click at [734, 529] on button "NEXT" at bounding box center [761, 512] width 158 height 37
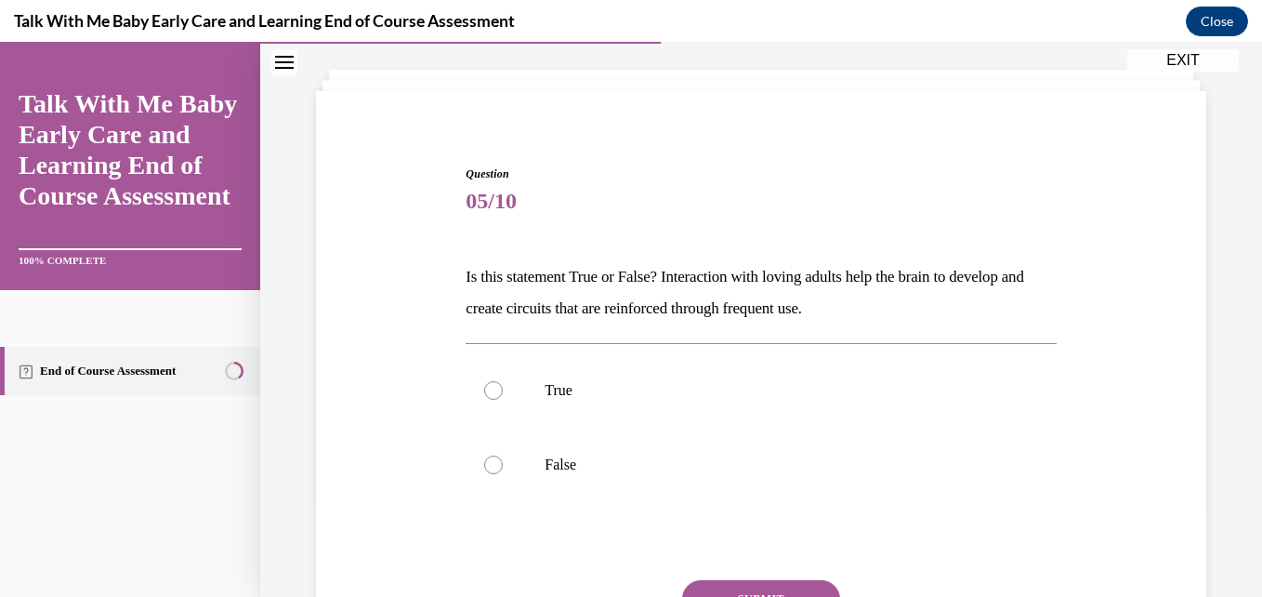
scroll to position [98, 0]
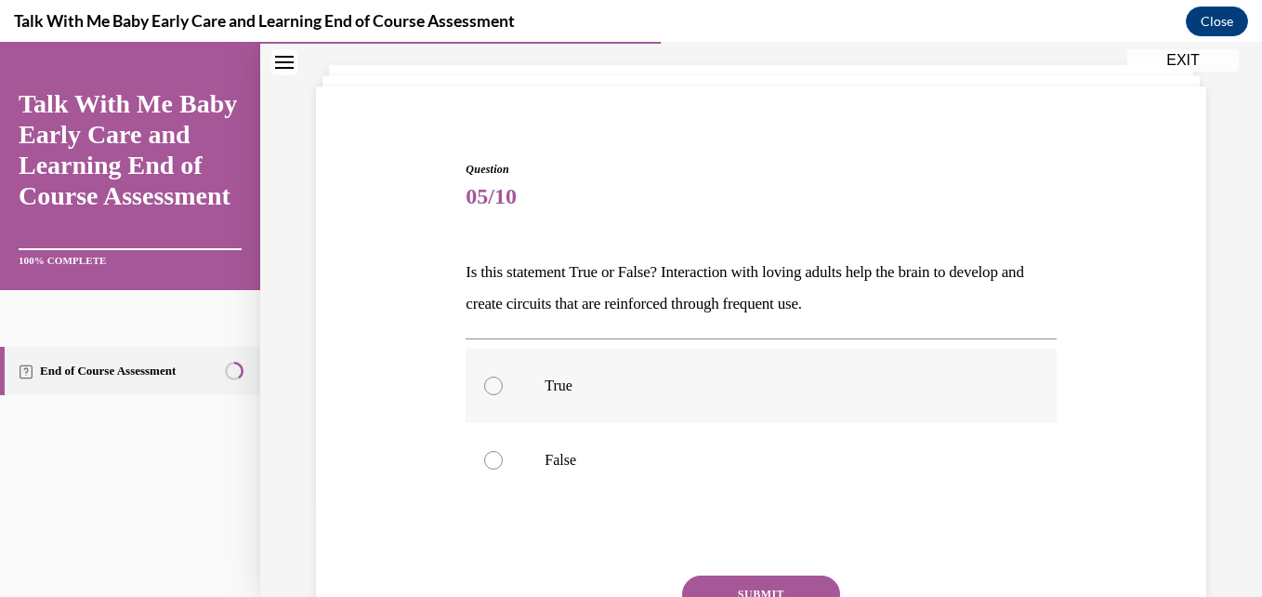
click at [508, 400] on label "True" at bounding box center [761, 385] width 590 height 74
click at [503, 395] on input "True" at bounding box center [493, 385] width 19 height 19
radio input "true"
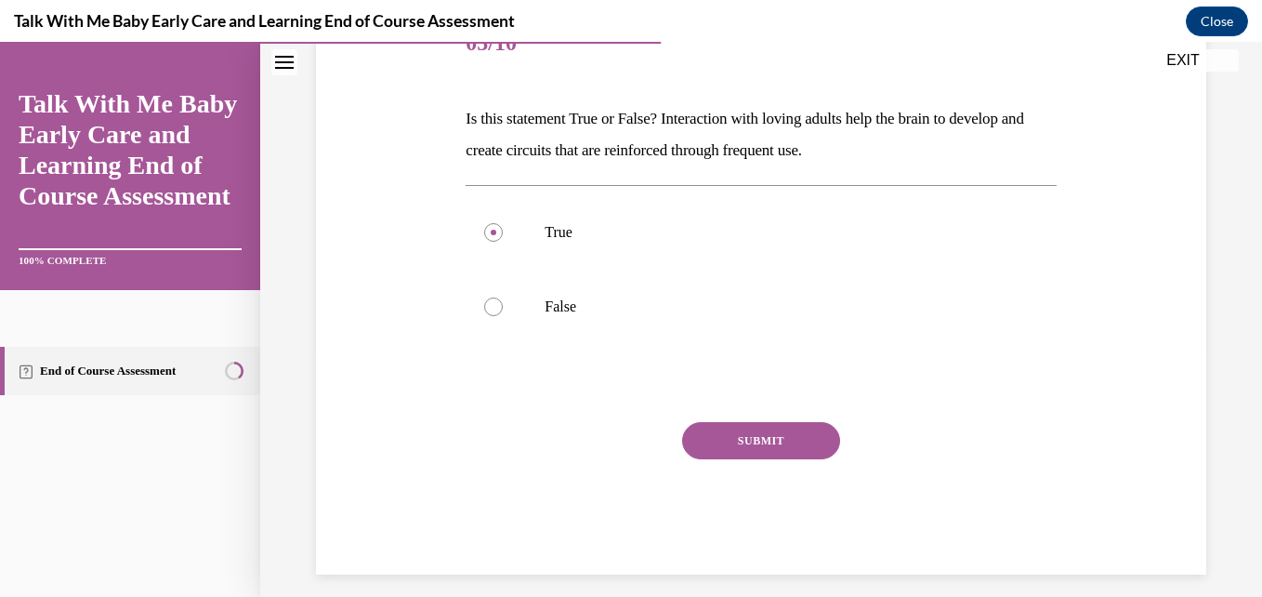
click at [718, 450] on button "SUBMIT" at bounding box center [761, 440] width 158 height 37
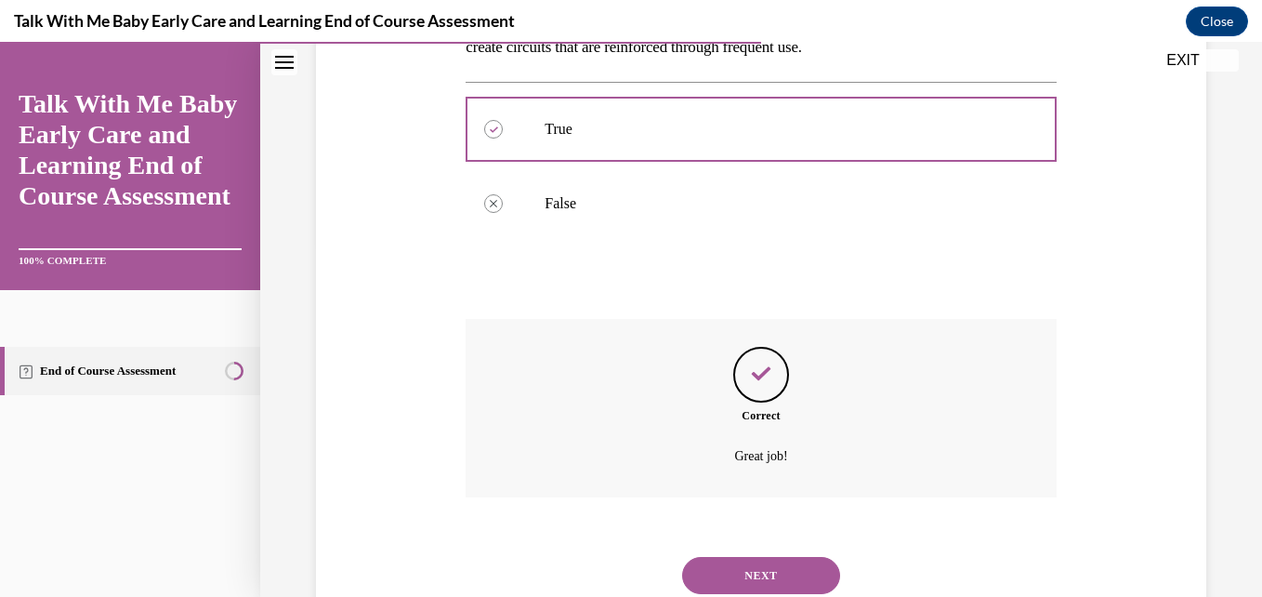
scroll to position [416, 0]
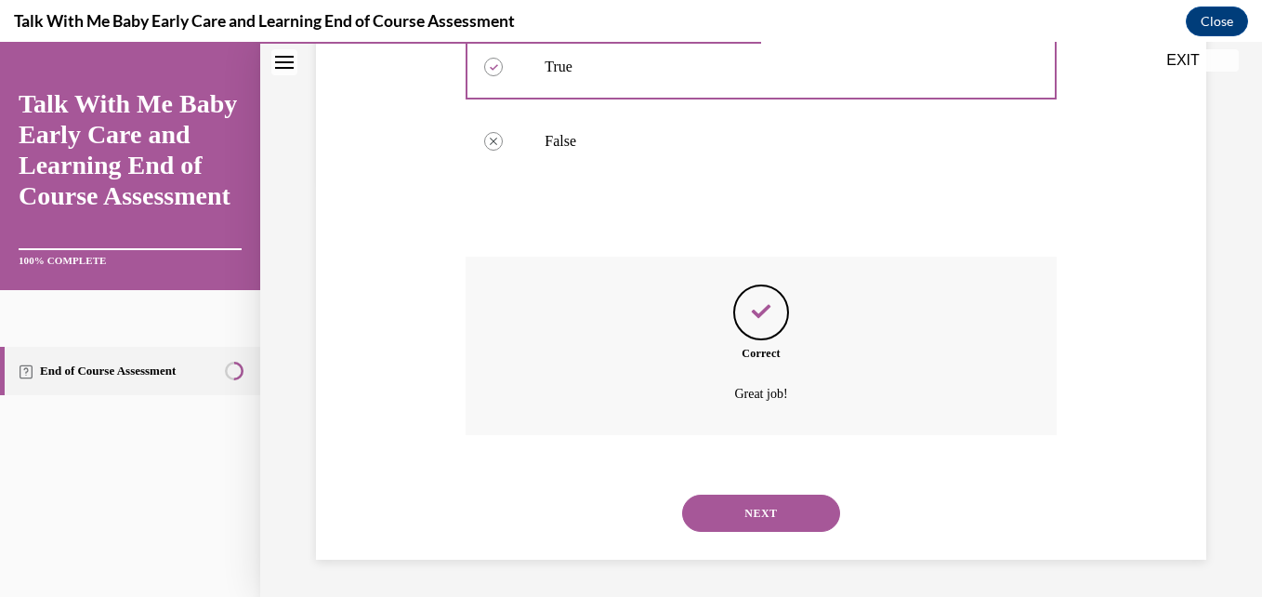
click at [726, 523] on button "NEXT" at bounding box center [761, 512] width 158 height 37
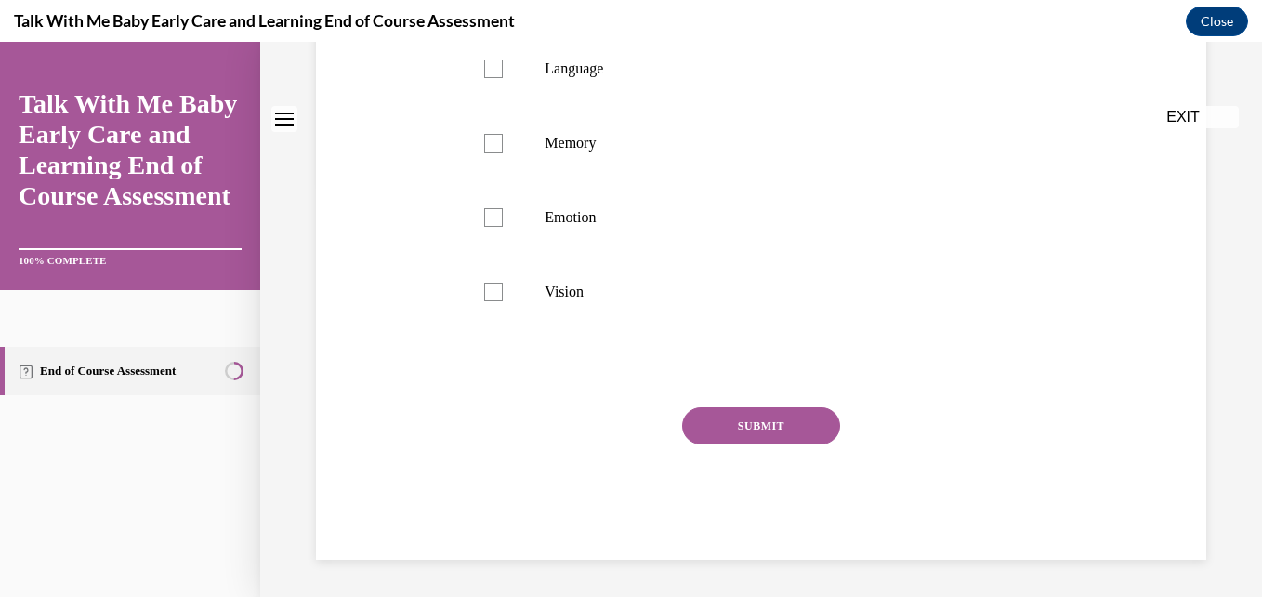
scroll to position [0, 0]
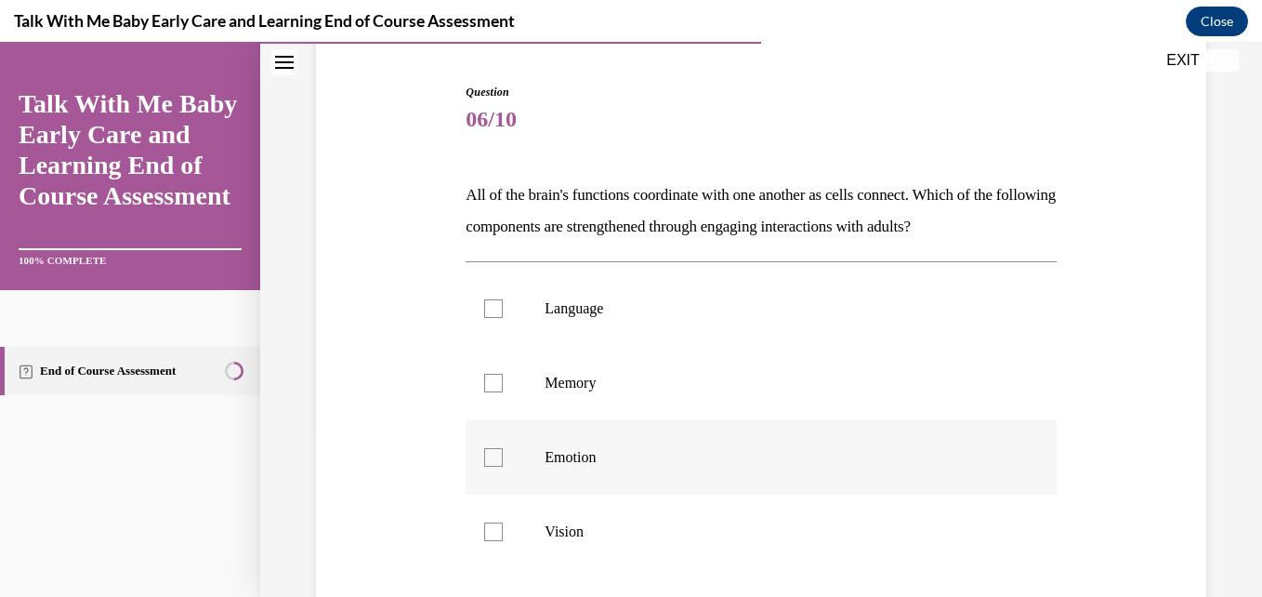
click at [548, 420] on label "Emotion" at bounding box center [761, 457] width 590 height 74
click at [503, 448] on input "Emotion" at bounding box center [493, 457] width 19 height 19
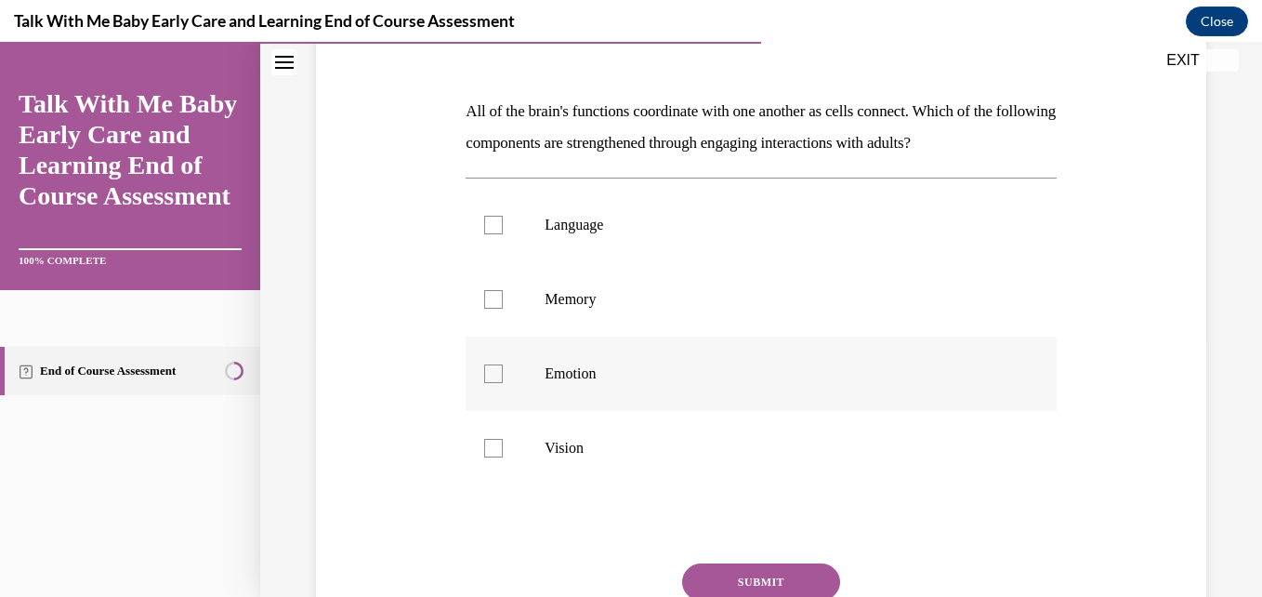
scroll to position [268, 0]
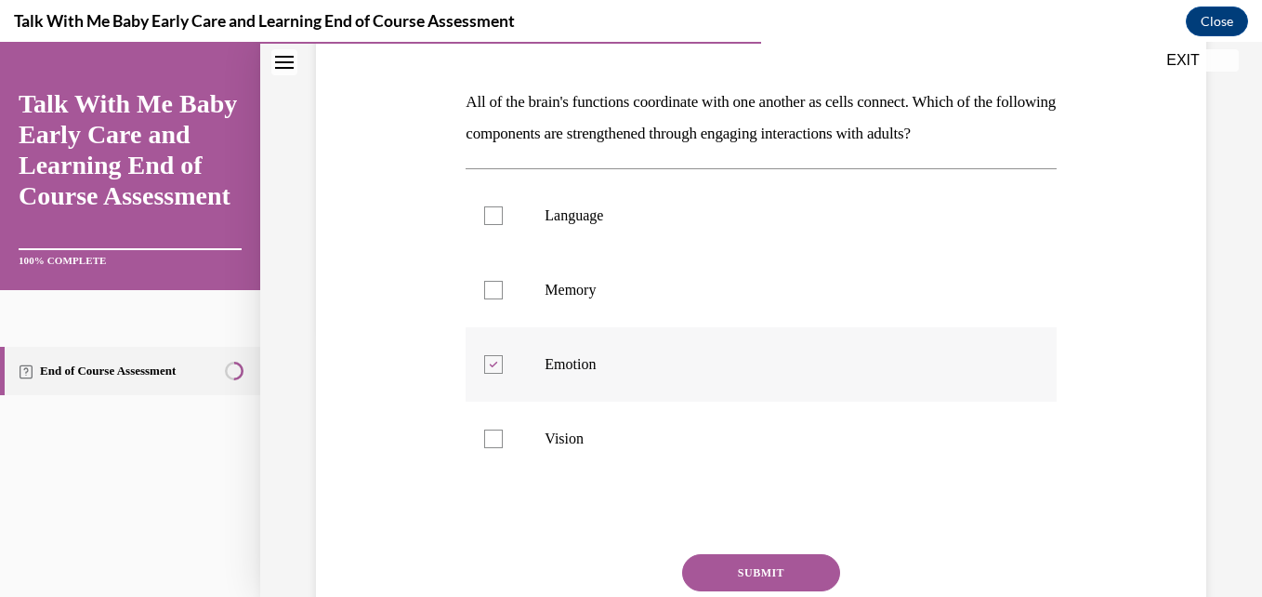
click at [543, 392] on label "Emotion" at bounding box center [761, 364] width 590 height 74
click at [503, 374] on input "Emotion" at bounding box center [493, 364] width 19 height 19
click at [554, 369] on p "Emotion" at bounding box center [777, 364] width 465 height 19
click at [503, 369] on input "Emotion" at bounding box center [493, 364] width 19 height 19
checkbox input "true"
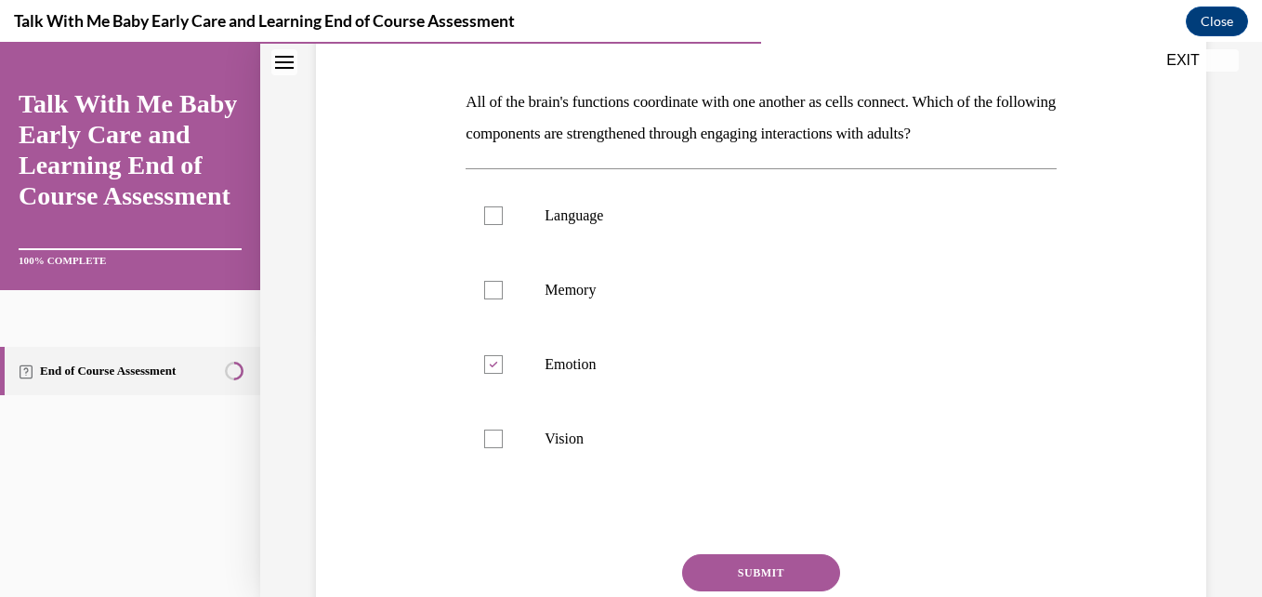
click at [704, 573] on button "SUBMIT" at bounding box center [761, 572] width 158 height 37
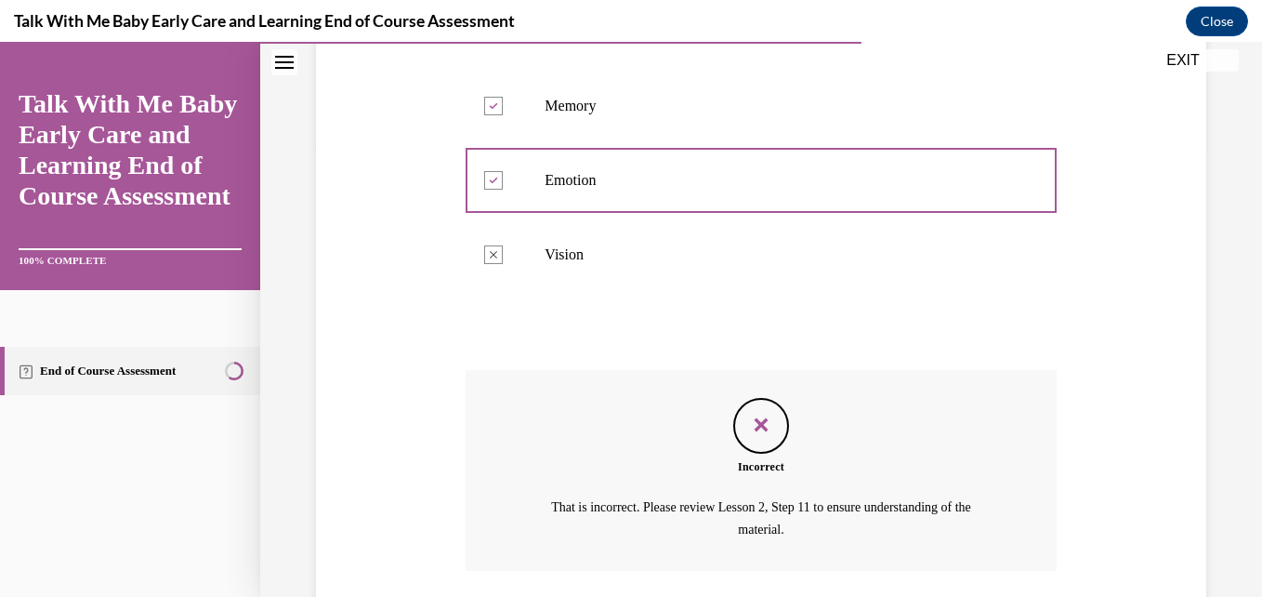
scroll to position [587, 0]
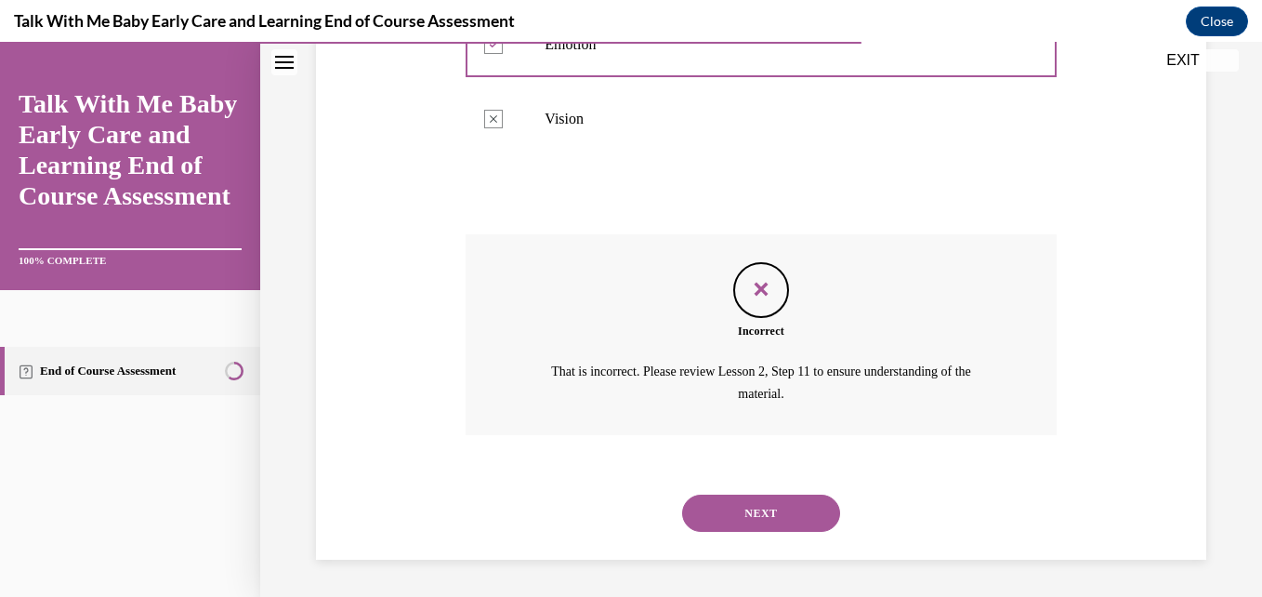
click at [725, 529] on button "NEXT" at bounding box center [761, 512] width 158 height 37
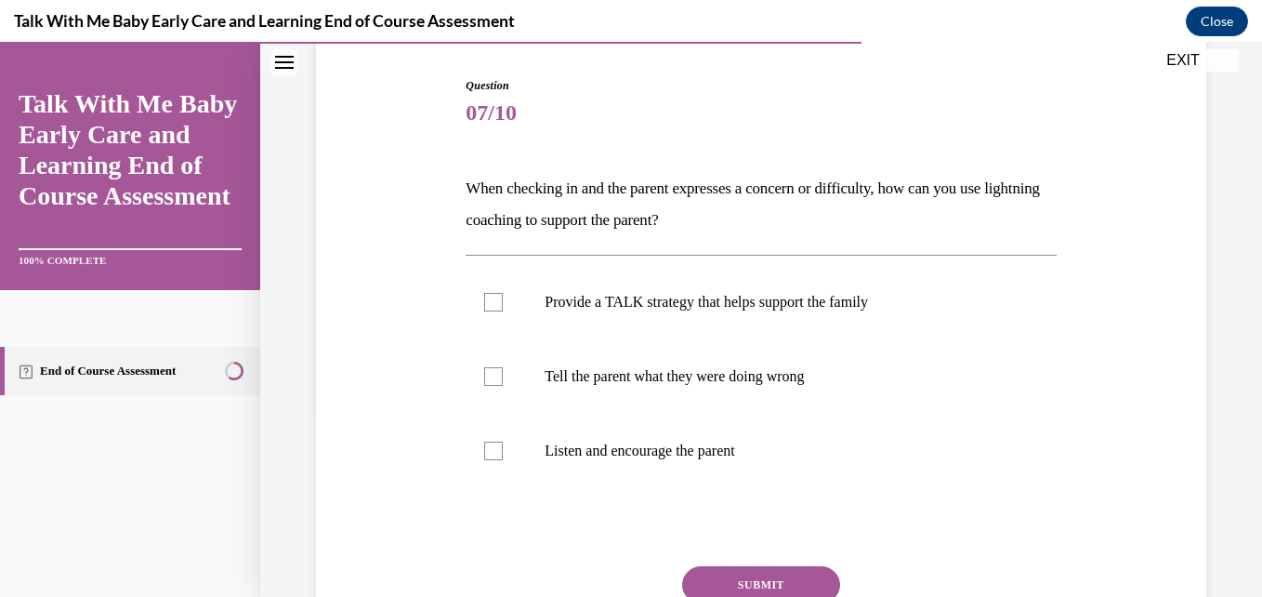
scroll to position [183, 0]
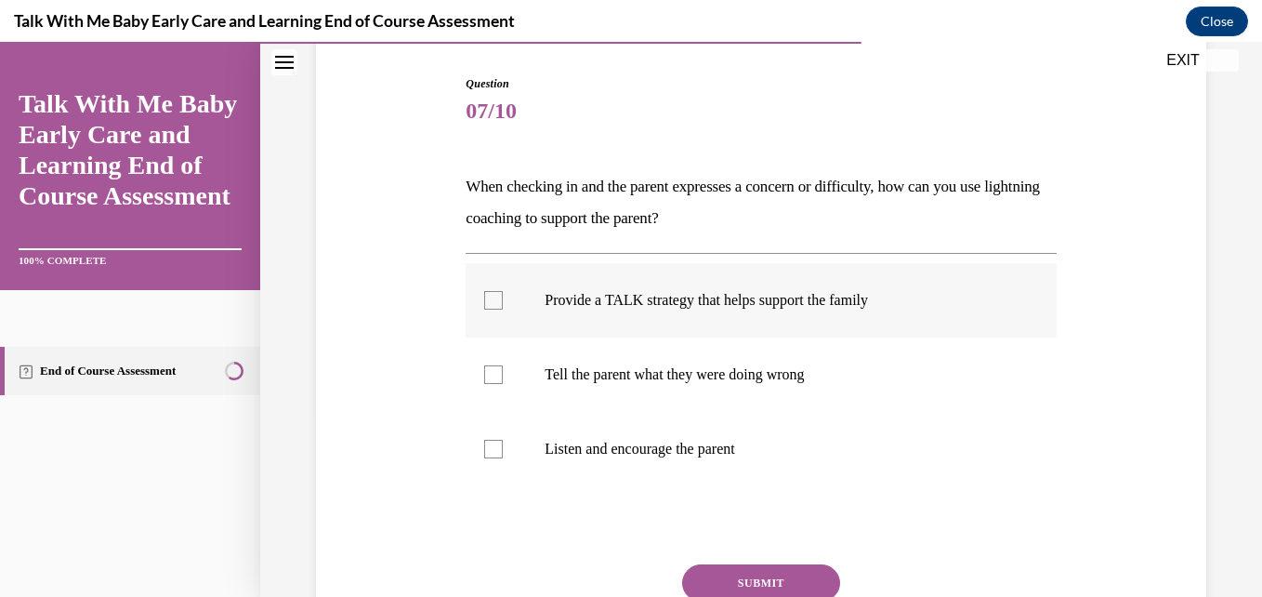
click at [479, 294] on label "Provide a TALK strategy that helps support the family" at bounding box center [761, 300] width 590 height 74
click at [484, 294] on input "Provide a TALK strategy that helps support the family" at bounding box center [493, 300] width 19 height 19
checkbox input "true"
click at [500, 453] on div at bounding box center [493, 449] width 19 height 19
click at [500, 453] on input "Listen and encourage the parent" at bounding box center [493, 449] width 19 height 19
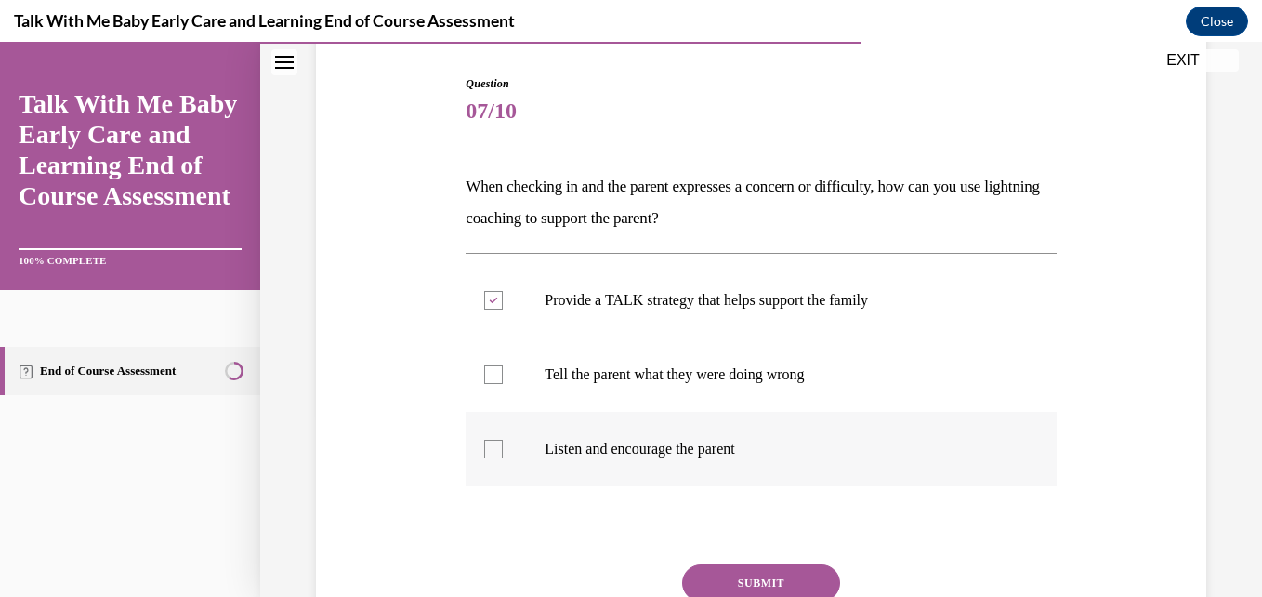
checkbox input "true"
click at [724, 584] on button "SUBMIT" at bounding box center [761, 582] width 158 height 37
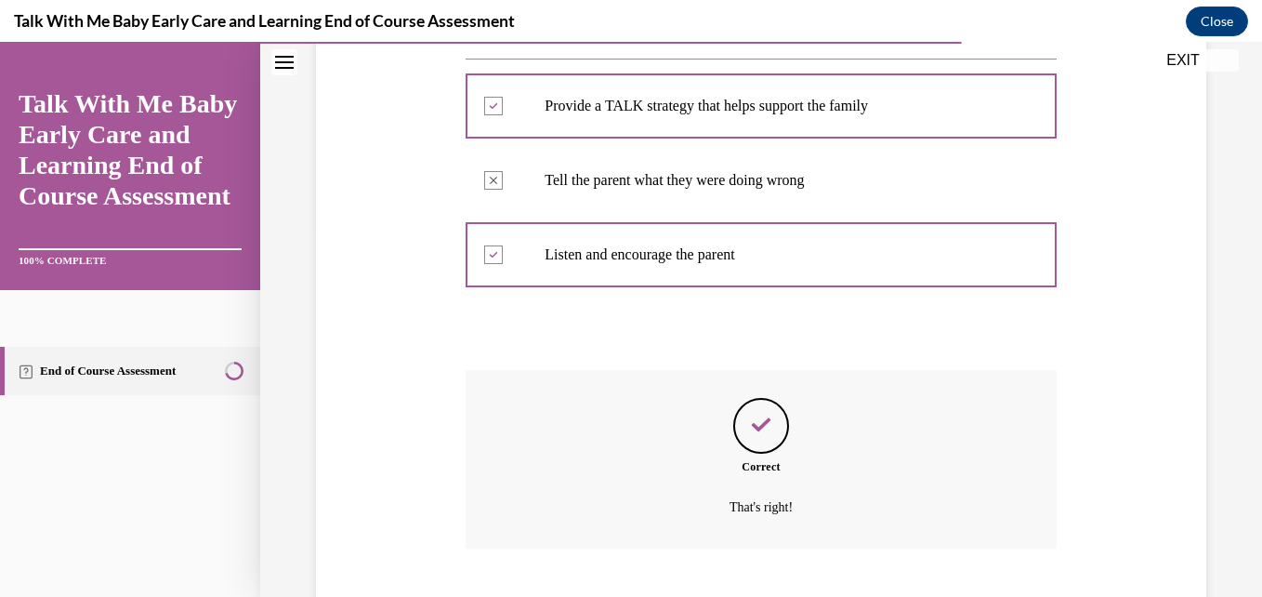
scroll to position [491, 0]
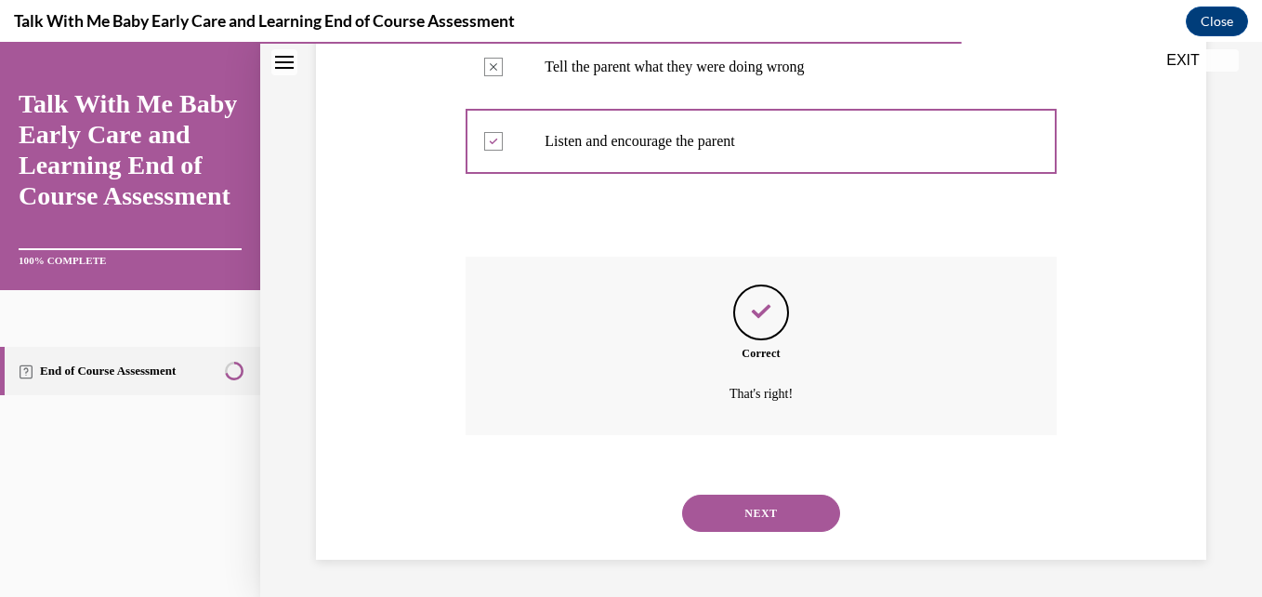
click at [727, 518] on button "NEXT" at bounding box center [761, 512] width 158 height 37
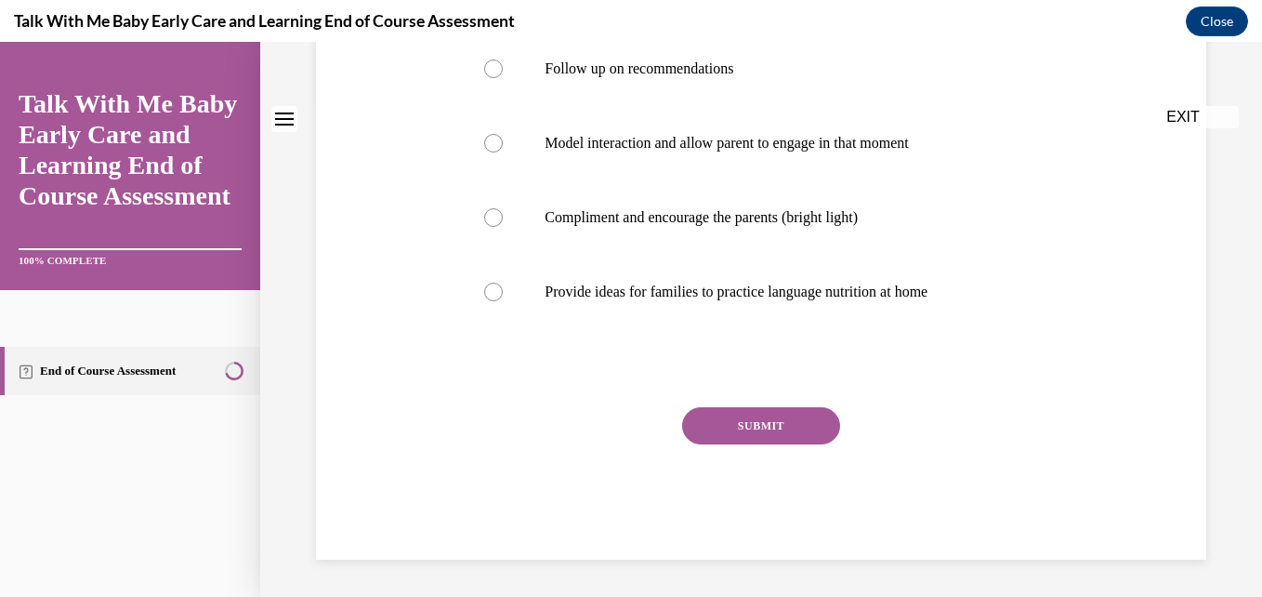
scroll to position [0, 0]
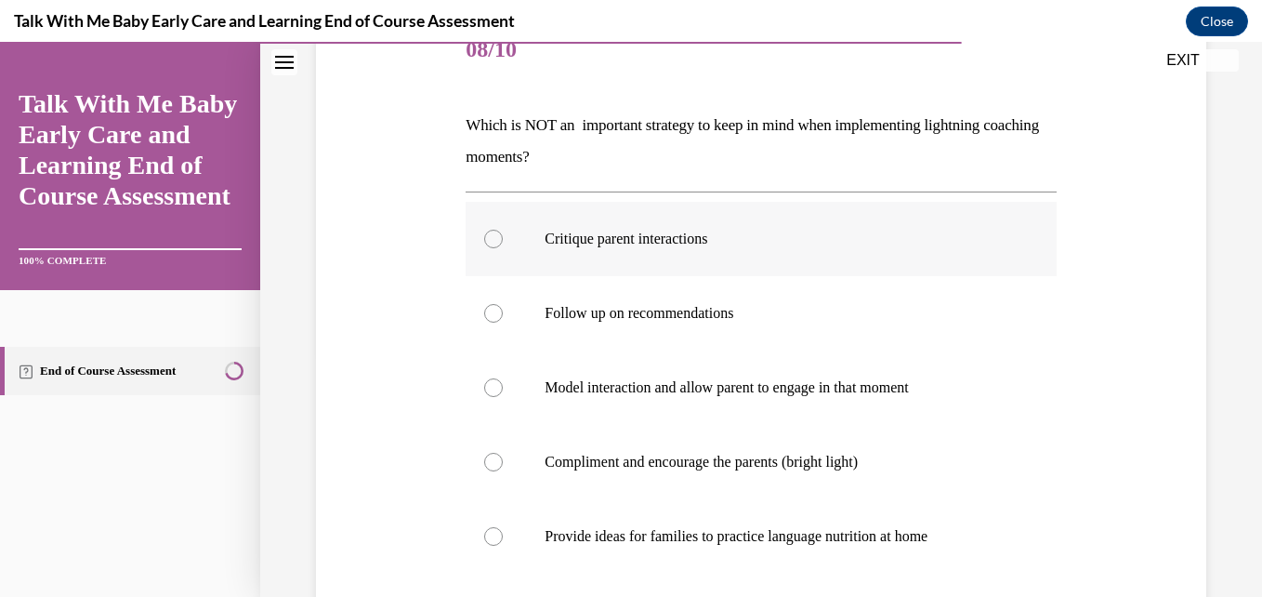
click at [515, 254] on label "Critique parent interactions" at bounding box center [761, 239] width 590 height 74
click at [503, 248] on input "Critique parent interactions" at bounding box center [493, 239] width 19 height 19
radio input "true"
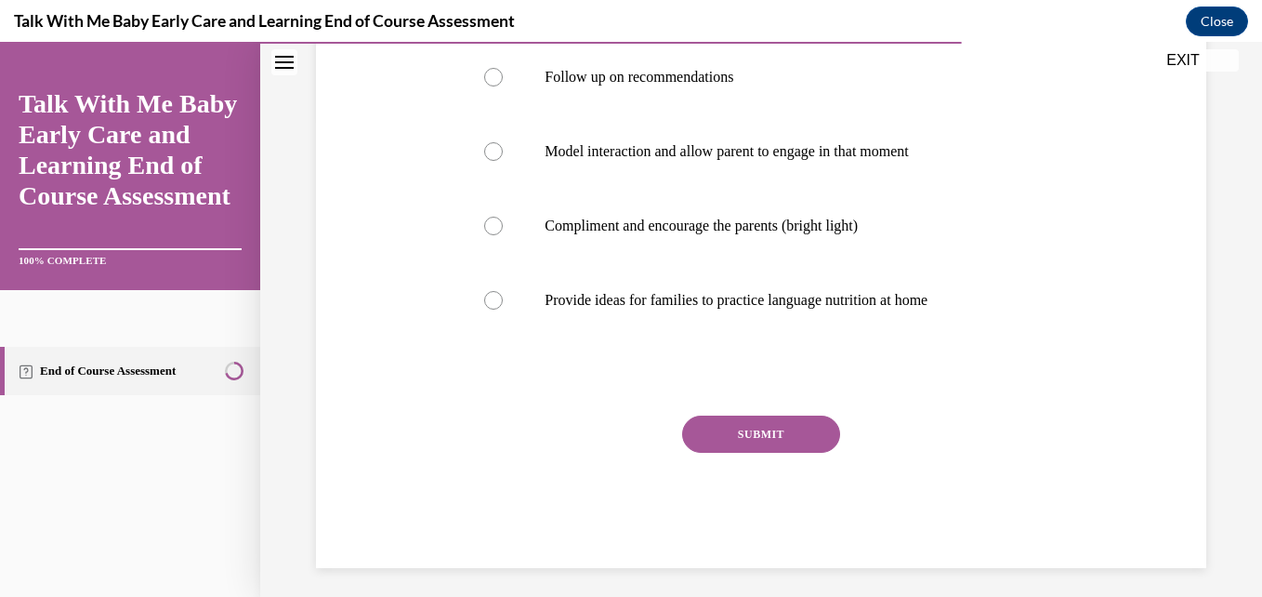
click at [711, 443] on button "SUBMIT" at bounding box center [761, 433] width 158 height 37
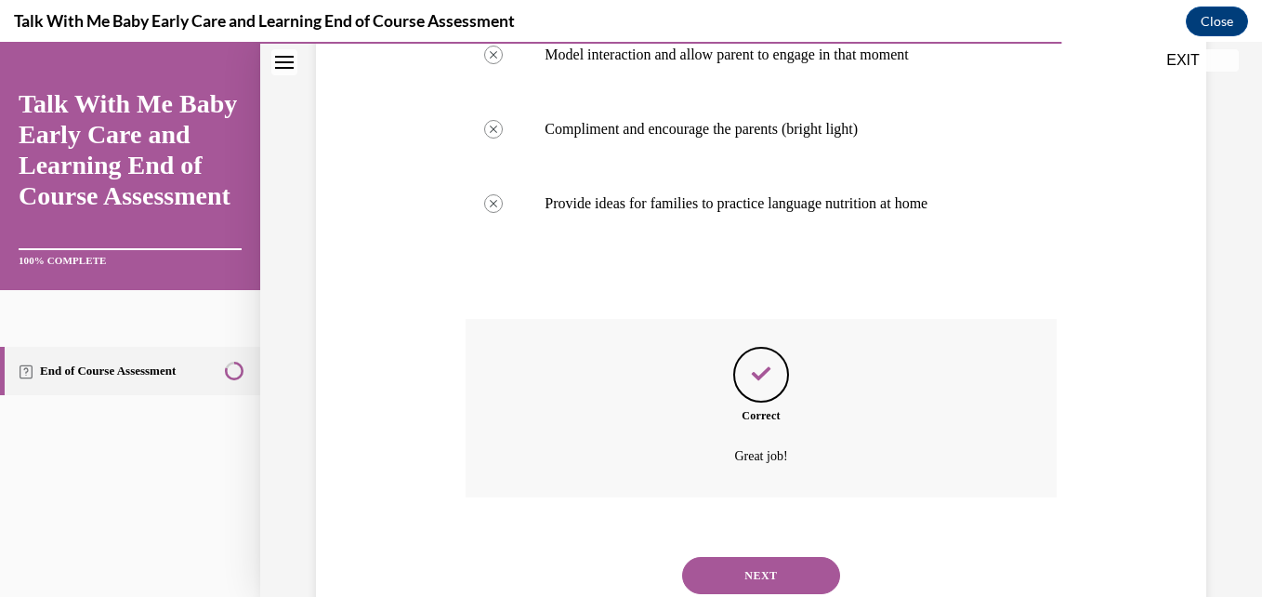
scroll to position [639, 0]
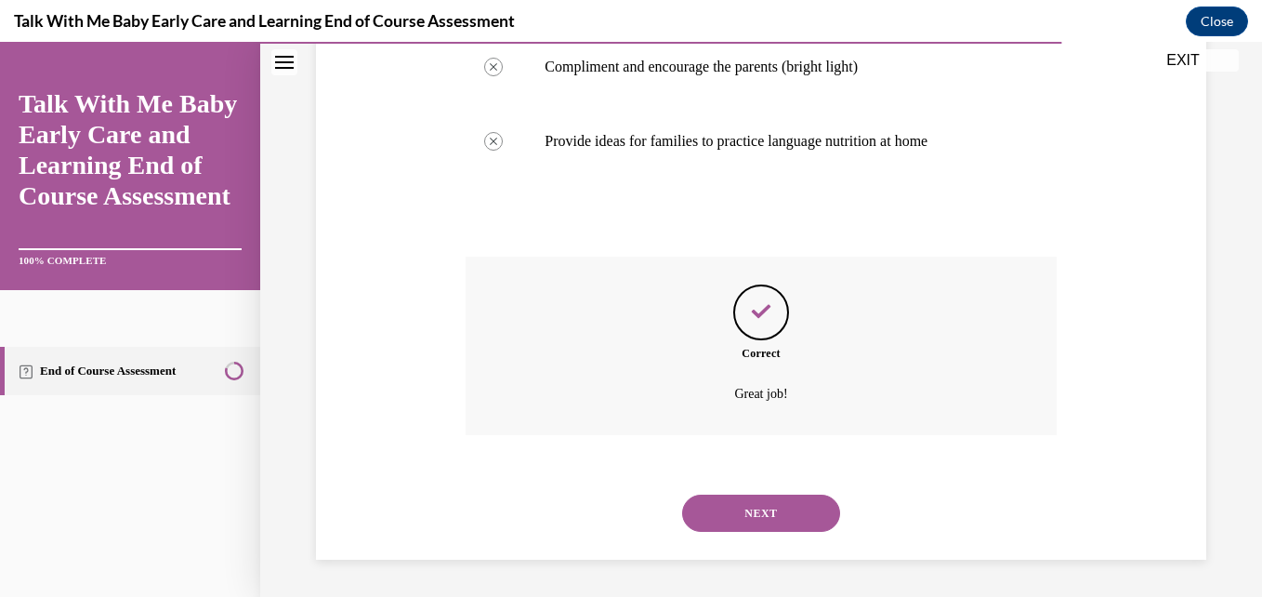
click at [712, 514] on button "NEXT" at bounding box center [761, 512] width 158 height 37
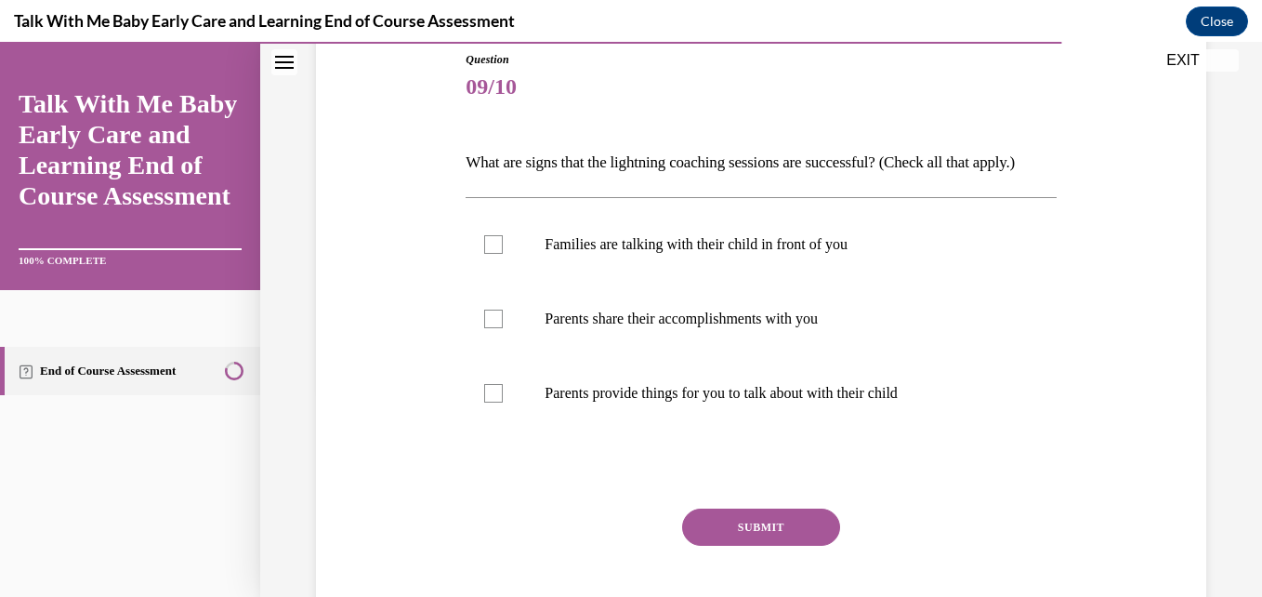
scroll to position [206, 0]
click at [496, 282] on label "Families are talking with their child in front of you" at bounding box center [761, 245] width 590 height 74
click at [496, 255] on input "Families are talking with their child in front of you" at bounding box center [493, 245] width 19 height 19
checkbox input "true"
click at [487, 329] on div at bounding box center [493, 319] width 19 height 19
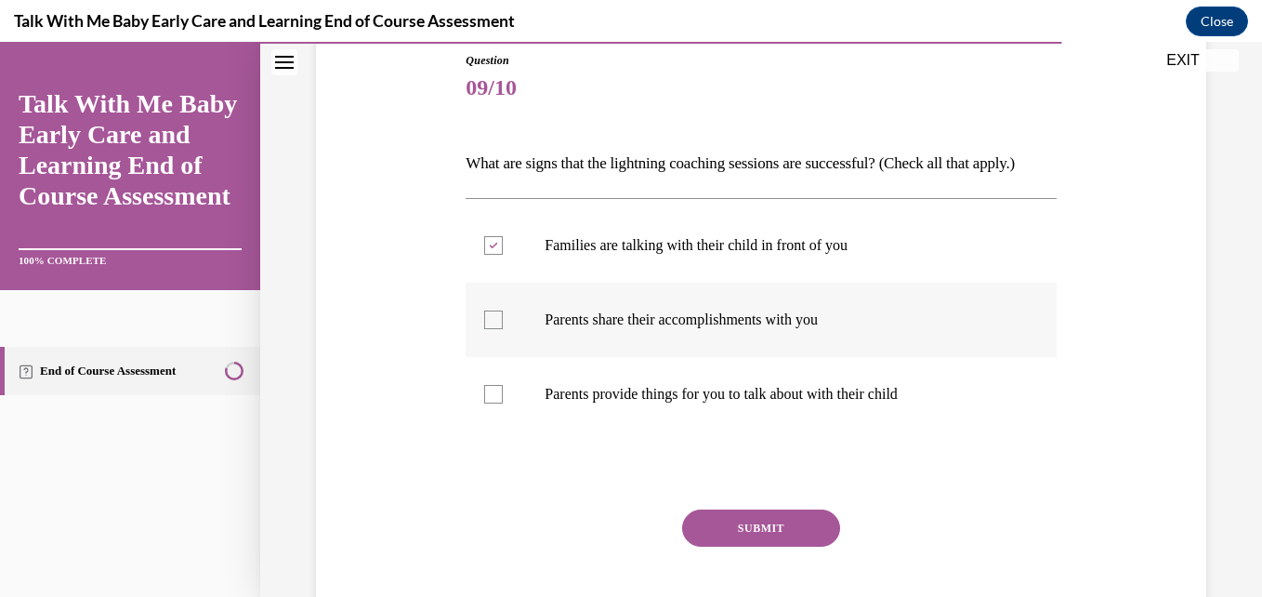
click at [487, 329] on input "Parents share their accomplishments with you" at bounding box center [493, 319] width 19 height 19
checkbox input "true"
click at [493, 403] on div at bounding box center [493, 394] width 19 height 19
click at [493, 403] on input "Parents provide things for you to talk about with their child" at bounding box center [493, 394] width 19 height 19
checkbox input "true"
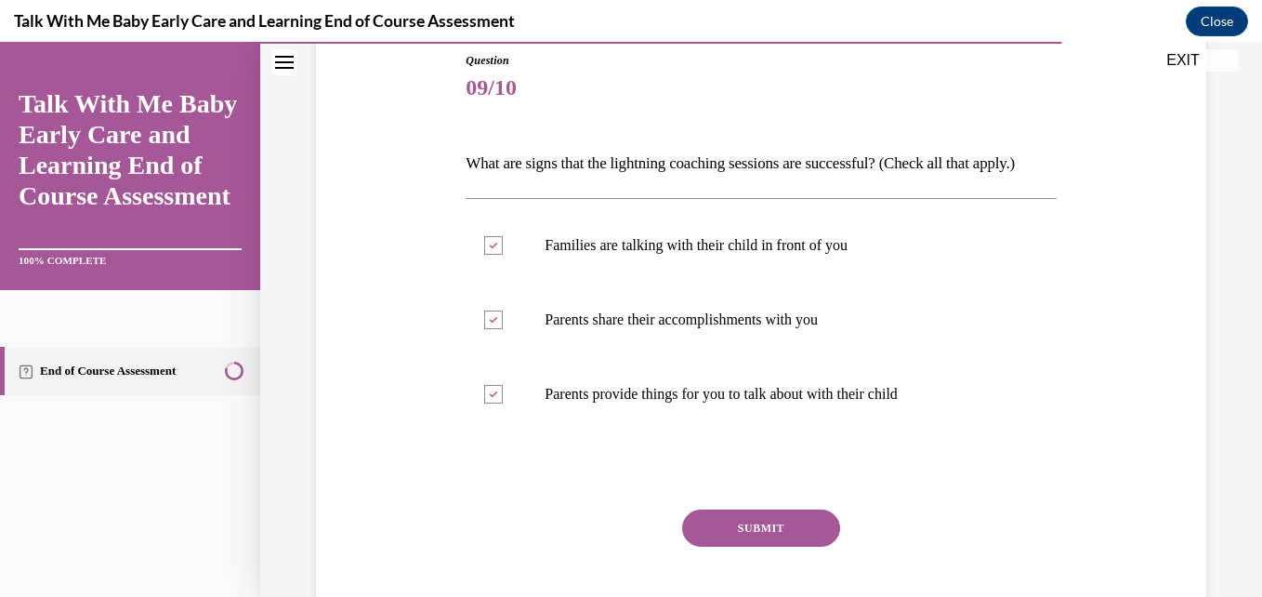
click at [748, 546] on button "SUBMIT" at bounding box center [761, 527] width 158 height 37
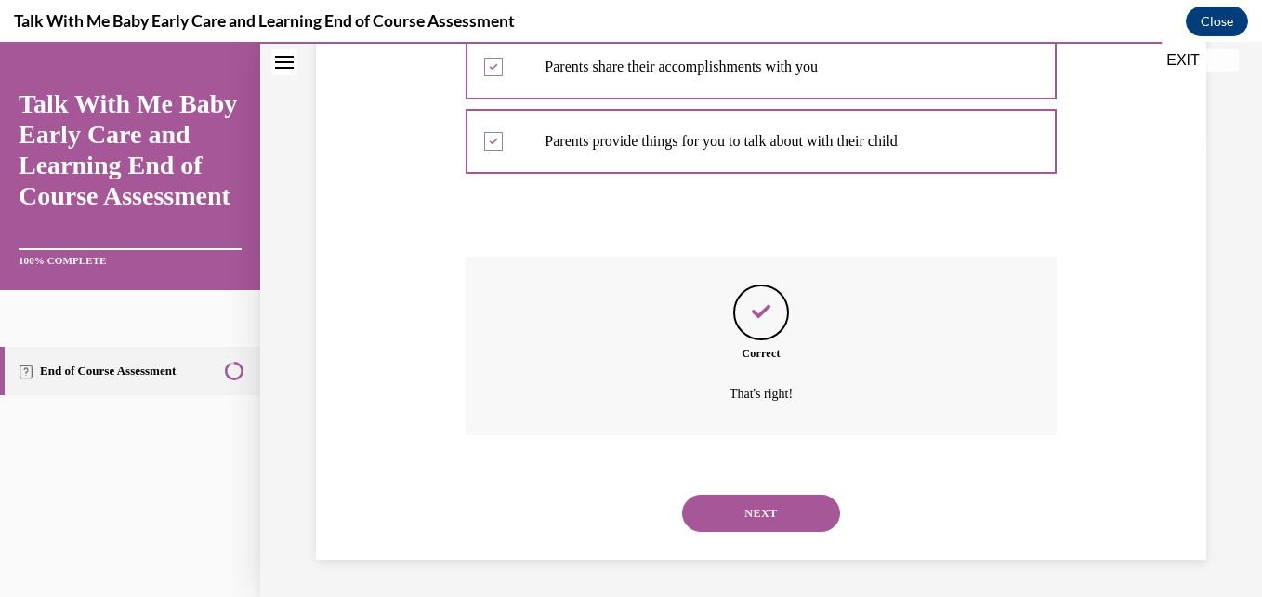
scroll to position [491, 0]
click at [722, 508] on button "NEXT" at bounding box center [761, 512] width 158 height 37
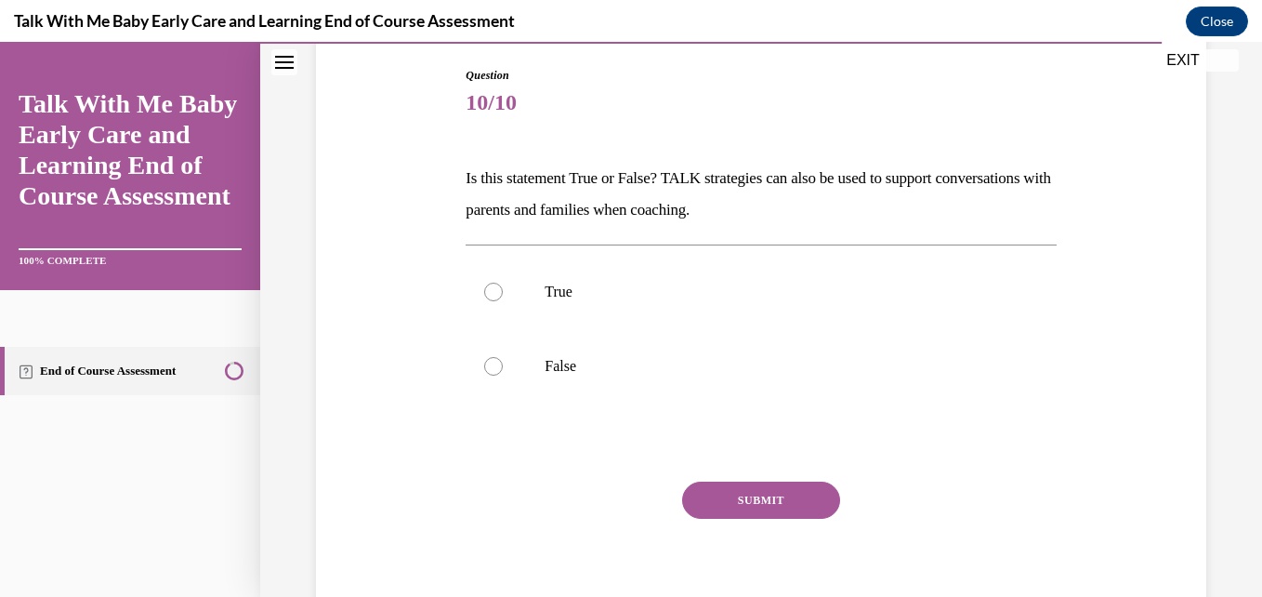
scroll to position [196, 0]
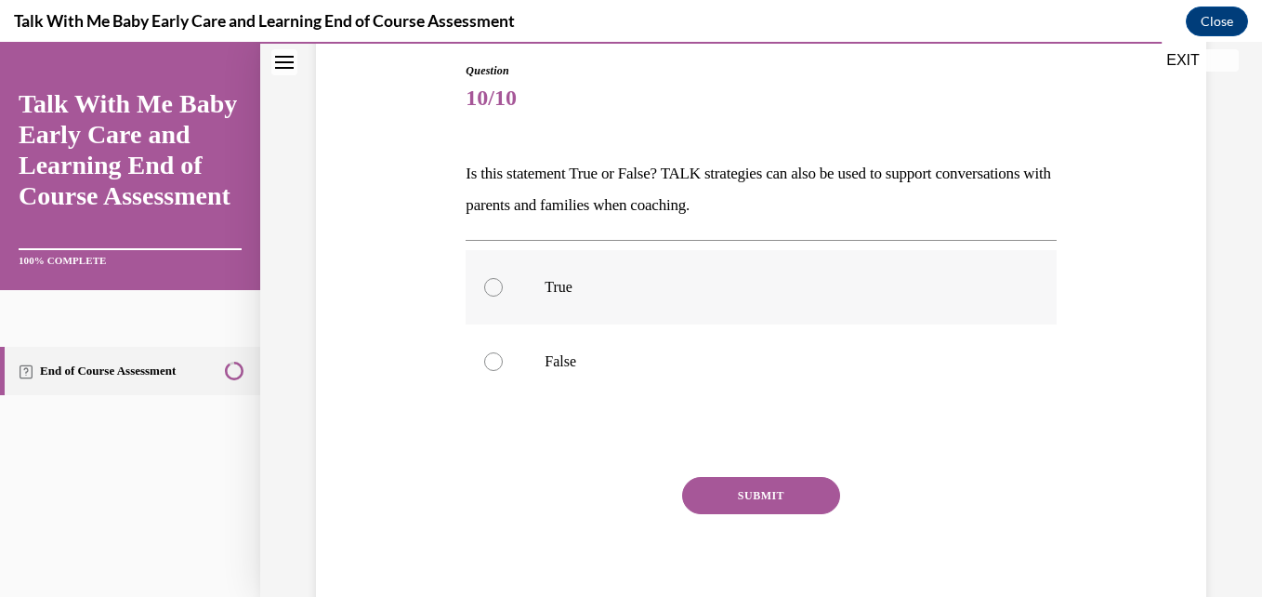
click at [545, 294] on p "True" at bounding box center [777, 287] width 465 height 19
click at [503, 294] on input "True" at bounding box center [493, 287] width 19 height 19
radio input "true"
click at [731, 506] on button "SUBMIT" at bounding box center [761, 495] width 158 height 37
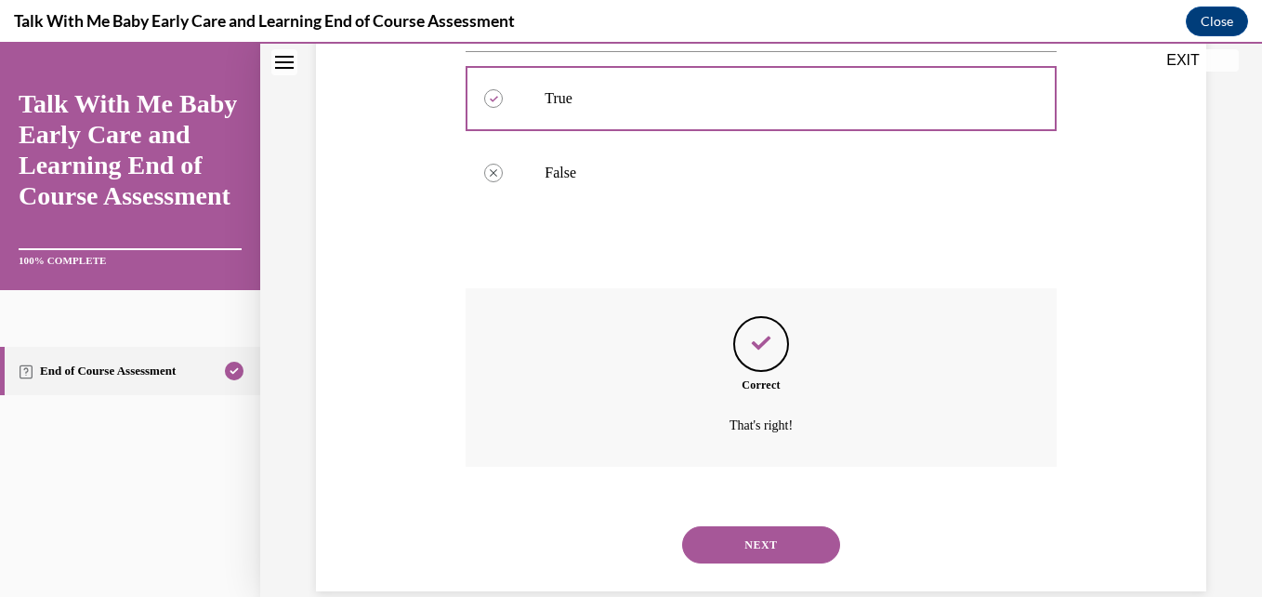
scroll to position [416, 0]
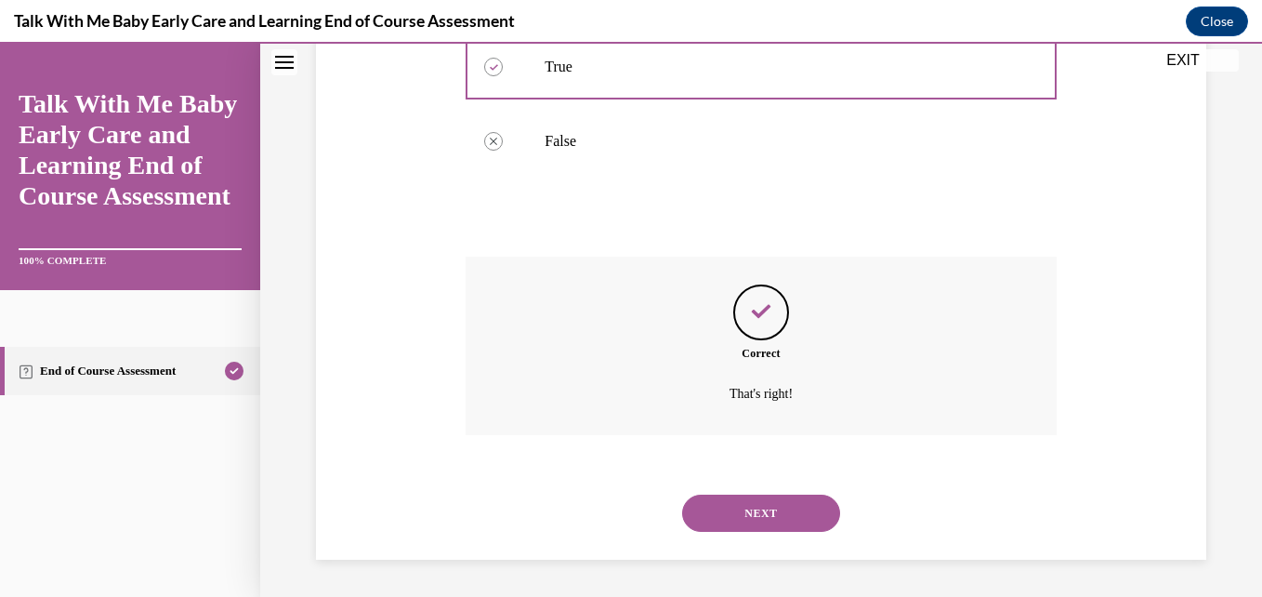
click at [704, 515] on button "NEXT" at bounding box center [761, 512] width 158 height 37
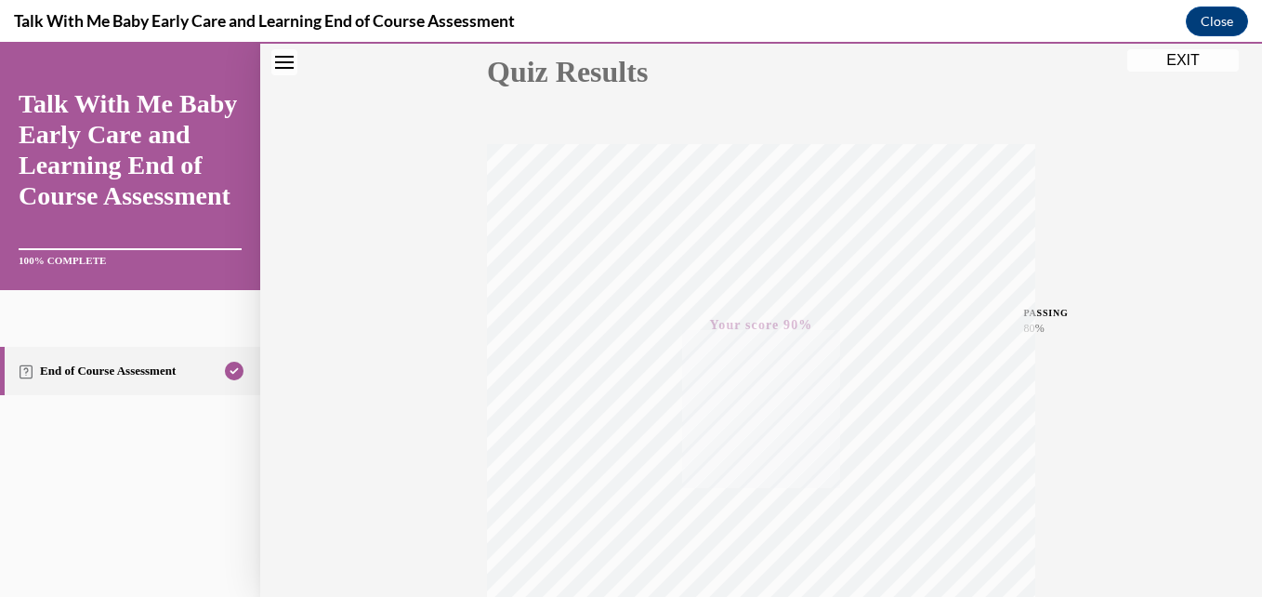
scroll to position [398, 0]
click at [755, 486] on icon "button" at bounding box center [762, 483] width 66 height 20
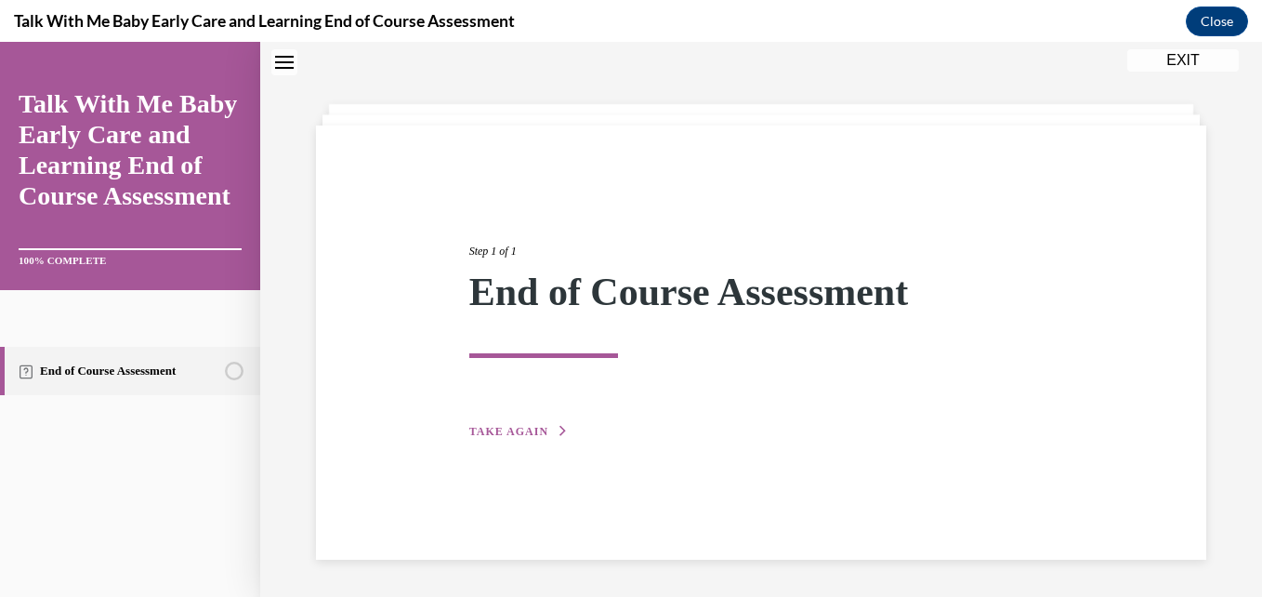
scroll to position [59, 0]
click at [1205, 71] on button "EXIT" at bounding box center [1183, 60] width 112 height 22
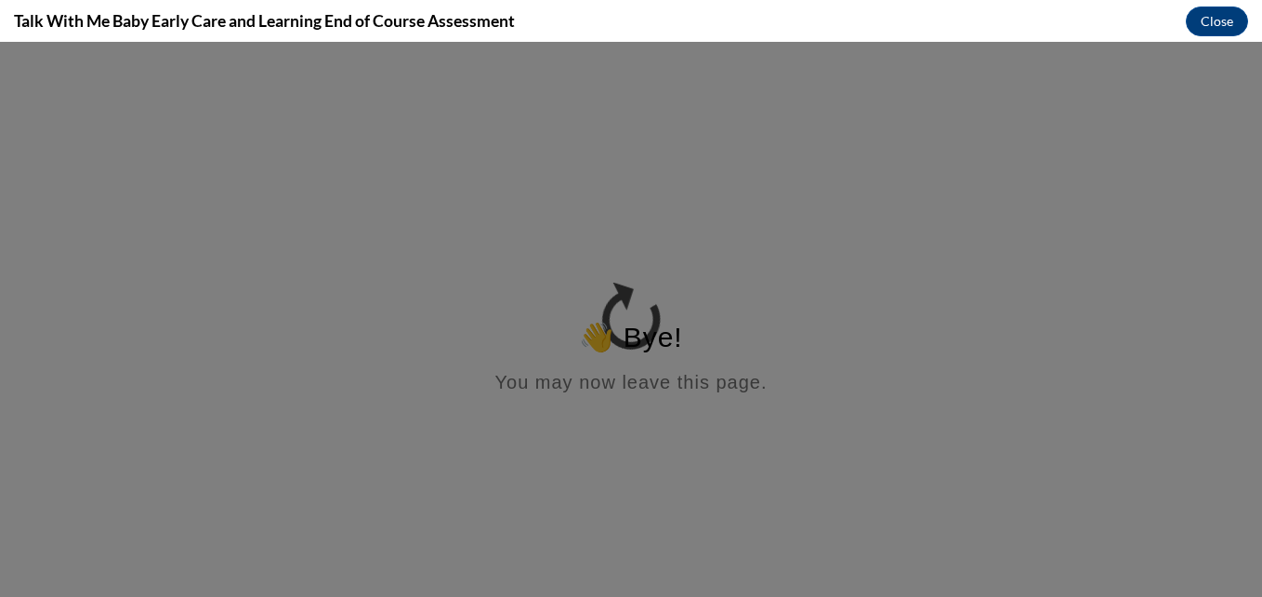
scroll to position [0, 0]
